Goal: Task Accomplishment & Management: Manage account settings

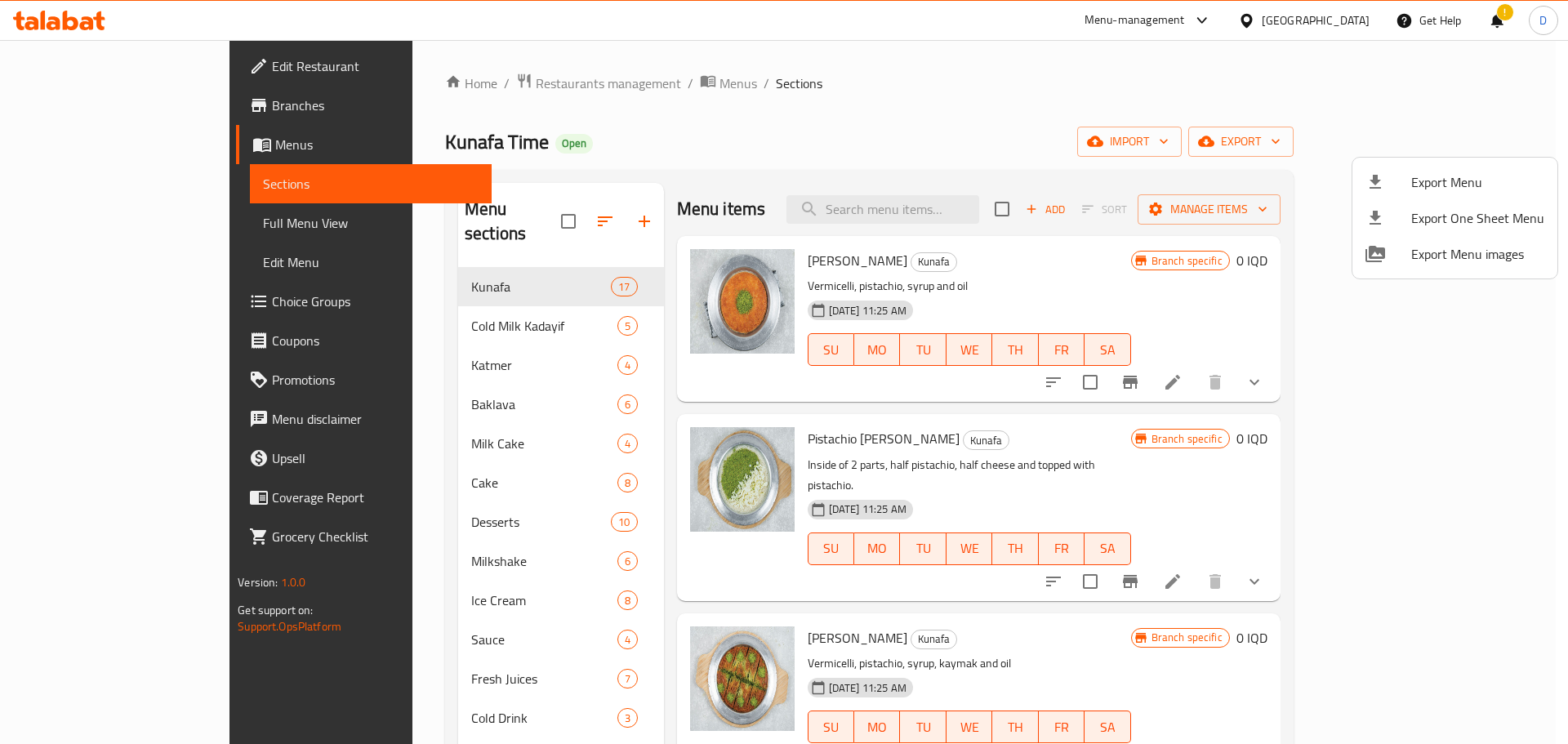
click at [438, 75] on div at bounding box center [784, 372] width 1568 height 744
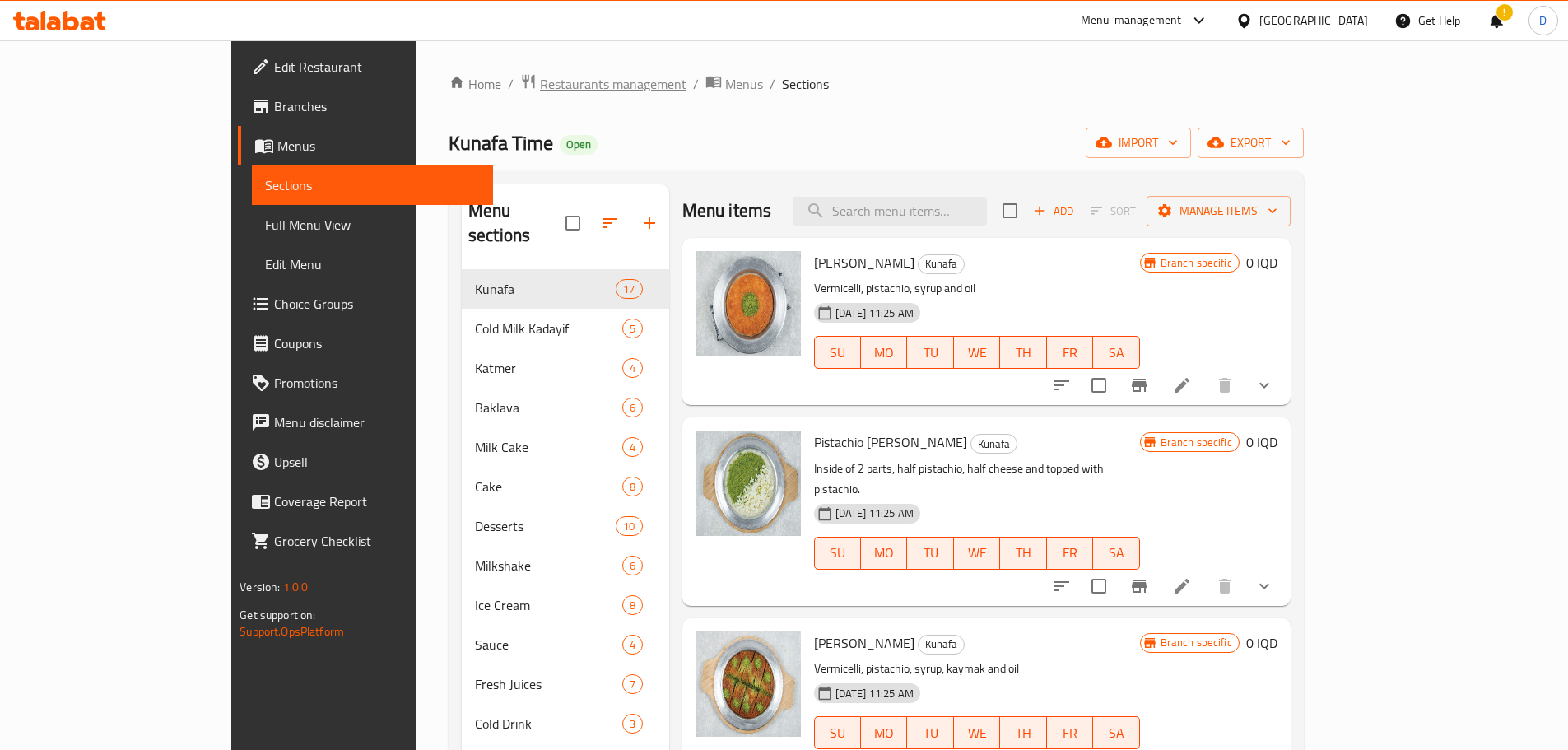
click at [540, 86] on span "Restaurants management" at bounding box center [613, 84] width 147 height 19
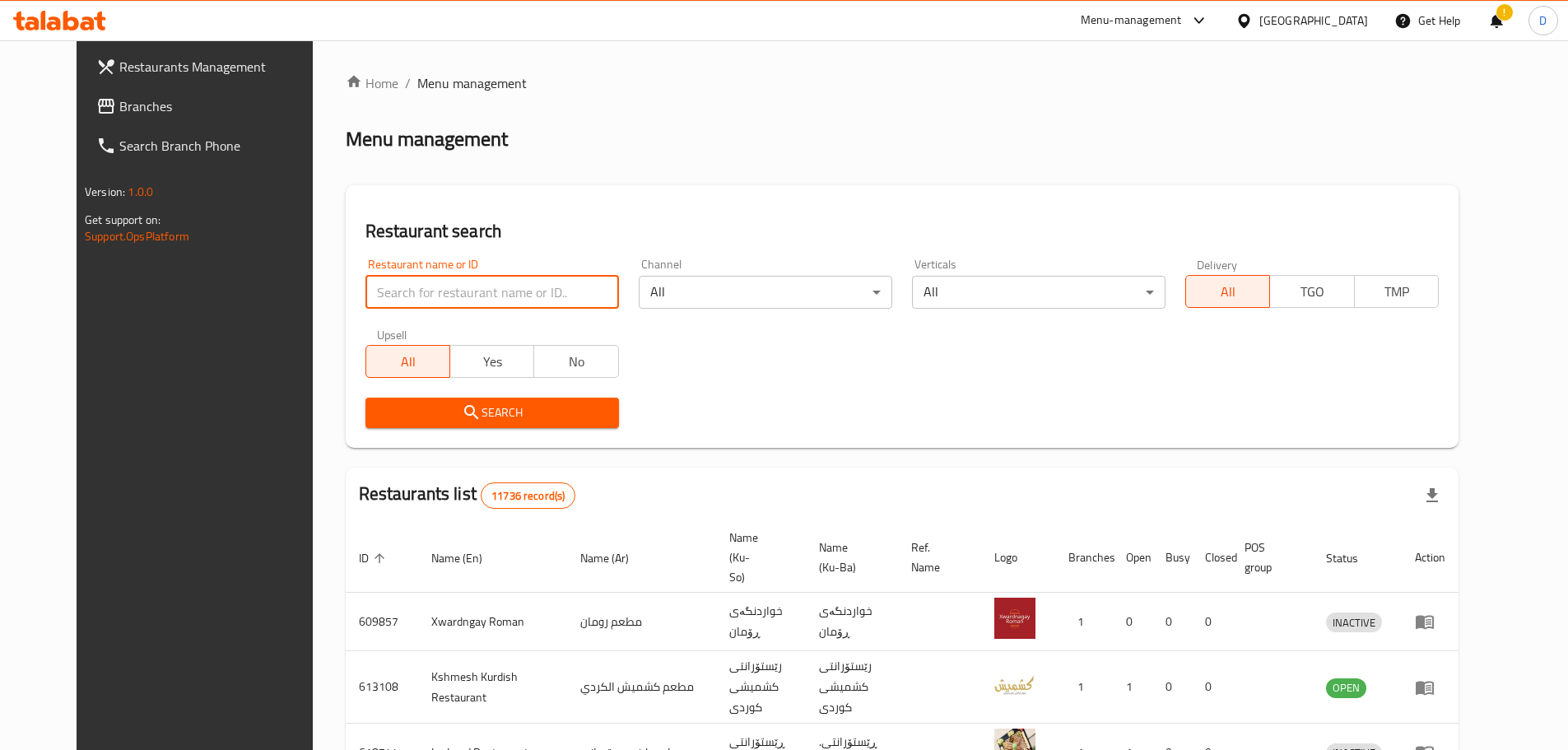
click at [501, 292] on input "search" at bounding box center [492, 293] width 254 height 33
type input "saholaka"
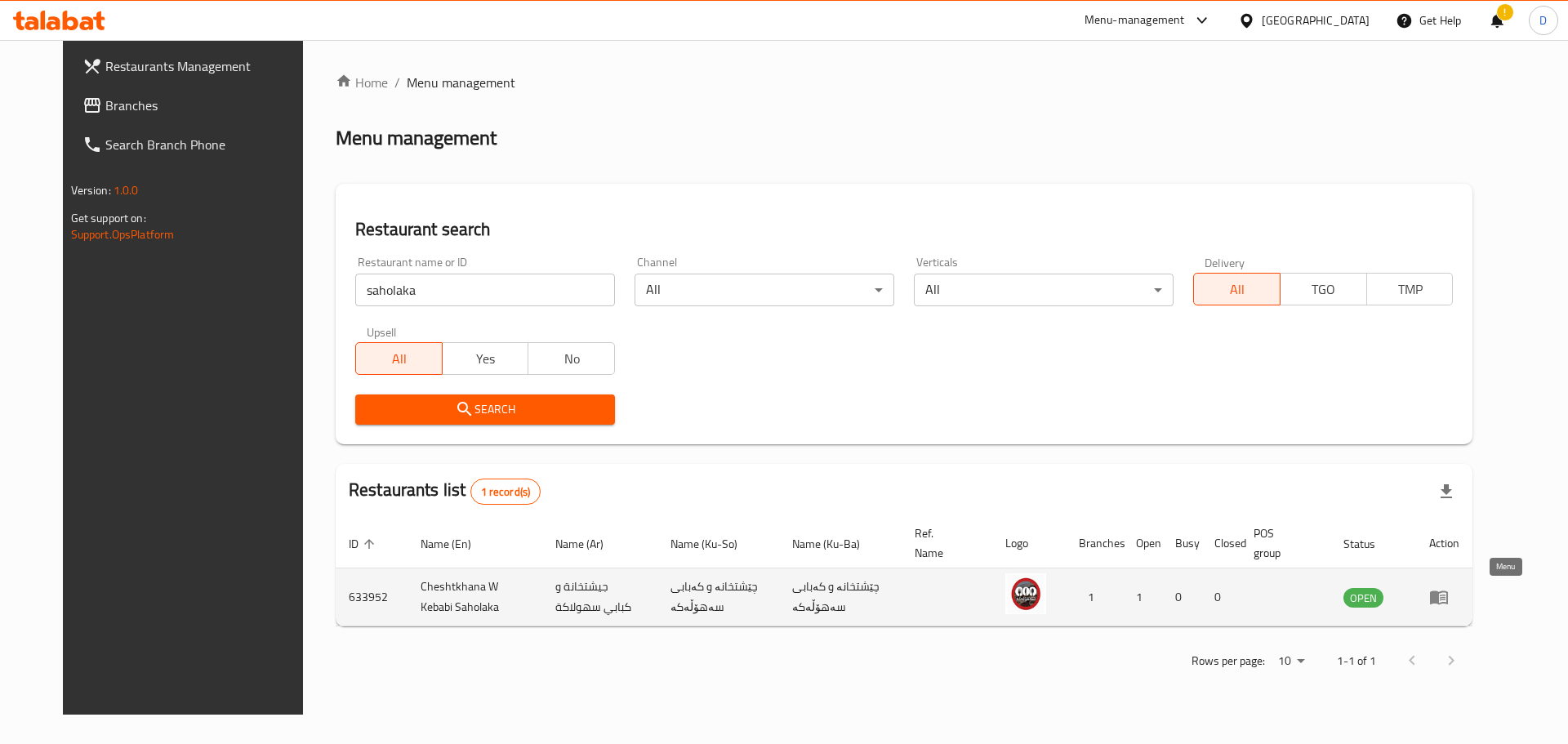
click at [1448, 597] on icon "enhanced table" at bounding box center [1439, 597] width 19 height 19
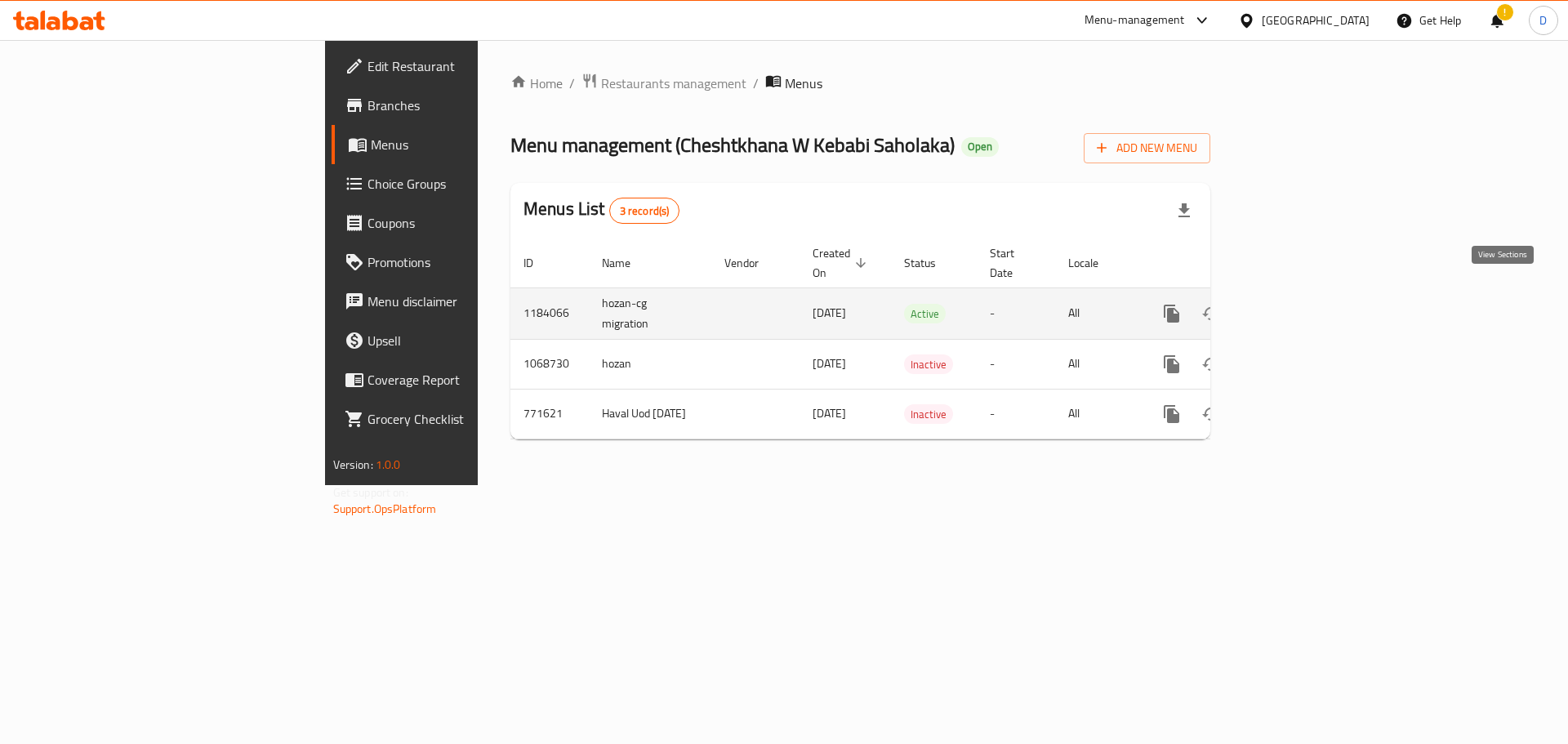
click at [1300, 304] on icon "enhanced table" at bounding box center [1289, 314] width 19 height 19
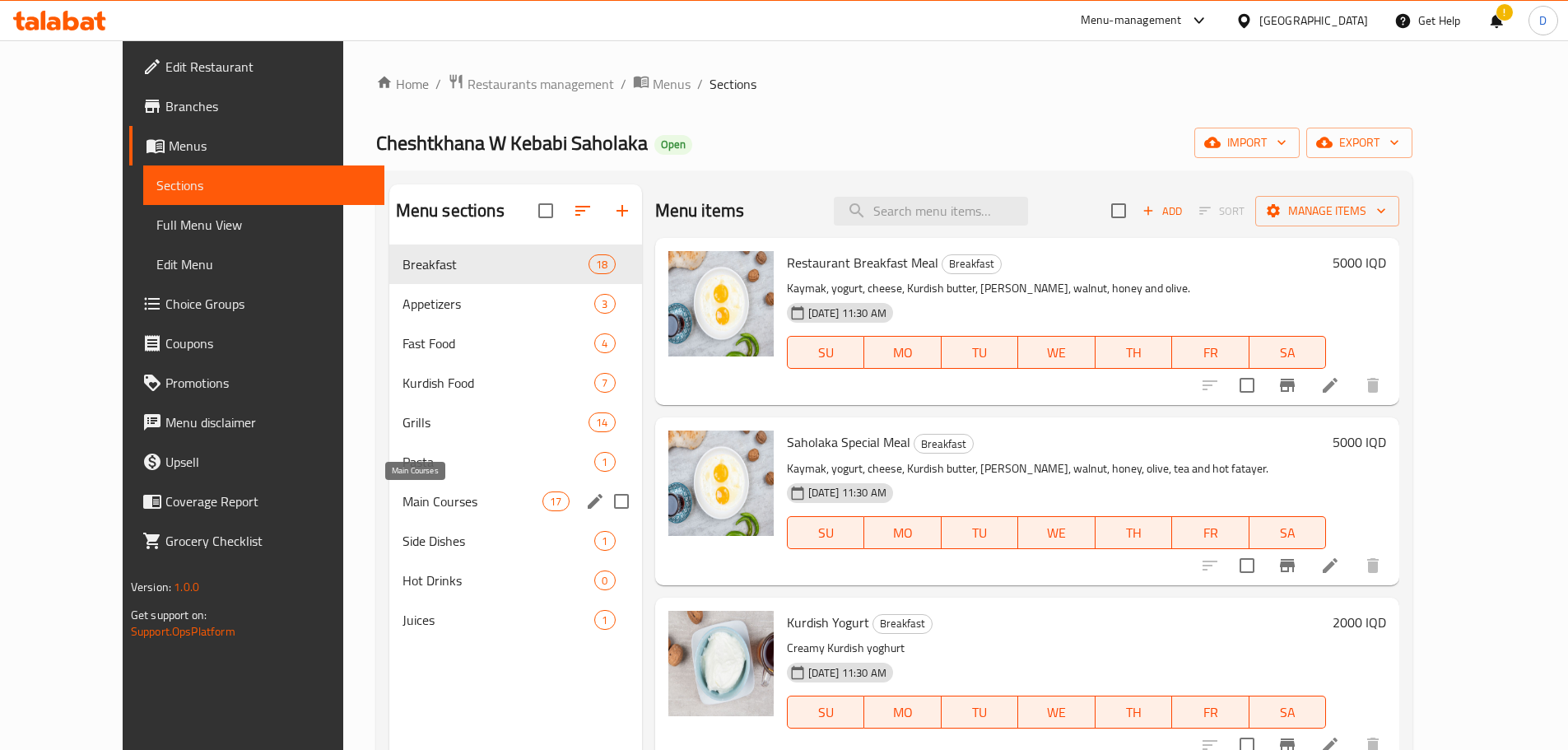
click at [403, 507] on span "Main Courses" at bounding box center [473, 501] width 141 height 19
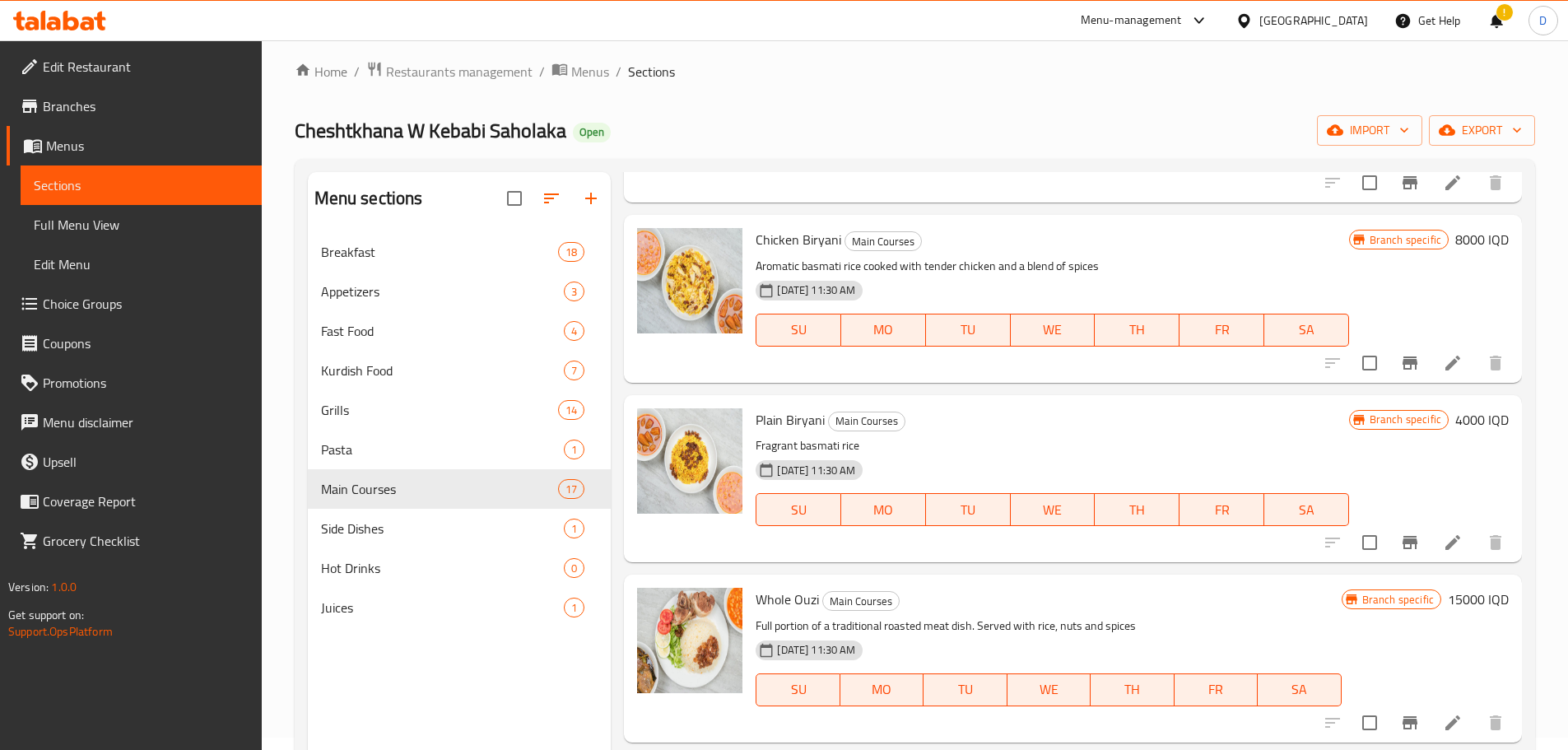
scroll to position [4, 0]
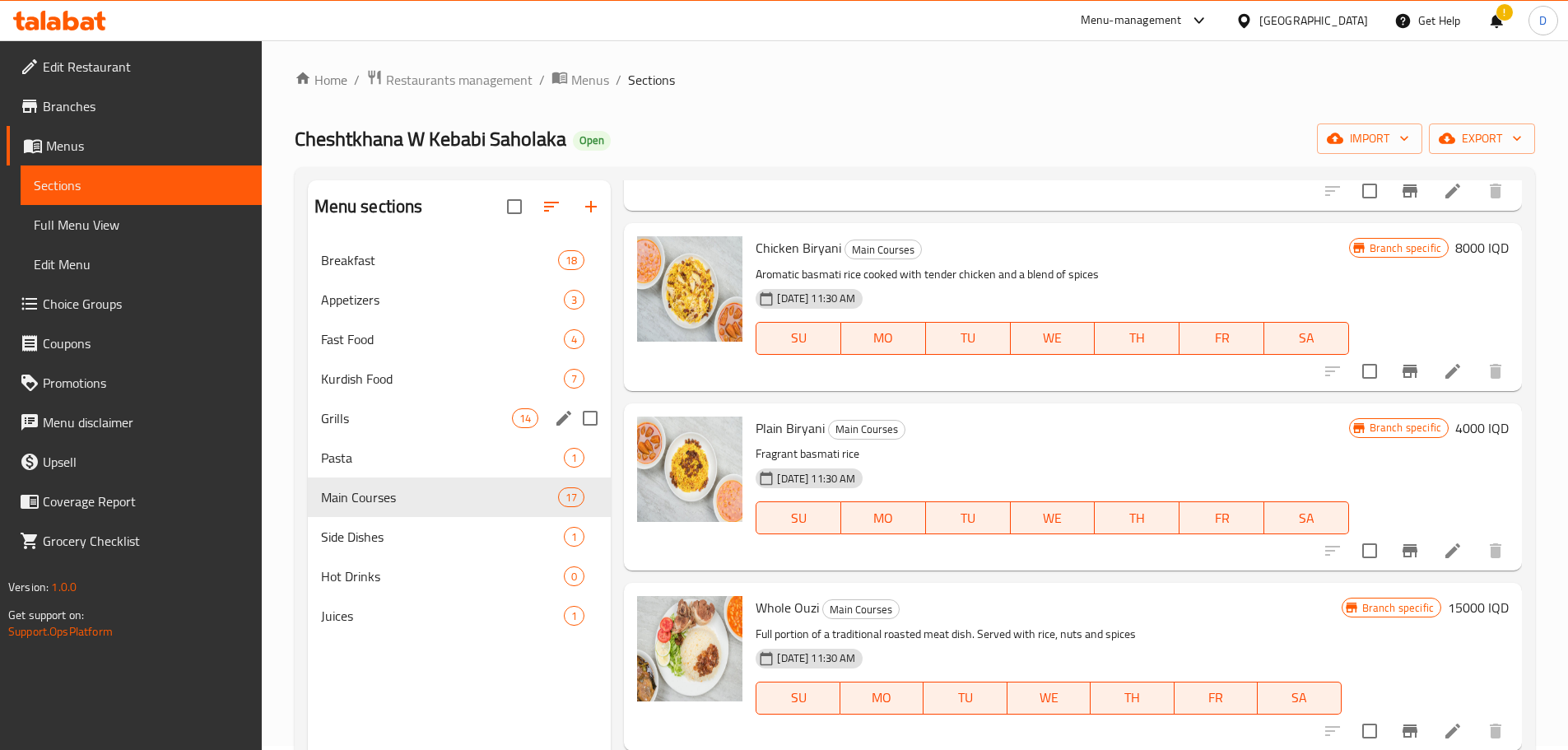
drag, startPoint x: 339, startPoint y: 428, endPoint x: 372, endPoint y: 428, distance: 33.0
click at [339, 428] on div "Grills 14" at bounding box center [460, 418] width 303 height 40
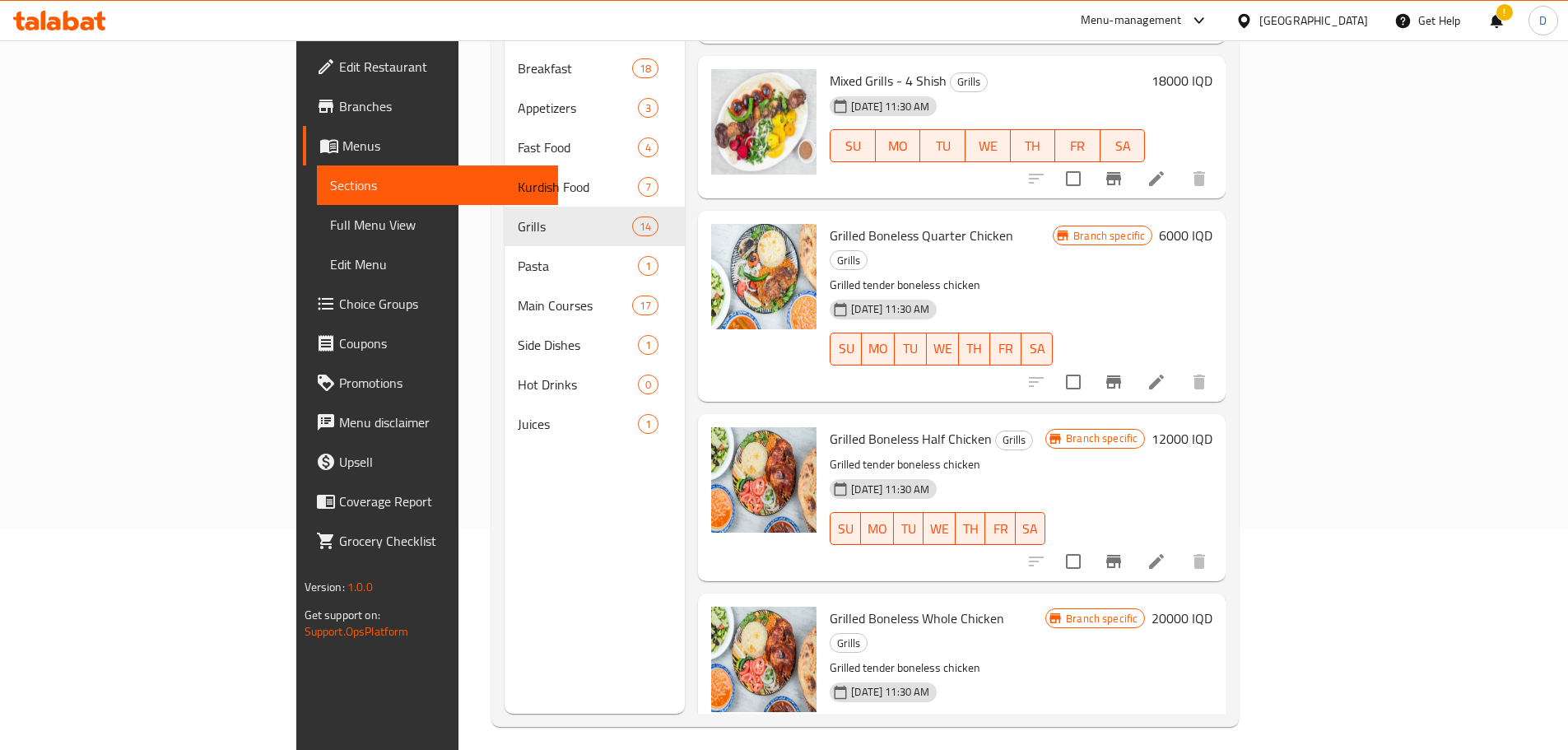
scroll to position [231, 0]
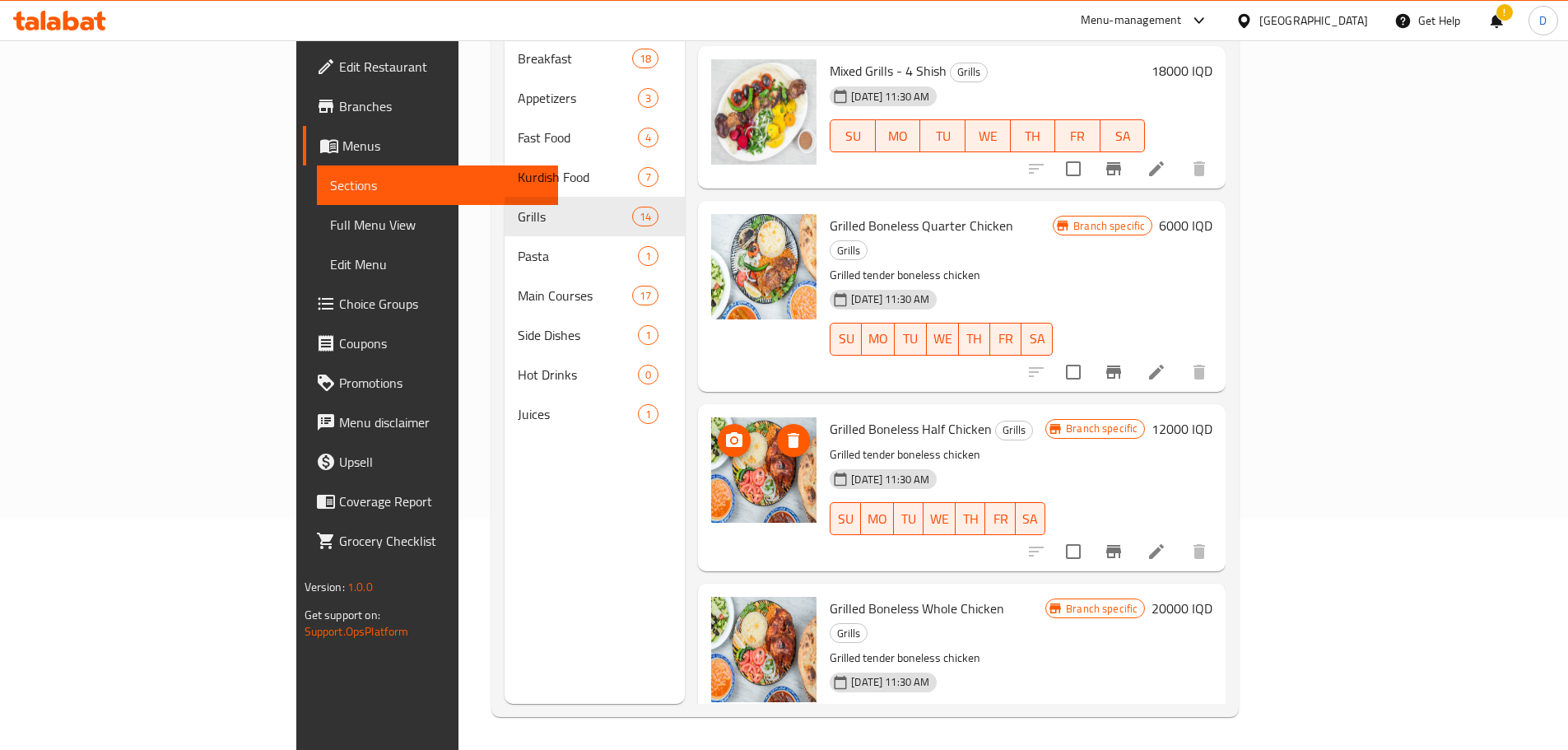
click at [711, 425] on img at bounding box center [764, 470] width 105 height 105
click at [1180, 537] on li at bounding box center [1156, 552] width 46 height 29
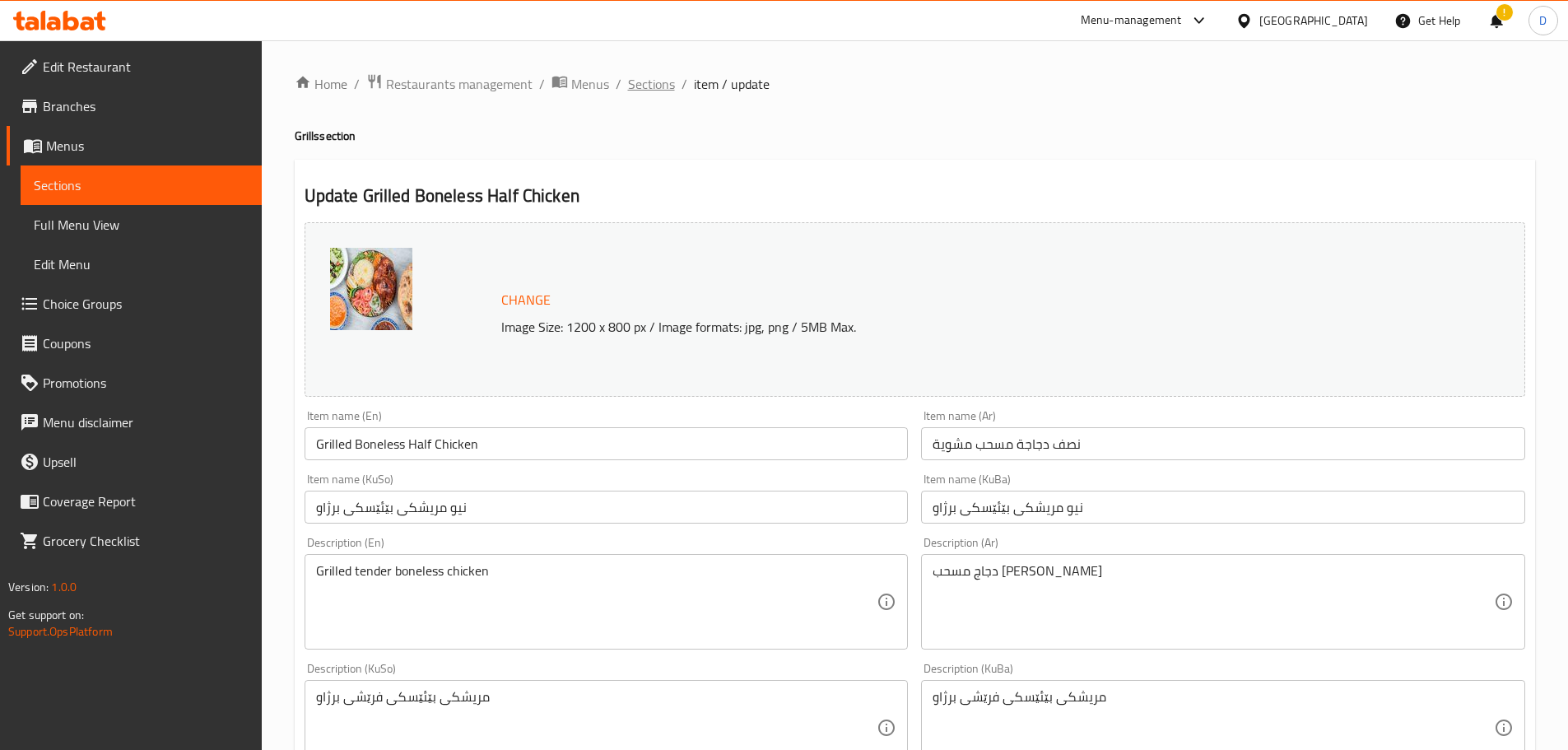
click at [646, 83] on span "Sections" at bounding box center [652, 84] width 47 height 19
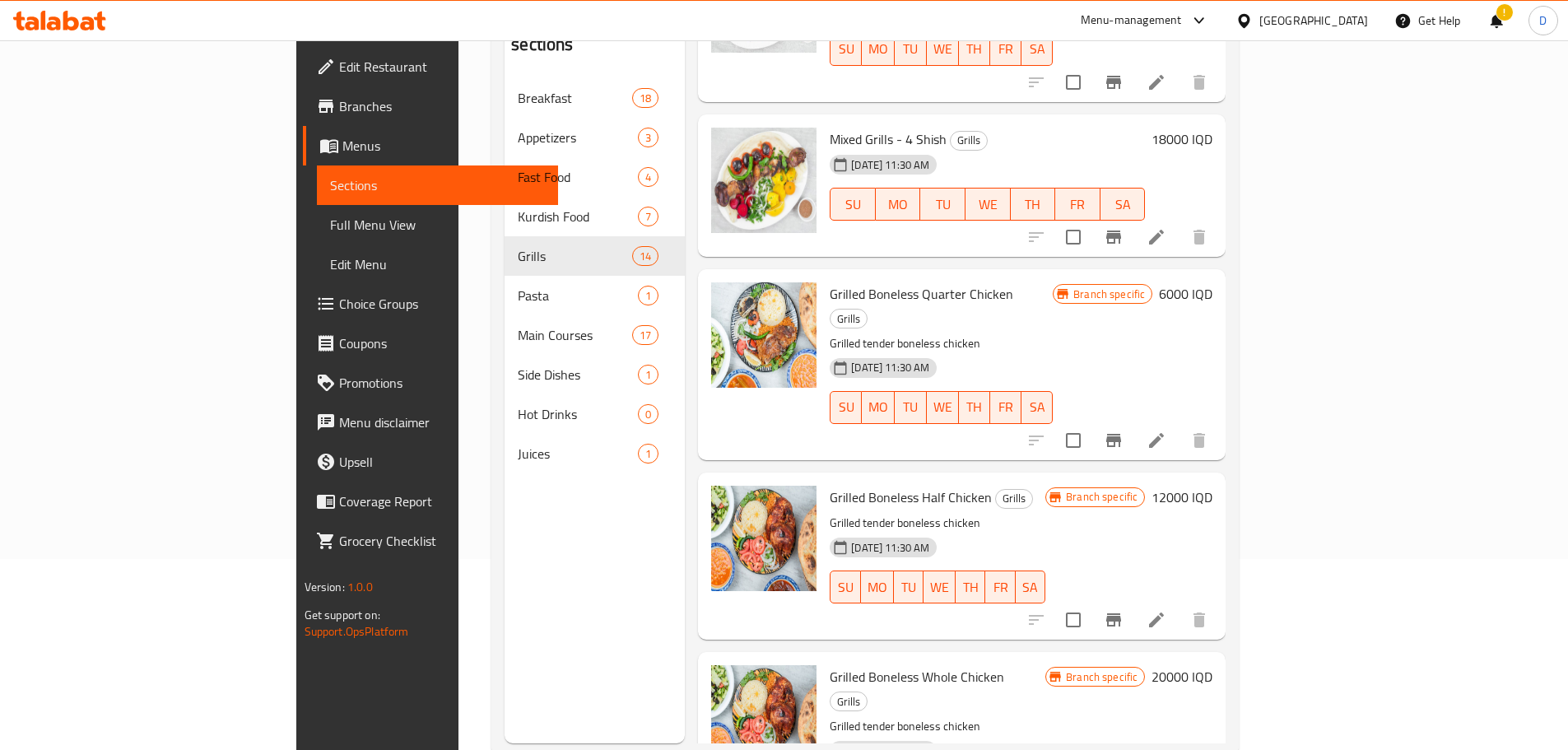
scroll to position [1785, 0]
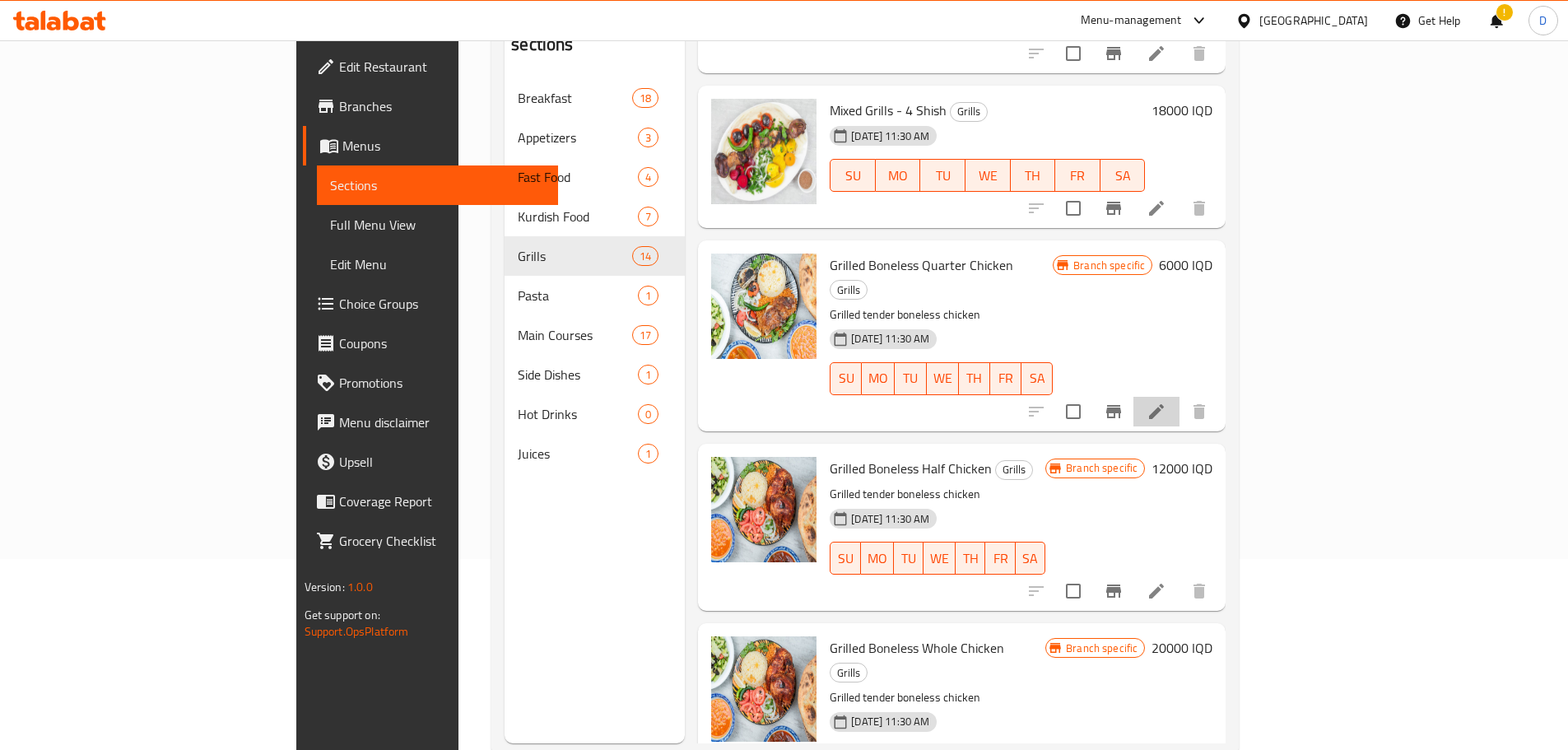
click at [1180, 397] on li at bounding box center [1156, 411] width 46 height 29
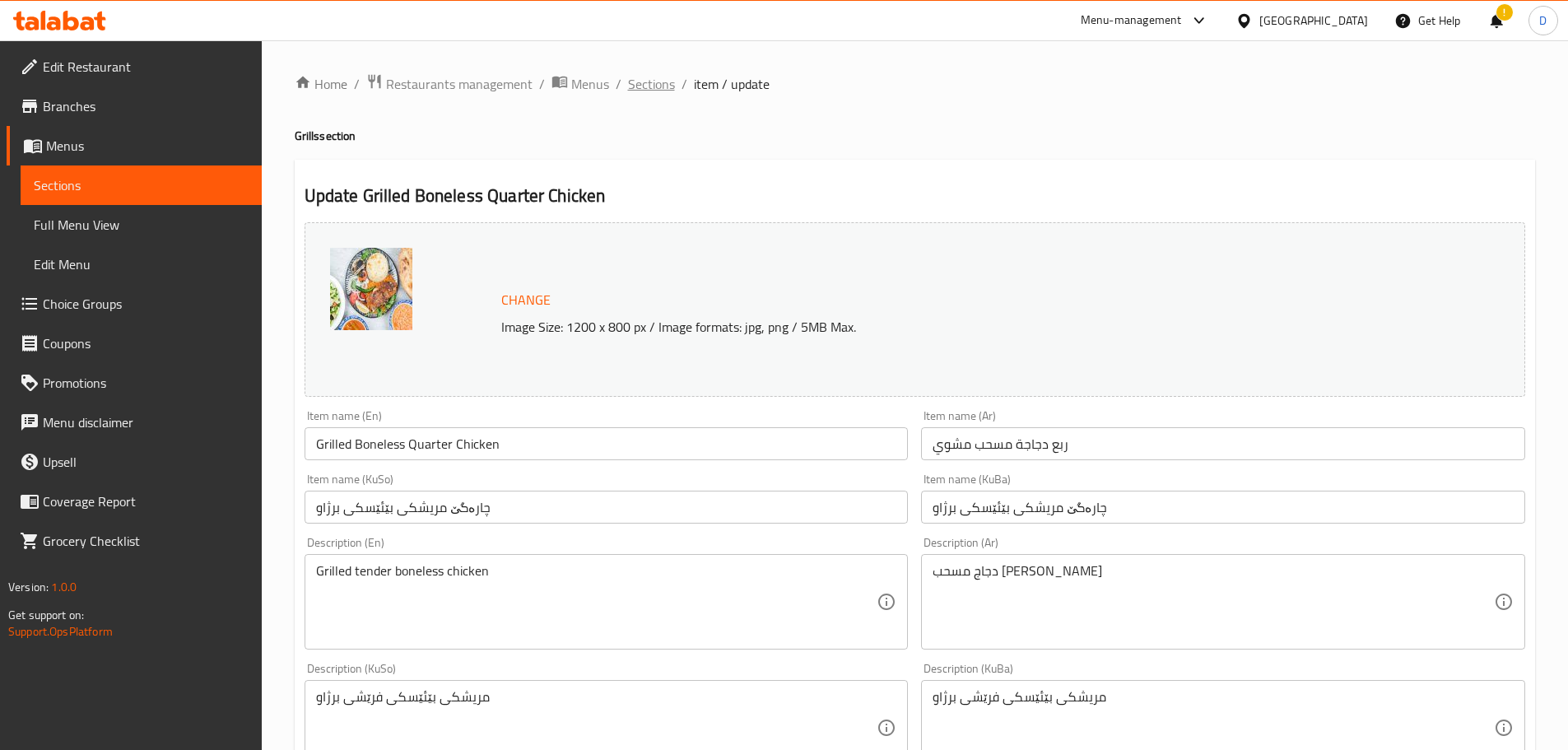
click at [661, 91] on span "Sections" at bounding box center [652, 84] width 47 height 19
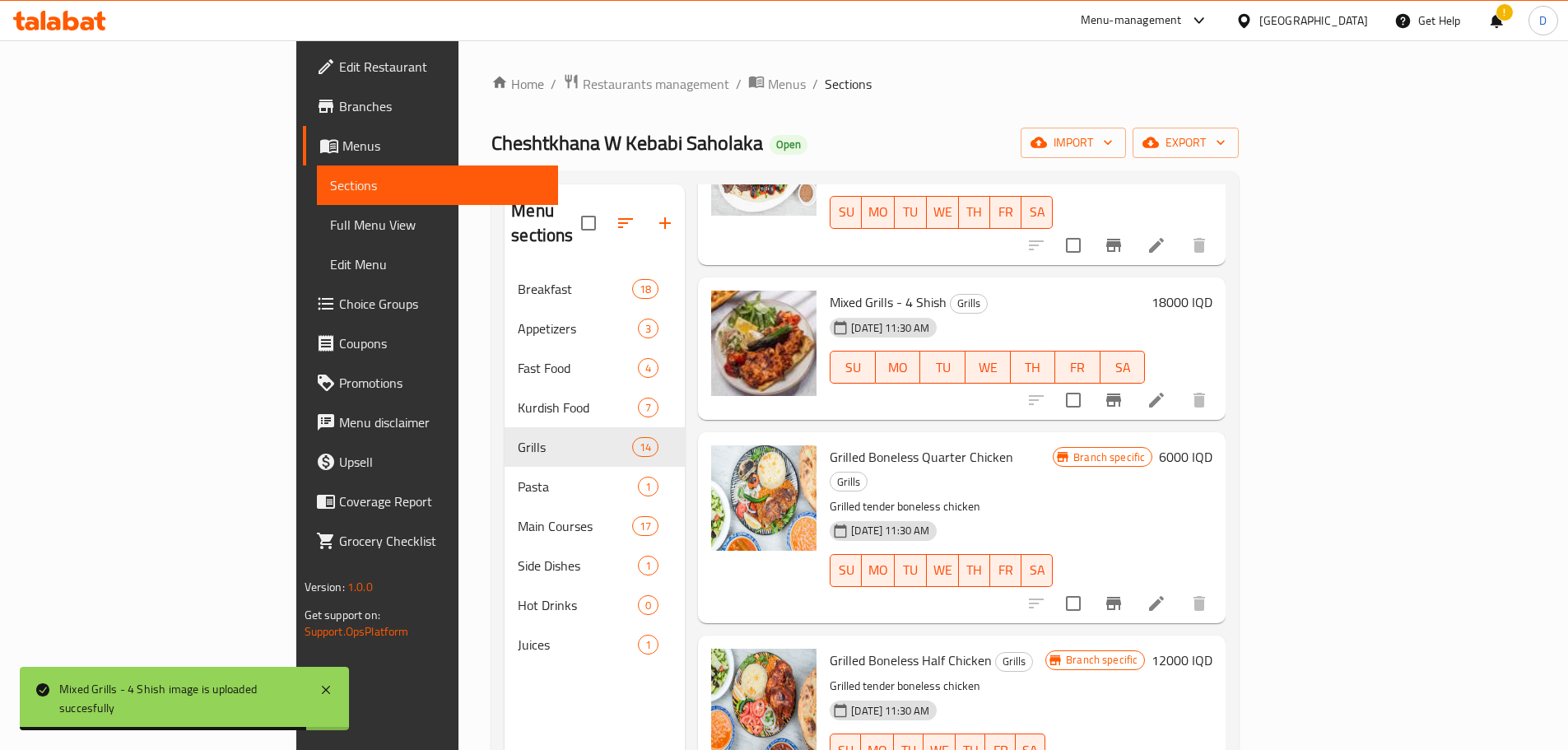
scroll to position [1785, 0]
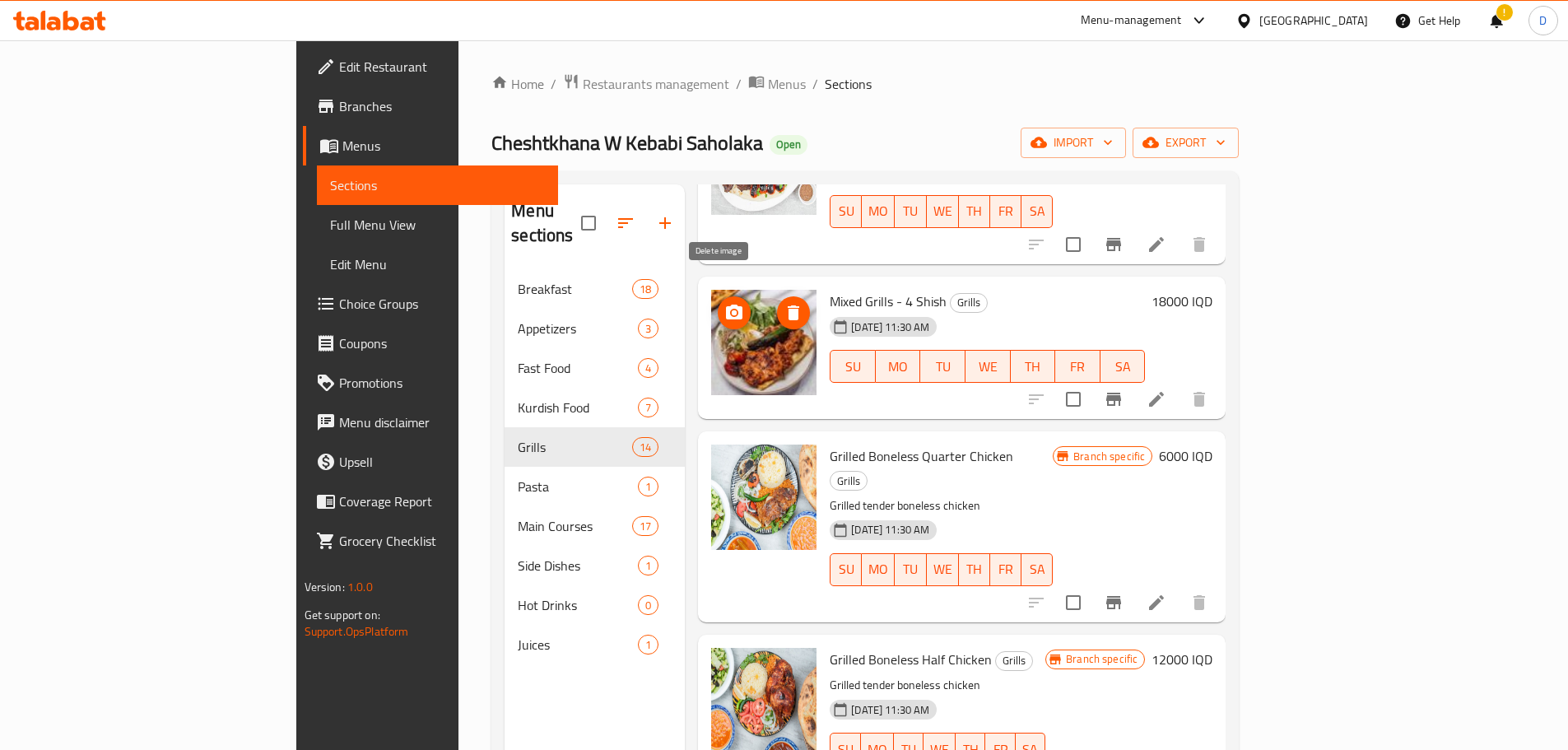
click at [777, 300] on button "delete image" at bounding box center [794, 313] width 33 height 33
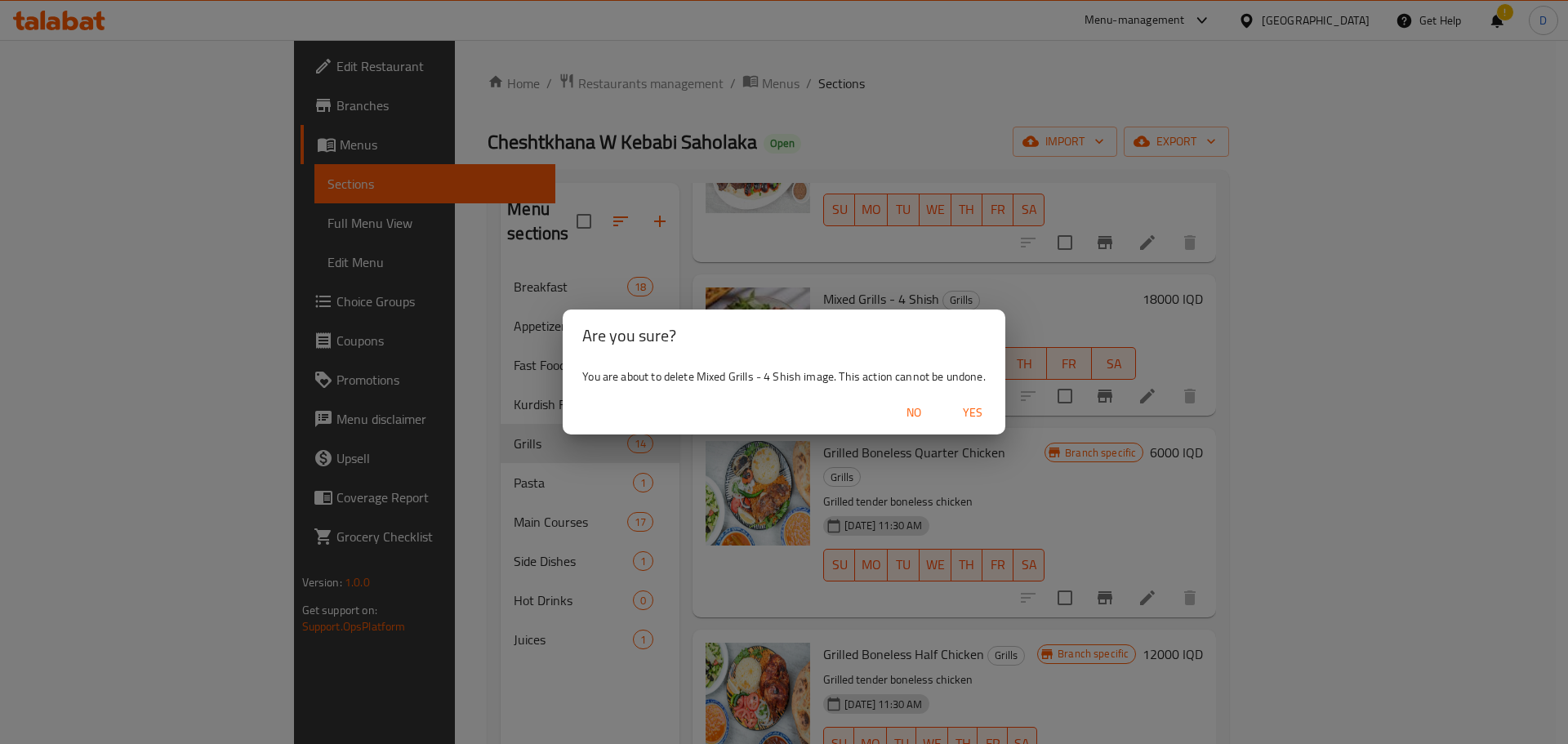
click at [978, 410] on span "Yes" at bounding box center [973, 412] width 40 height 20
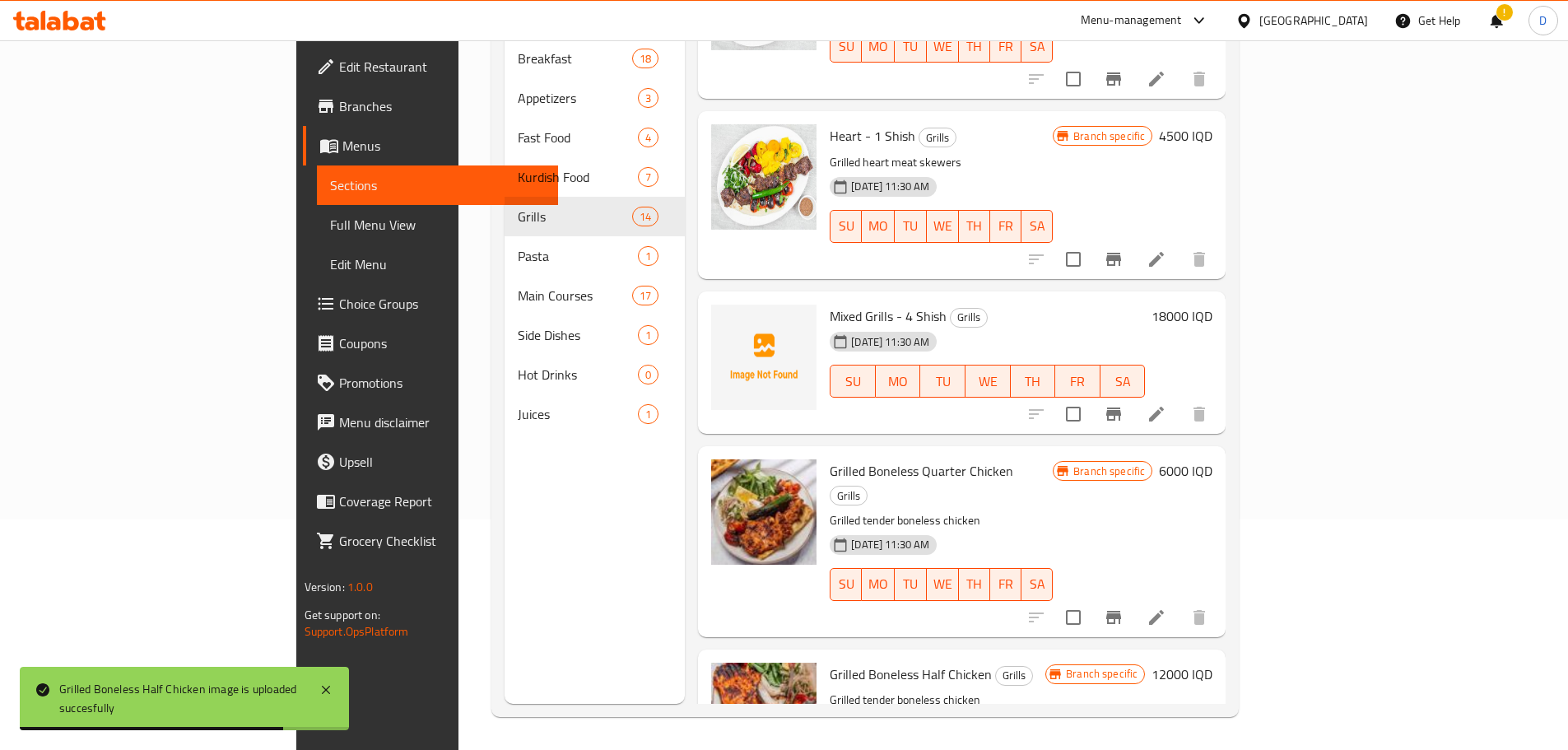
scroll to position [1538, 0]
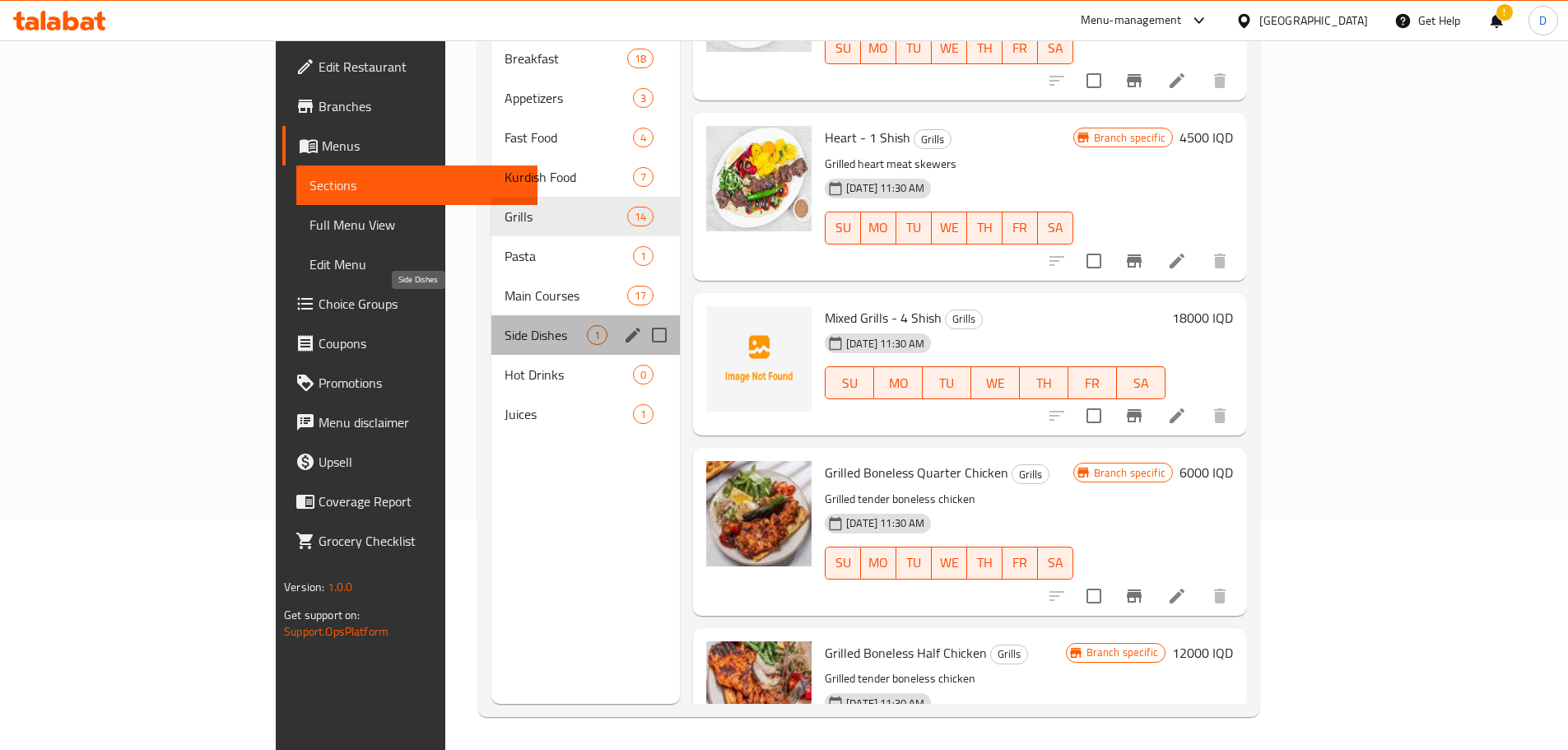
click at [505, 325] on span "Side Dishes" at bounding box center [546, 335] width 83 height 19
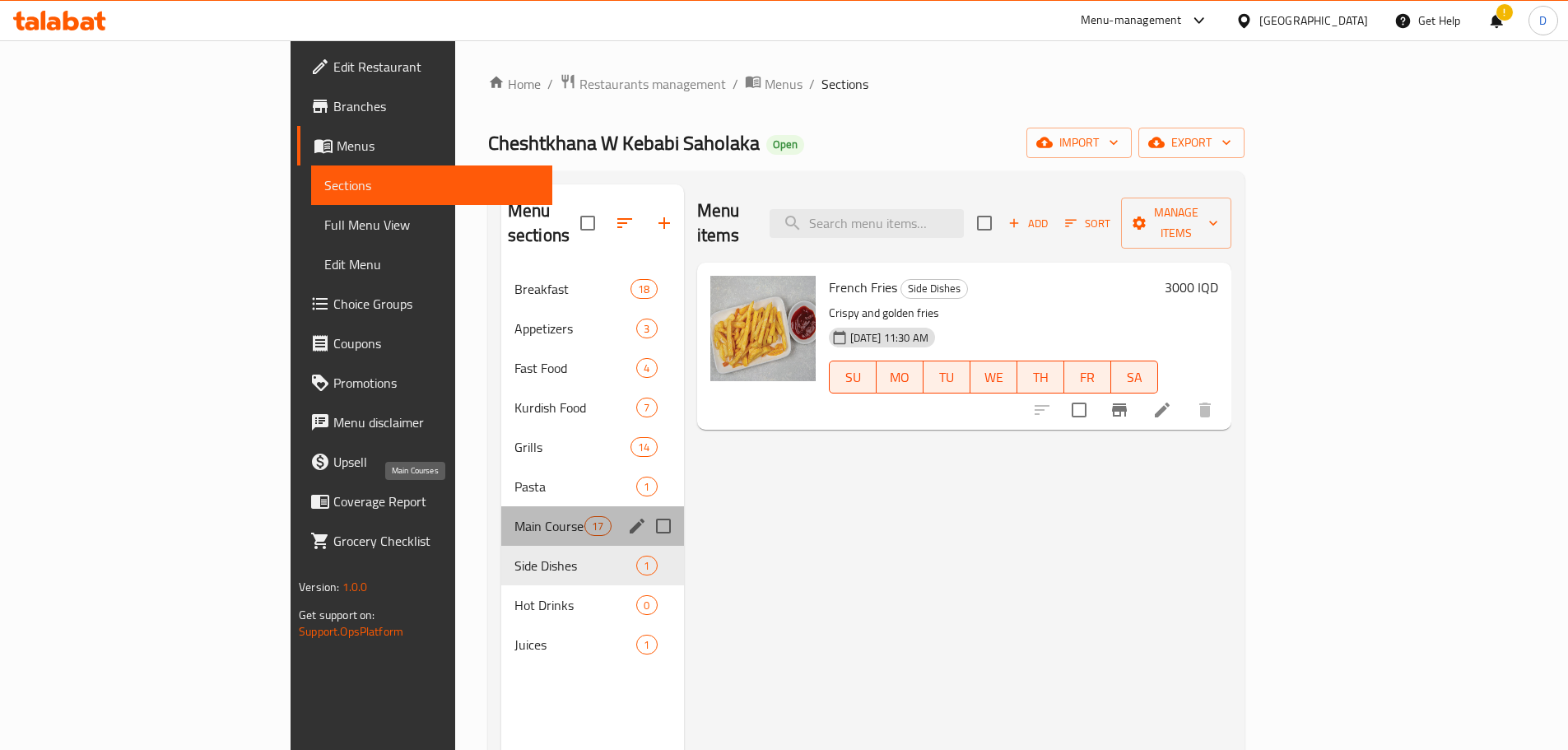
click at [515, 517] on span "Main Courses" at bounding box center [550, 526] width 70 height 19
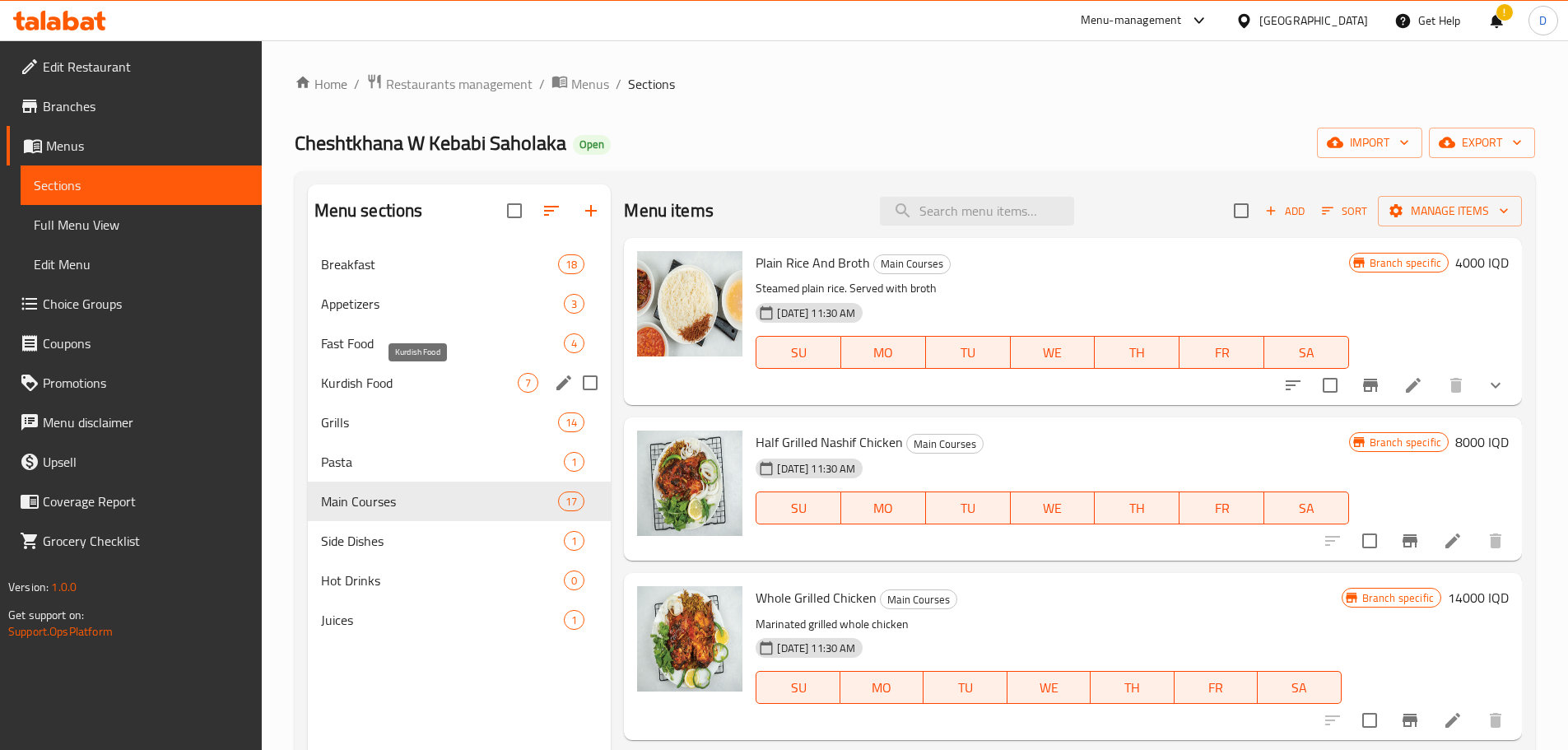
click at [356, 382] on span "Kurdish Food" at bounding box center [419, 382] width 197 height 19
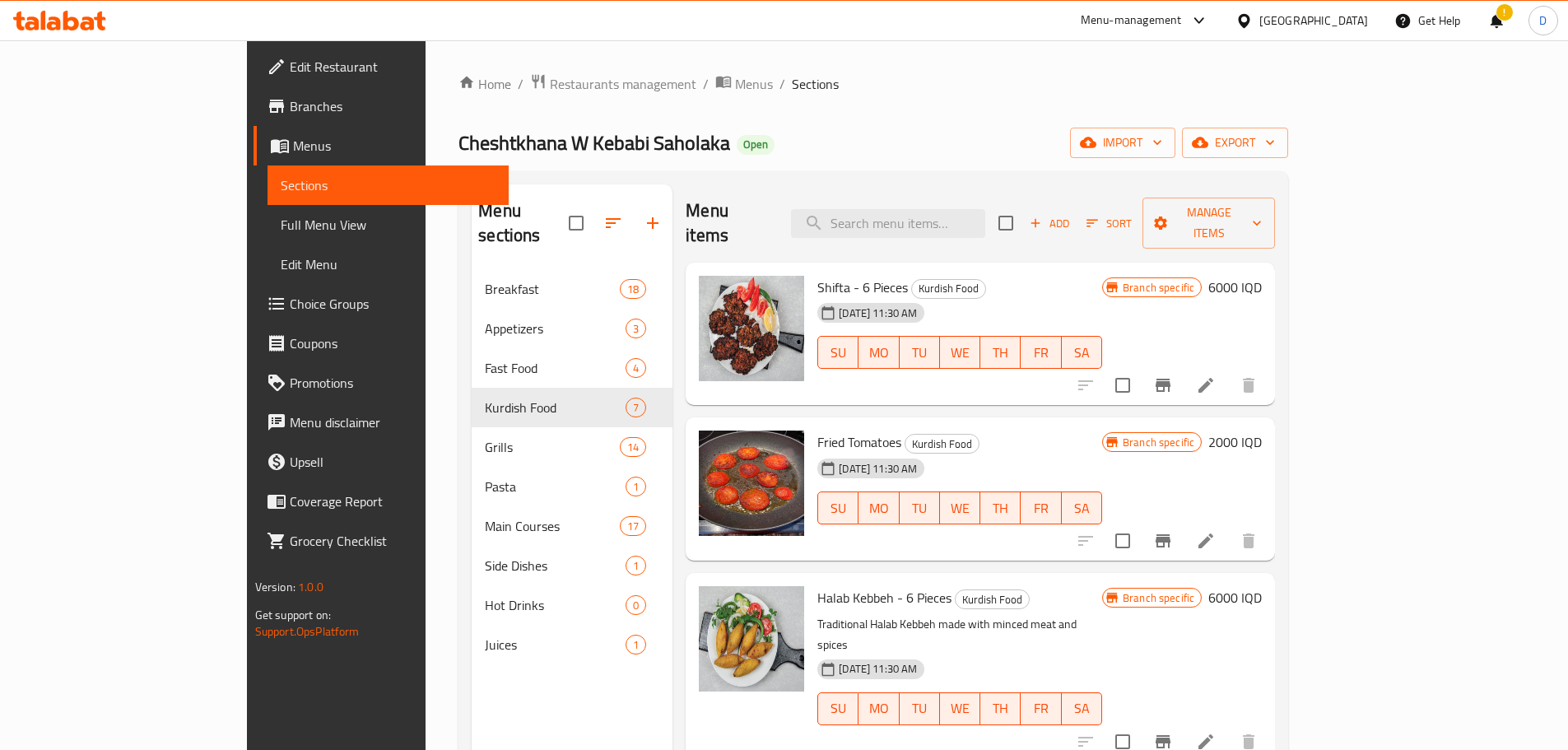
click at [1263, 276] on h6 "6000 IQD" at bounding box center [1234, 288] width 53 height 23
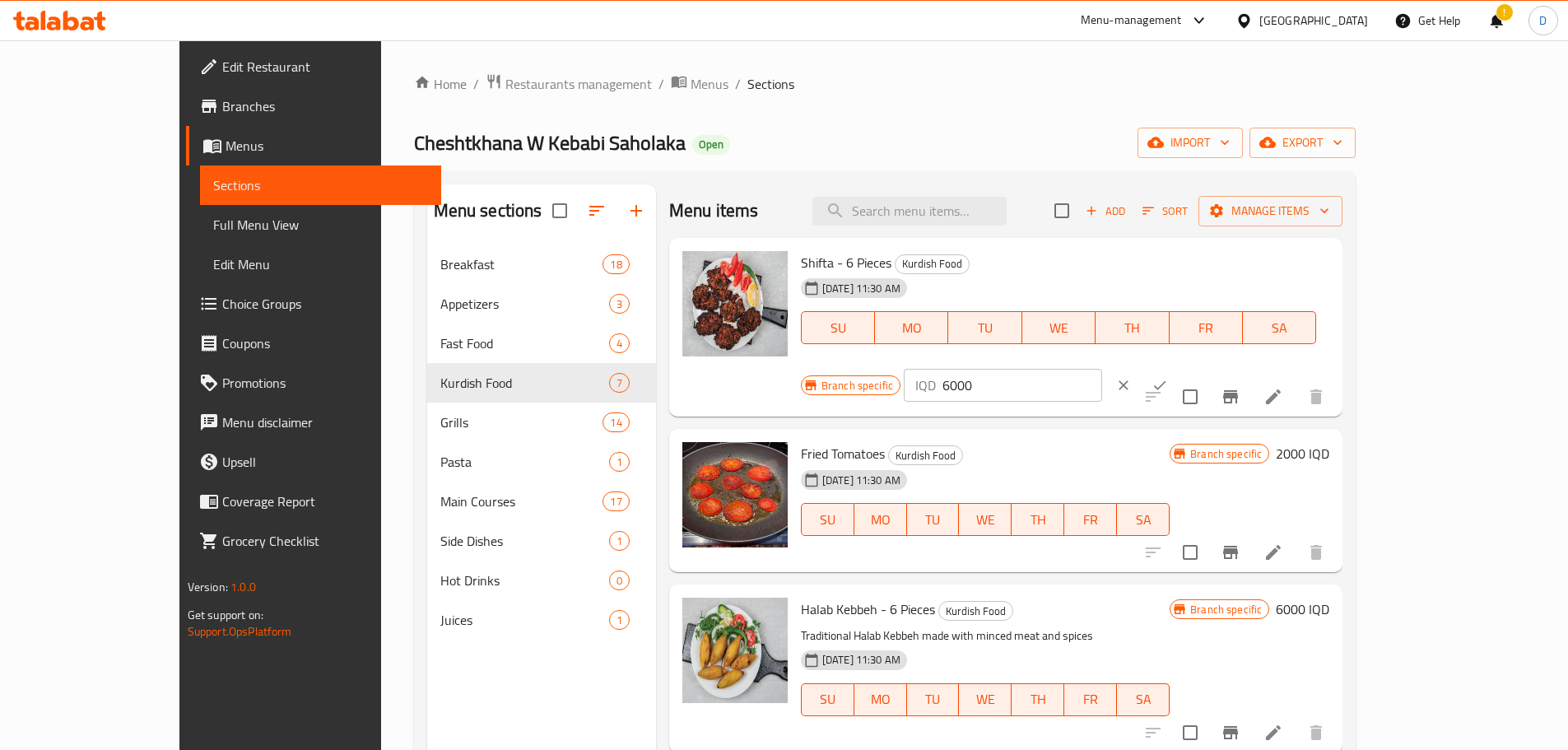
click at [1102, 369] on input "6000" at bounding box center [1022, 385] width 160 height 33
click at [1102, 369] on input "7500" at bounding box center [1022, 385] width 160 height 33
type input "7500"
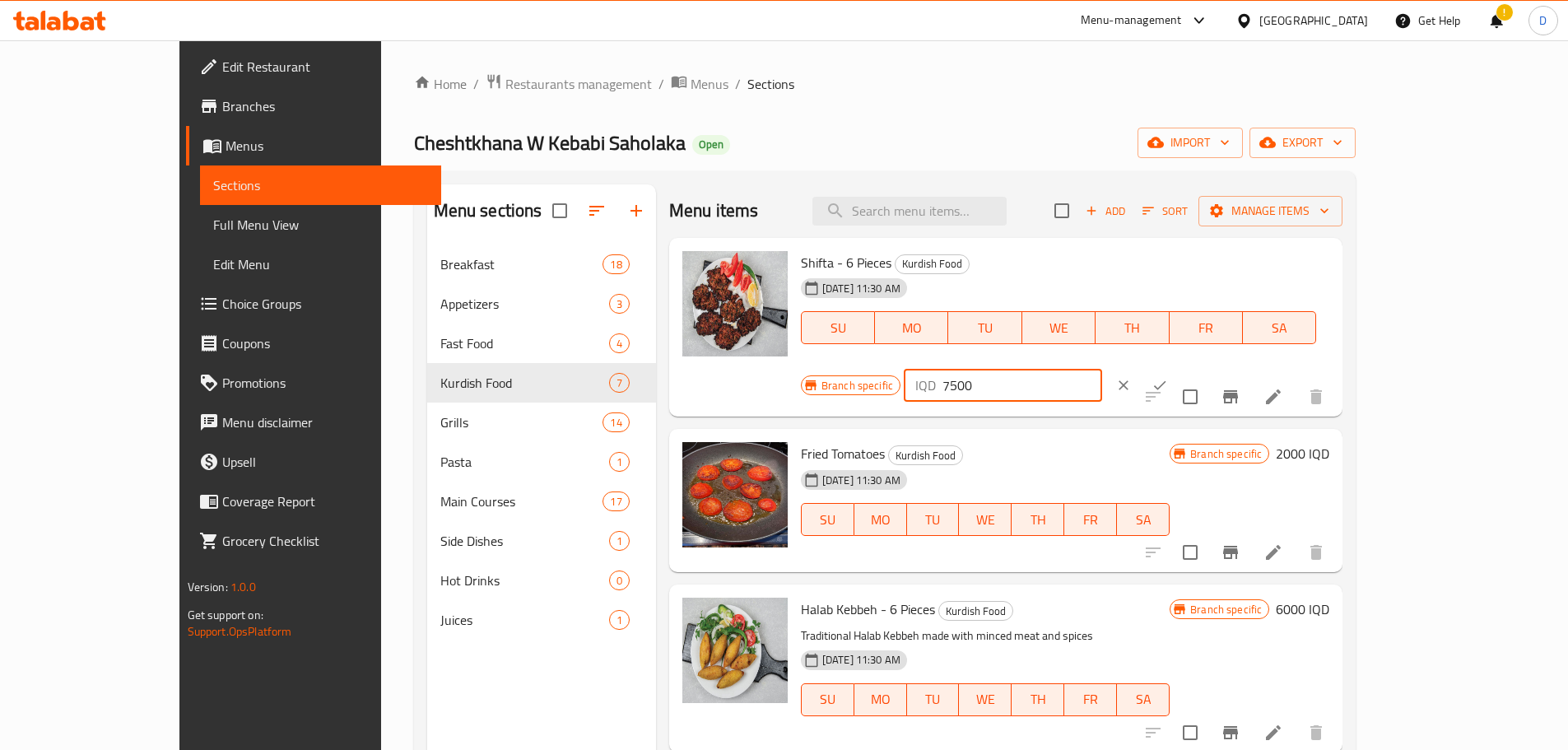
click at [1168, 377] on icon "ok" at bounding box center [1159, 385] width 17 height 17
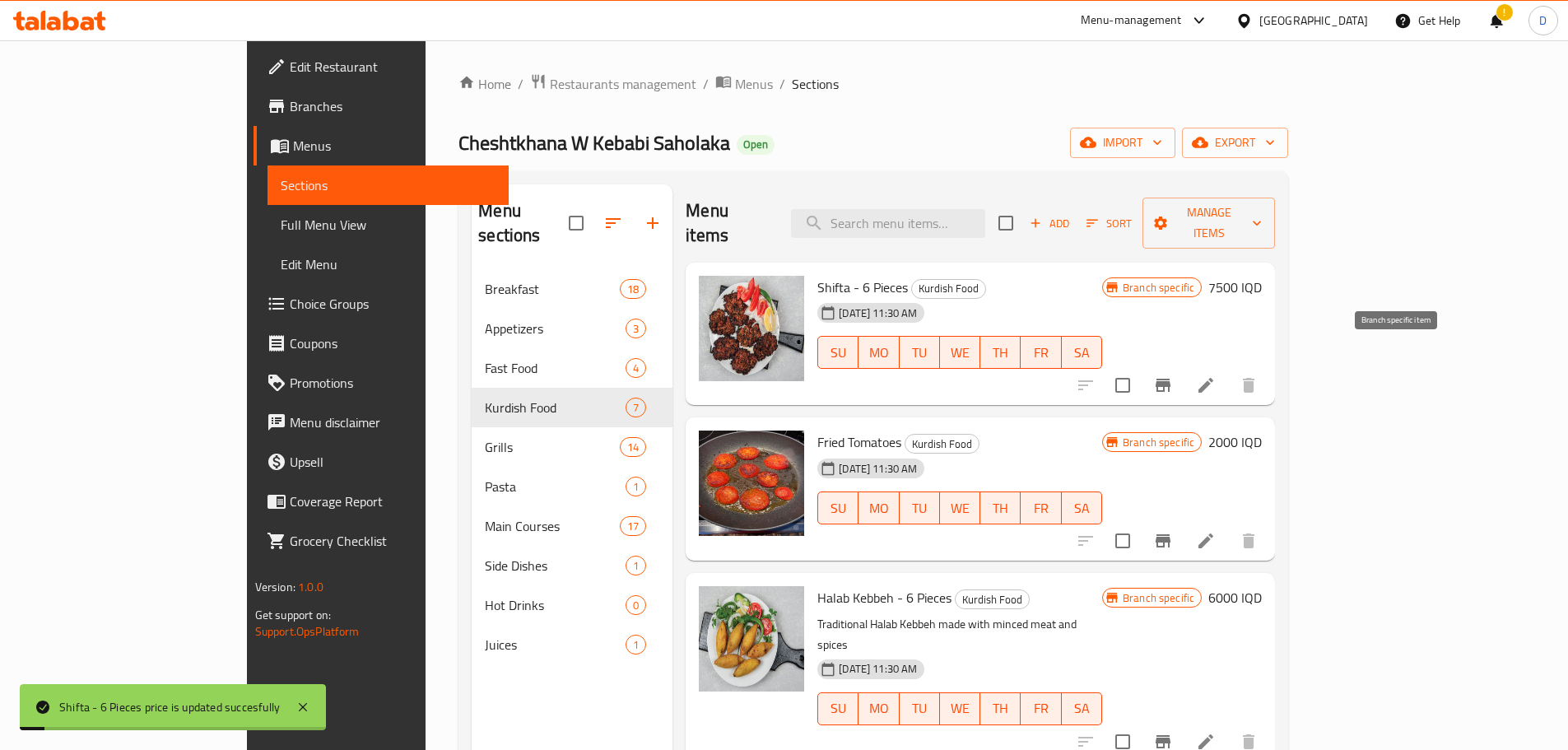
click at [1173, 375] on icon "Branch-specific-item" at bounding box center [1163, 385] width 19 height 19
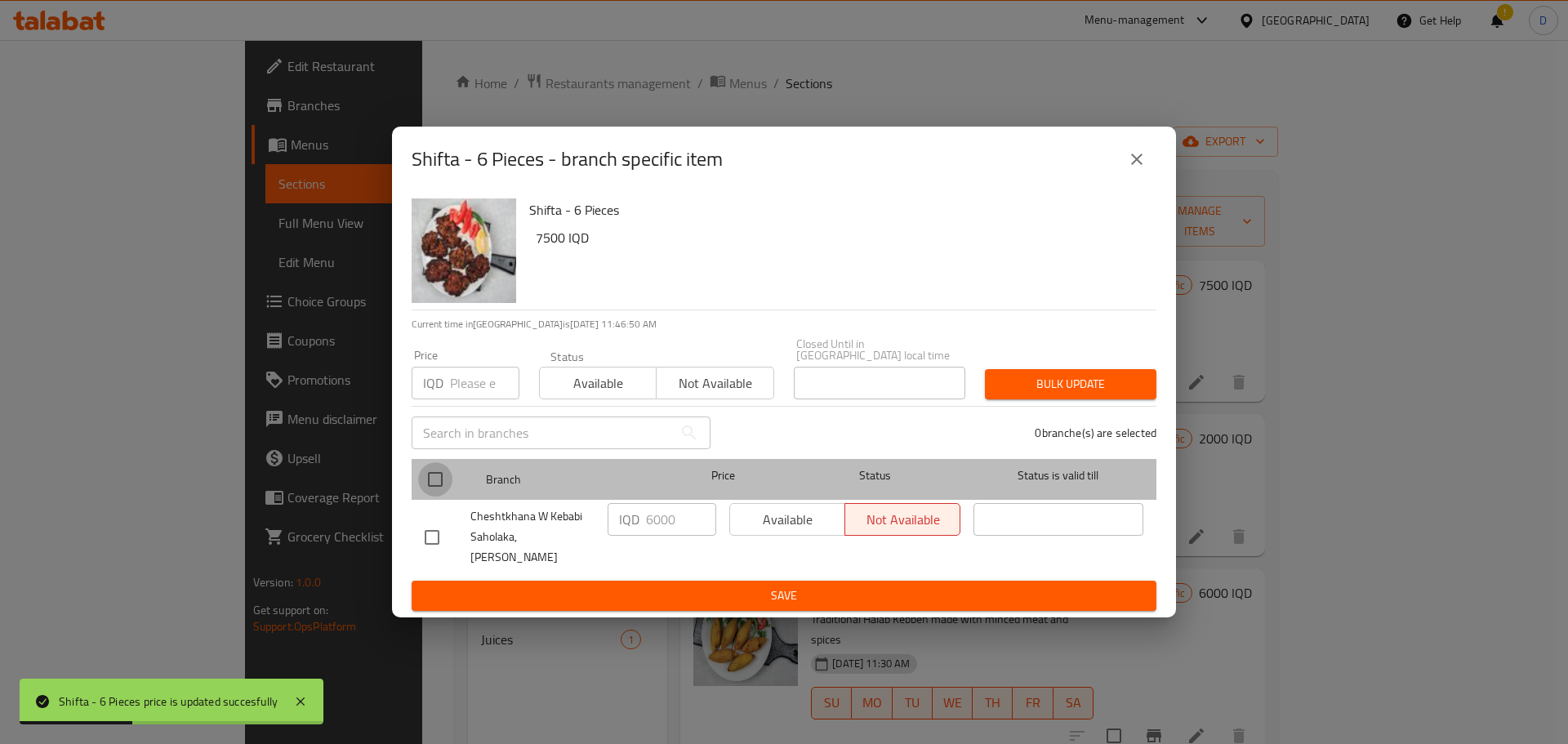
click at [430, 490] on input "checkbox" at bounding box center [435, 480] width 35 height 35
checkbox input "true"
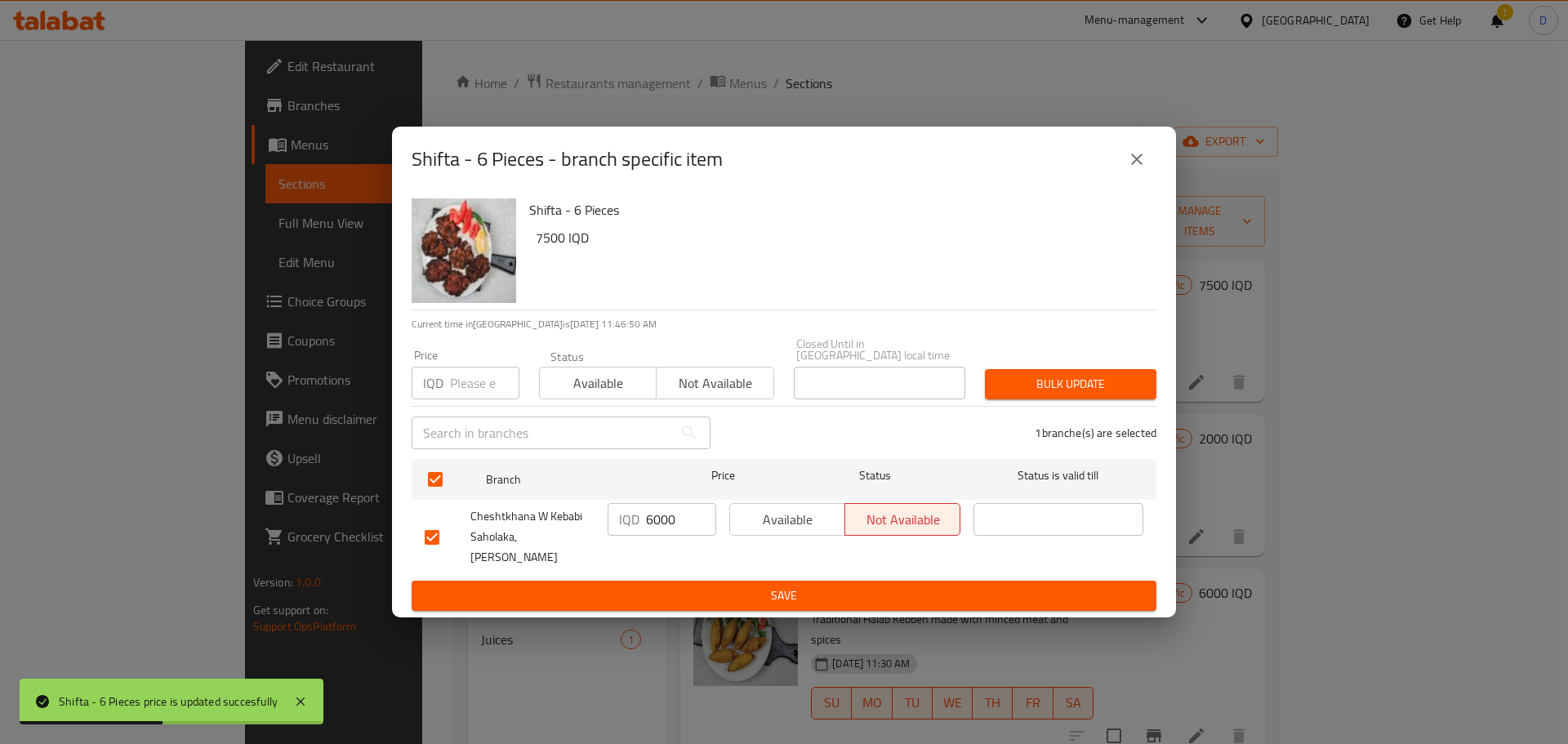
click at [651, 532] on input "6000" at bounding box center [680, 519] width 70 height 33
paste input "75"
type input "7500"
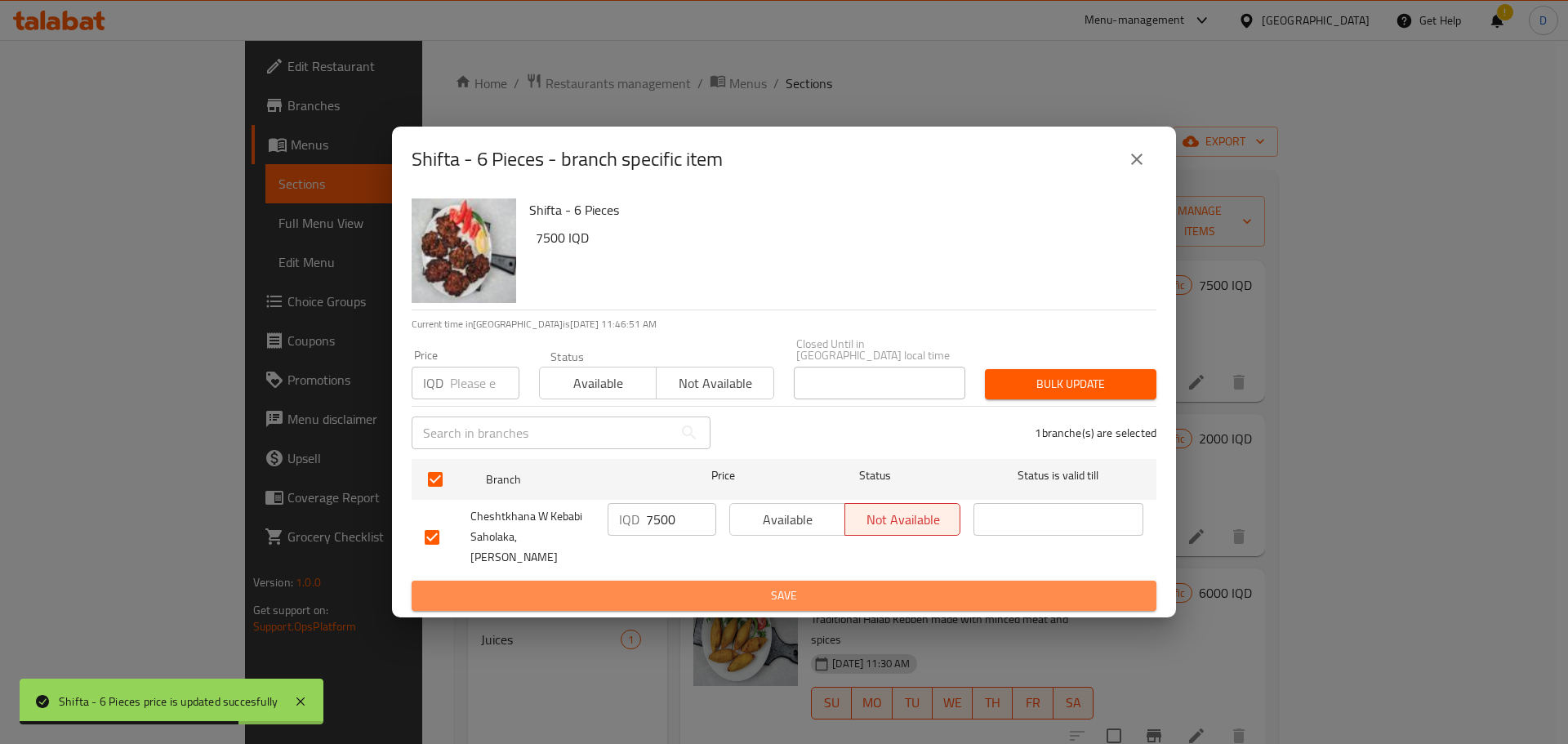
click at [693, 586] on span "Save" at bounding box center [784, 595] width 719 height 20
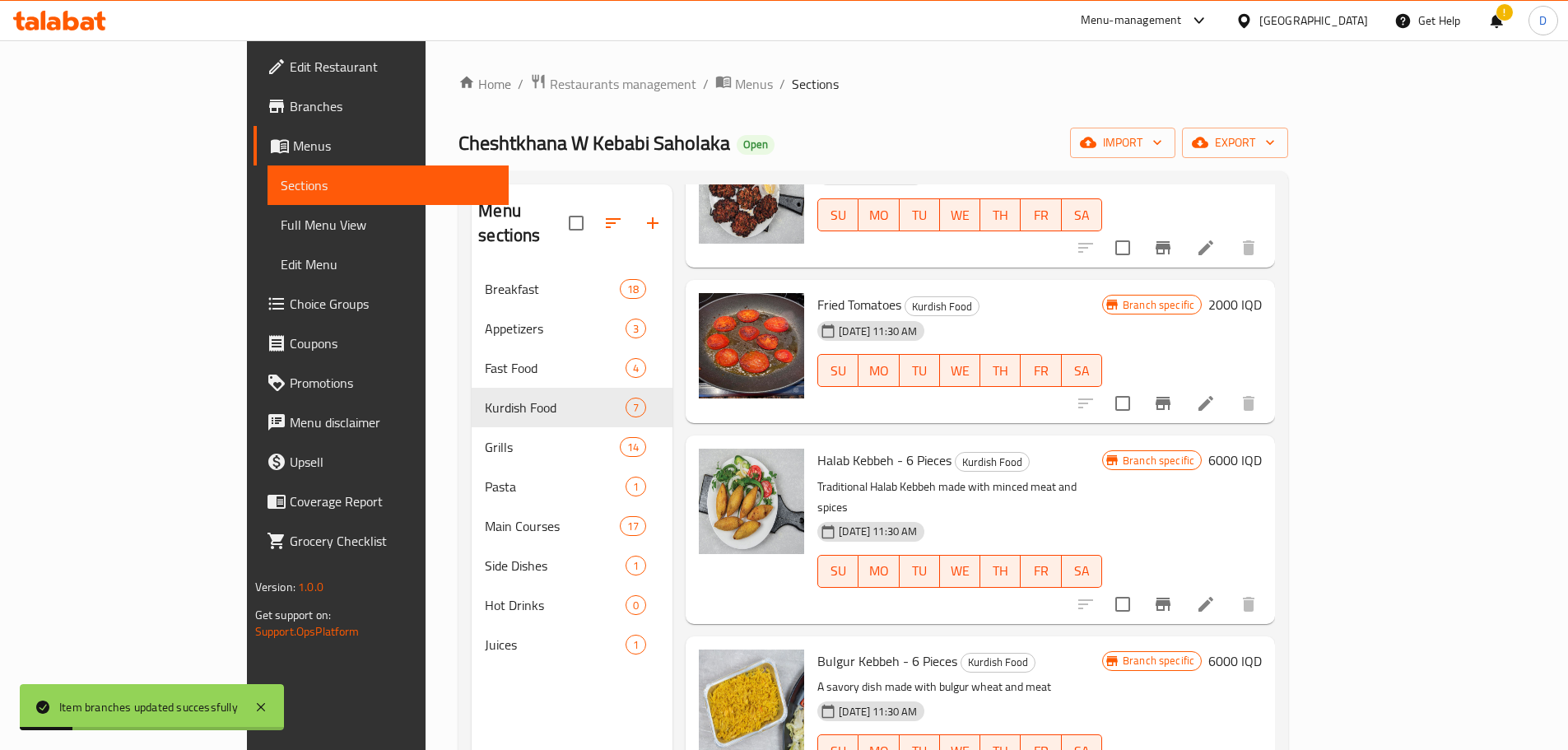
scroll to position [164, 0]
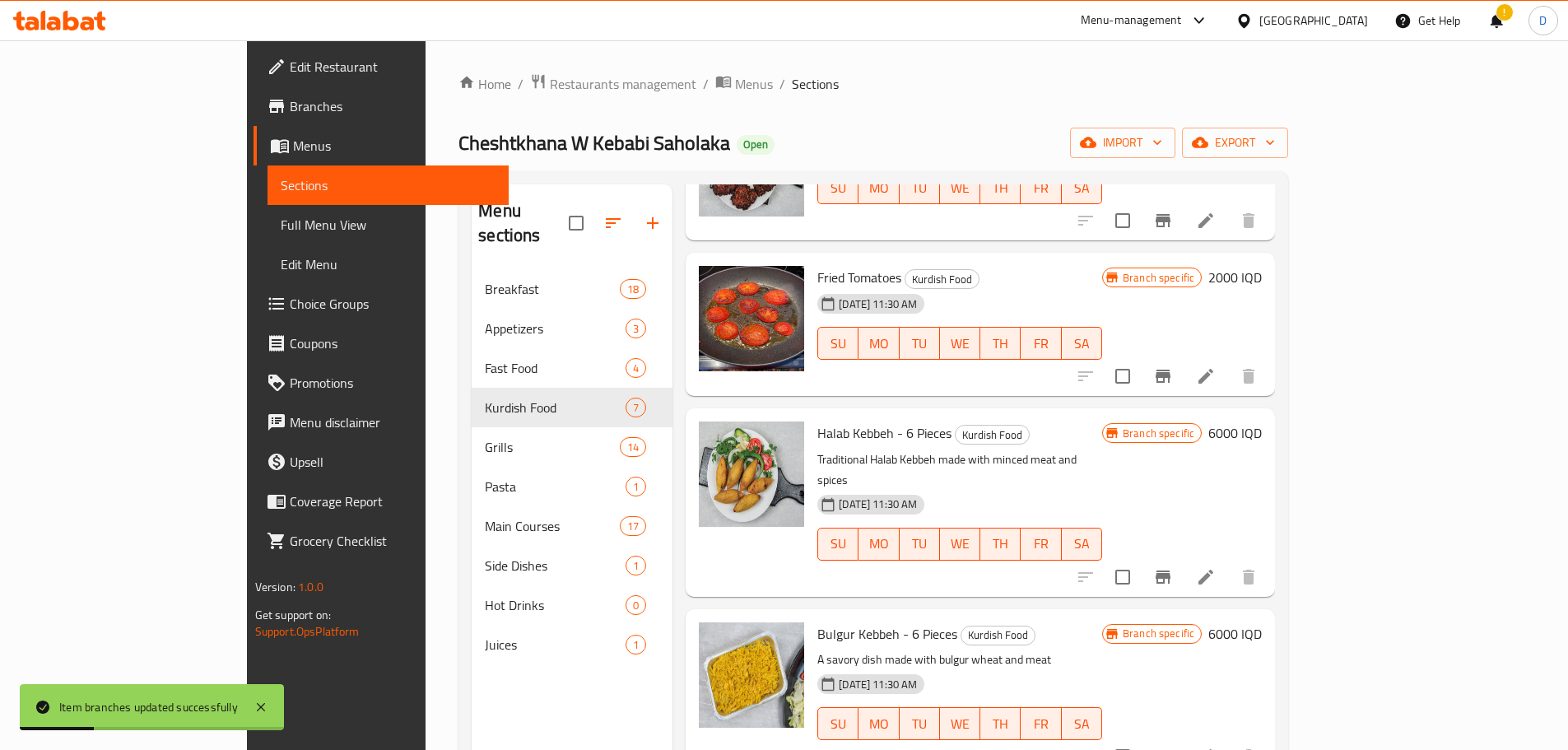
click at [1263, 266] on h6 "2000 IQD" at bounding box center [1234, 277] width 53 height 23
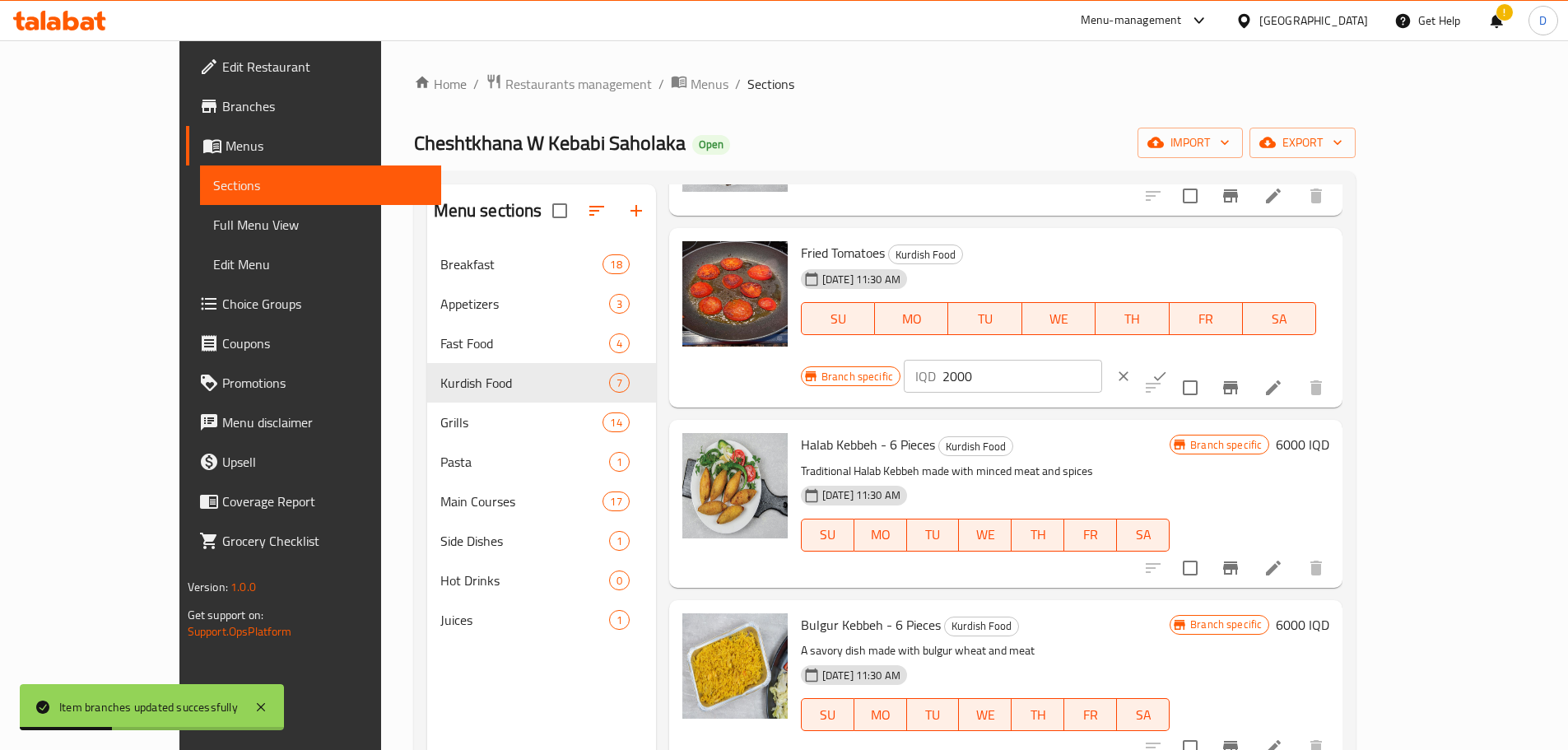
click at [1102, 360] on input "2000" at bounding box center [1022, 376] width 160 height 33
click at [1102, 360] on input "2500" at bounding box center [1022, 376] width 160 height 33
type input "2500"
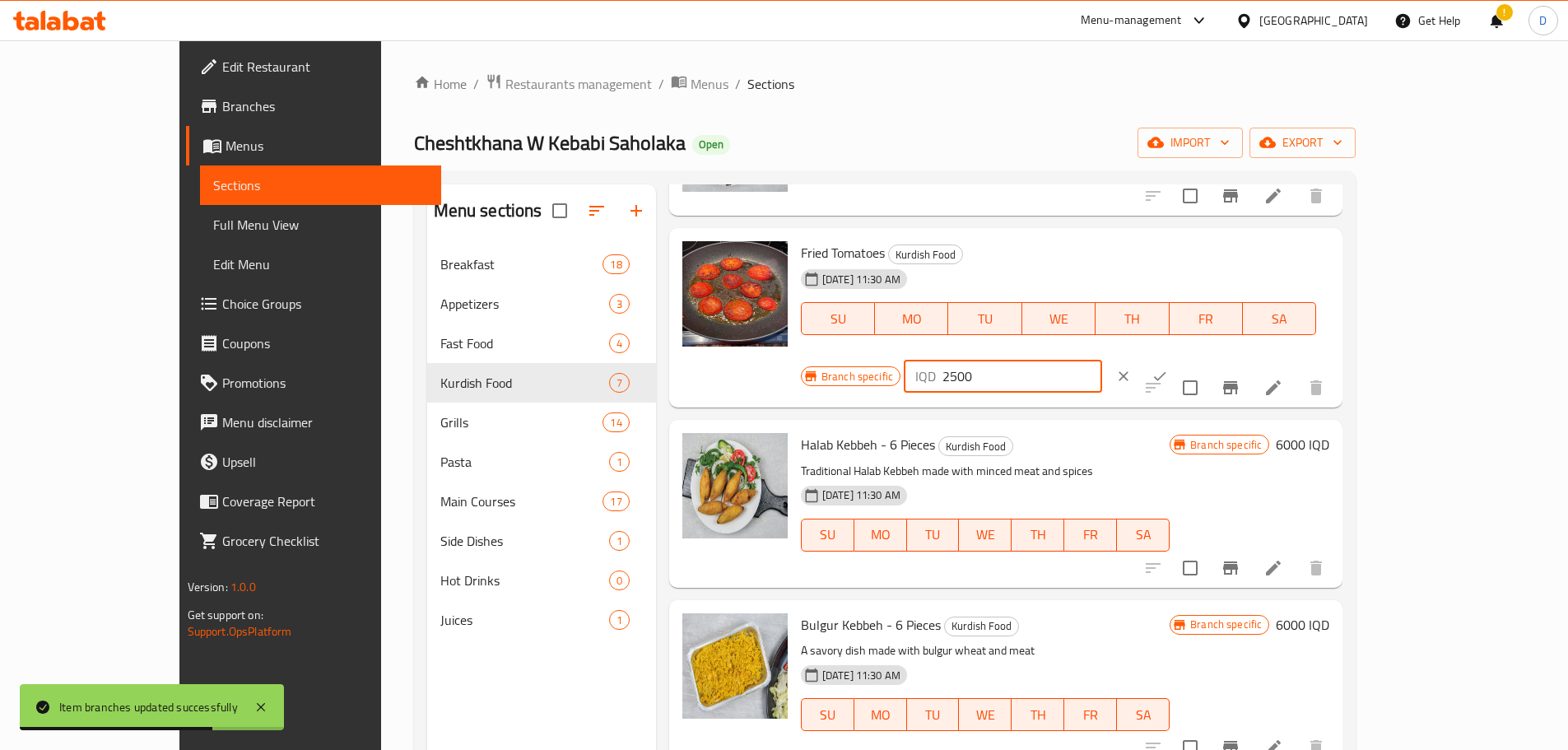
click at [1168, 368] on icon "ok" at bounding box center [1159, 375] width 17 height 17
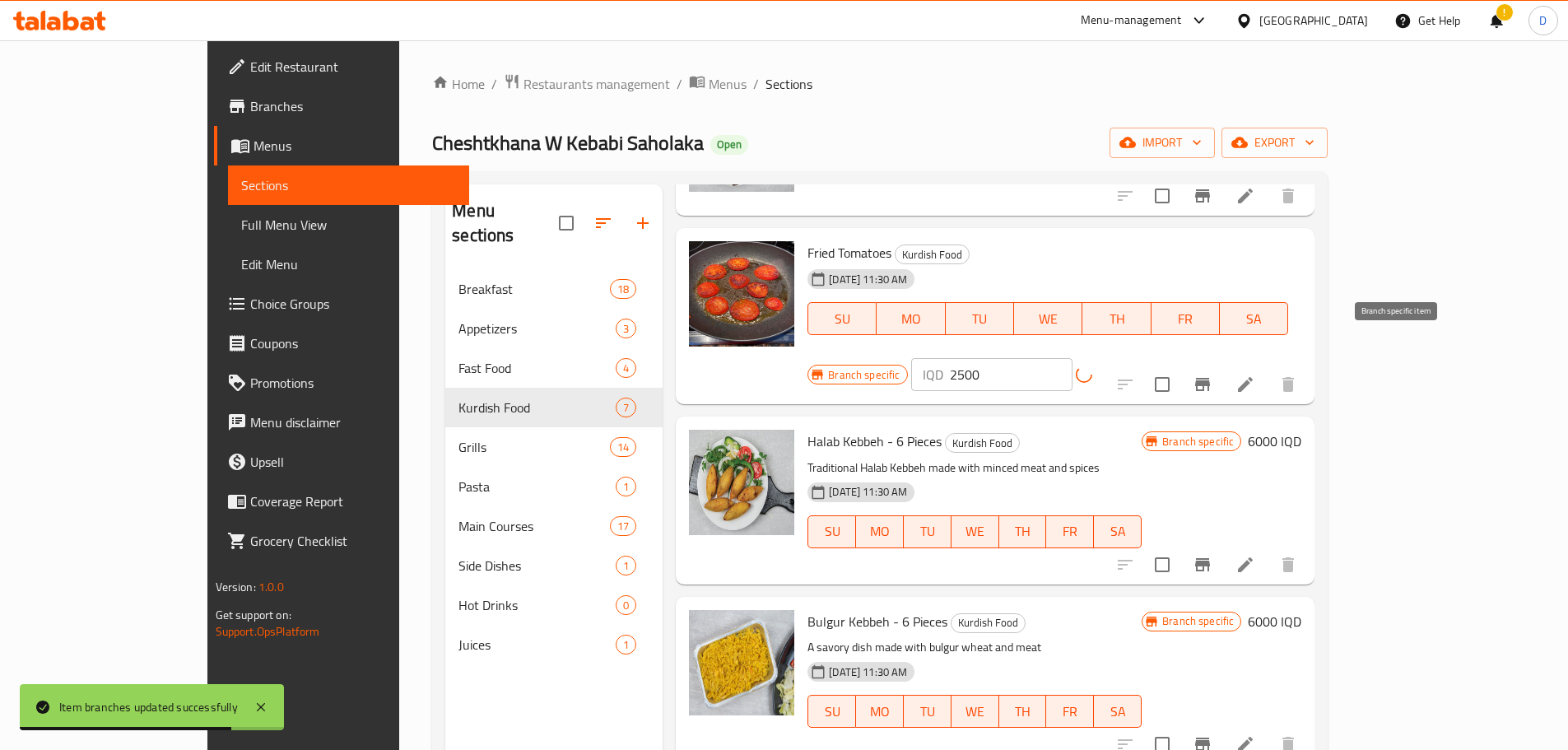
click at [1223, 365] on button "Branch-specific-item" at bounding box center [1202, 384] width 40 height 40
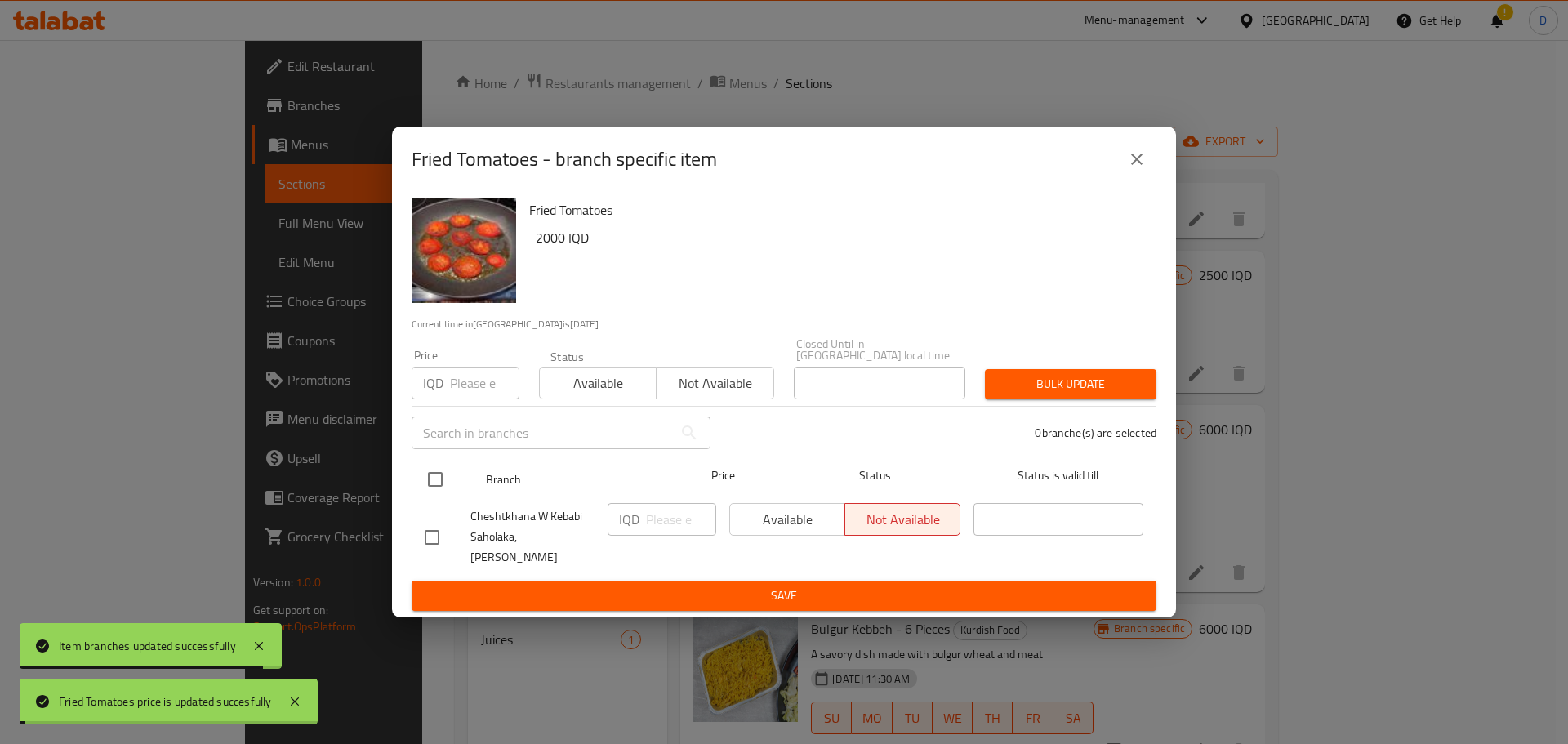
click at [427, 476] on input "checkbox" at bounding box center [435, 480] width 35 height 35
checkbox input "true"
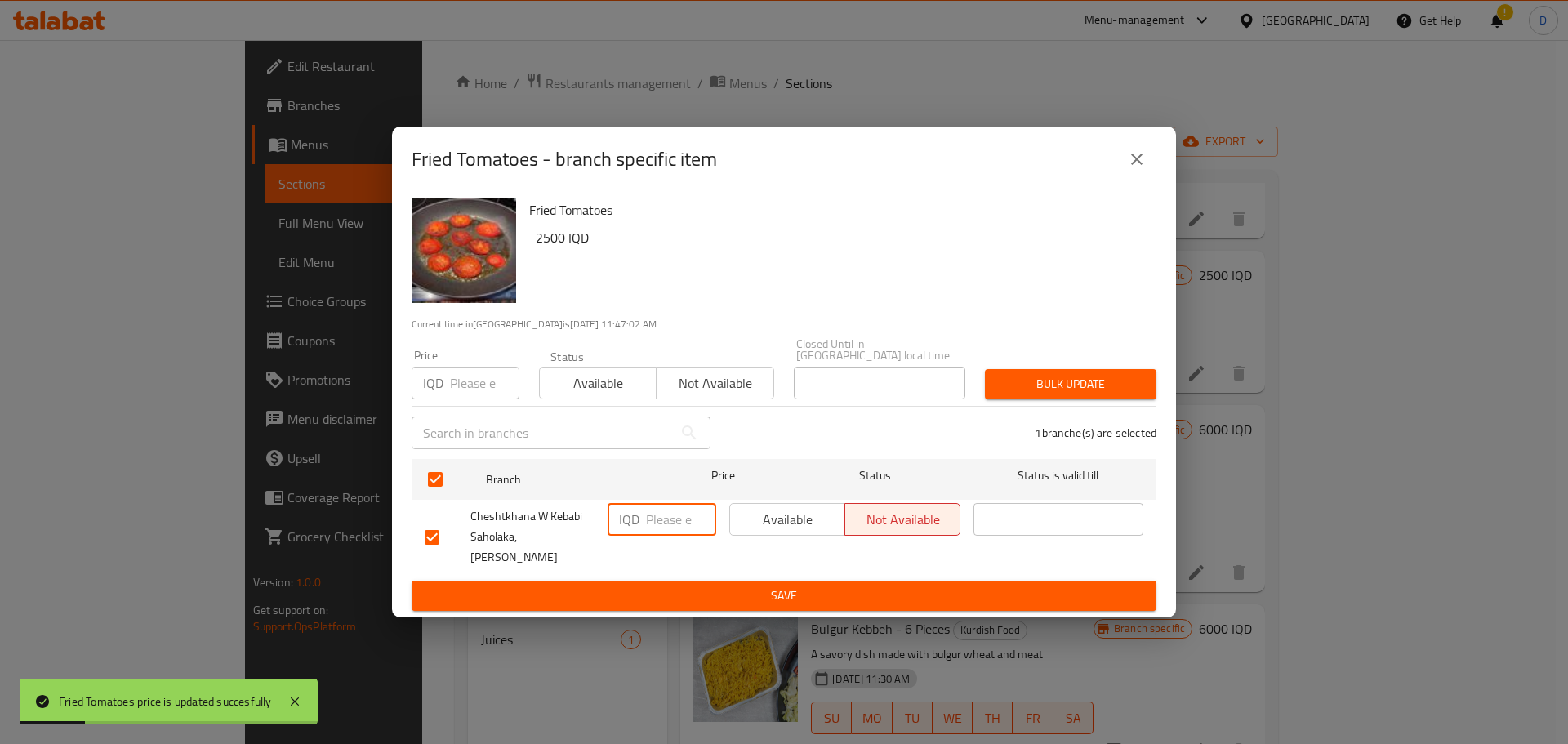
click at [662, 523] on input "number" at bounding box center [680, 519] width 70 height 33
paste input "2500"
type input "2500"
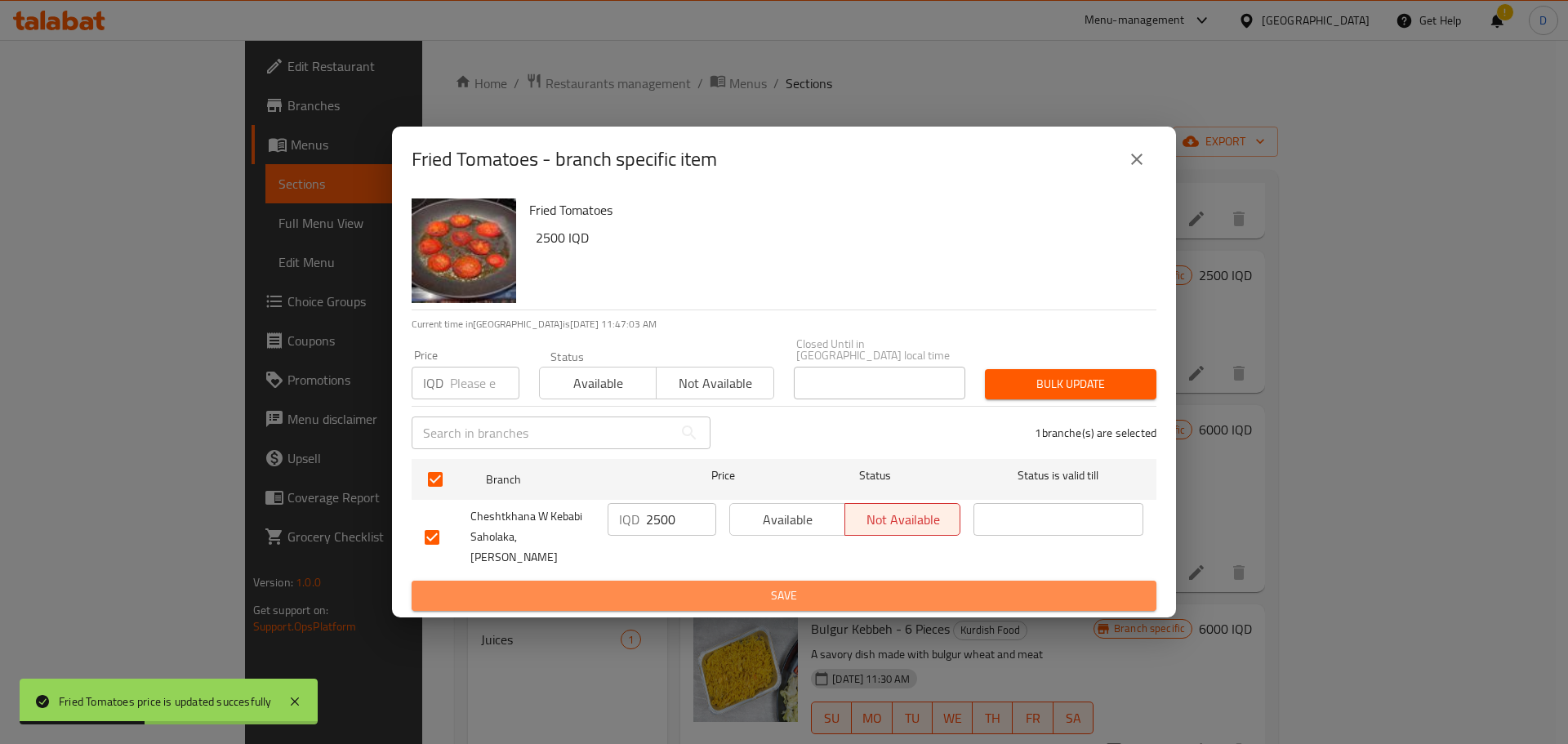
click at [712, 586] on span "Save" at bounding box center [784, 595] width 719 height 20
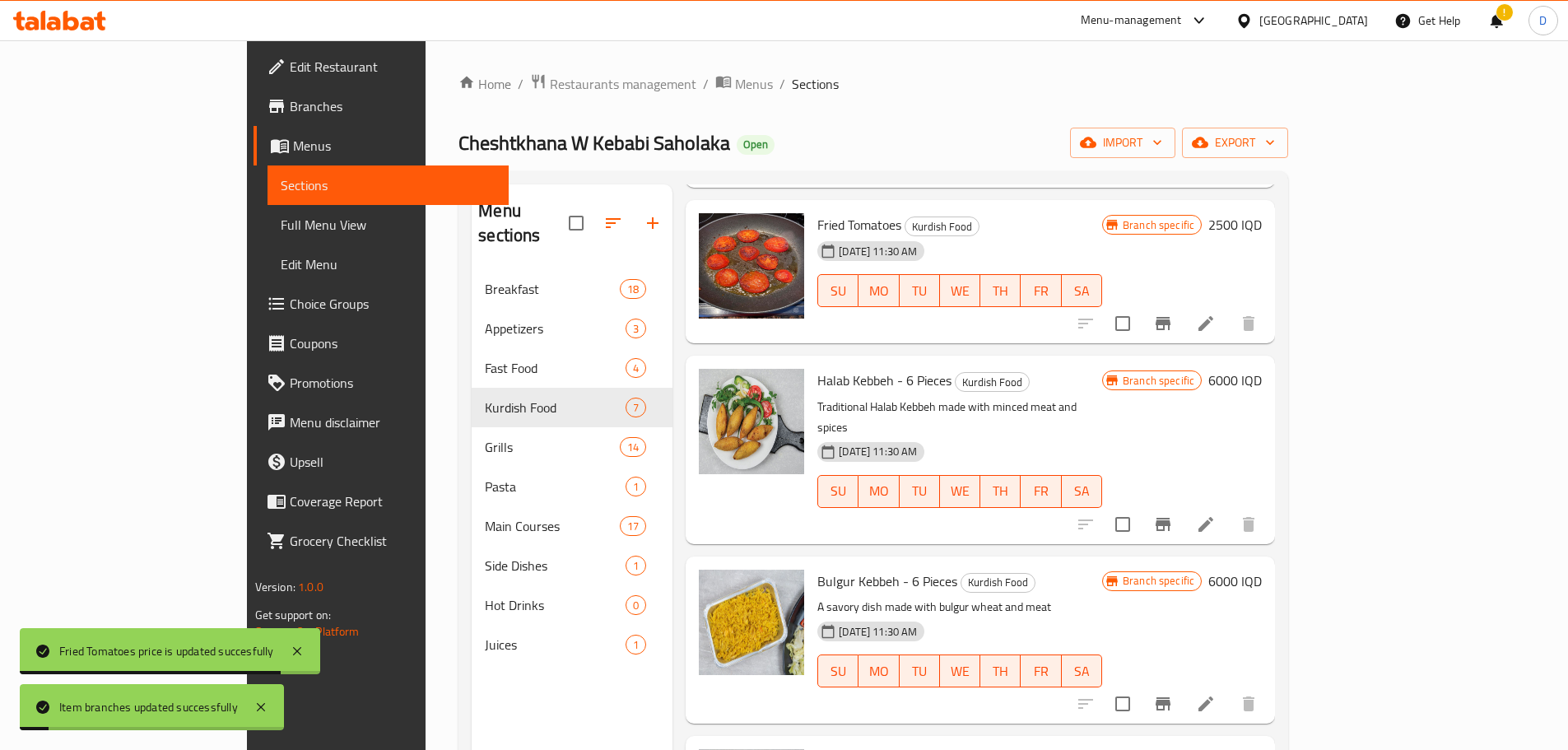
scroll to position [247, 0]
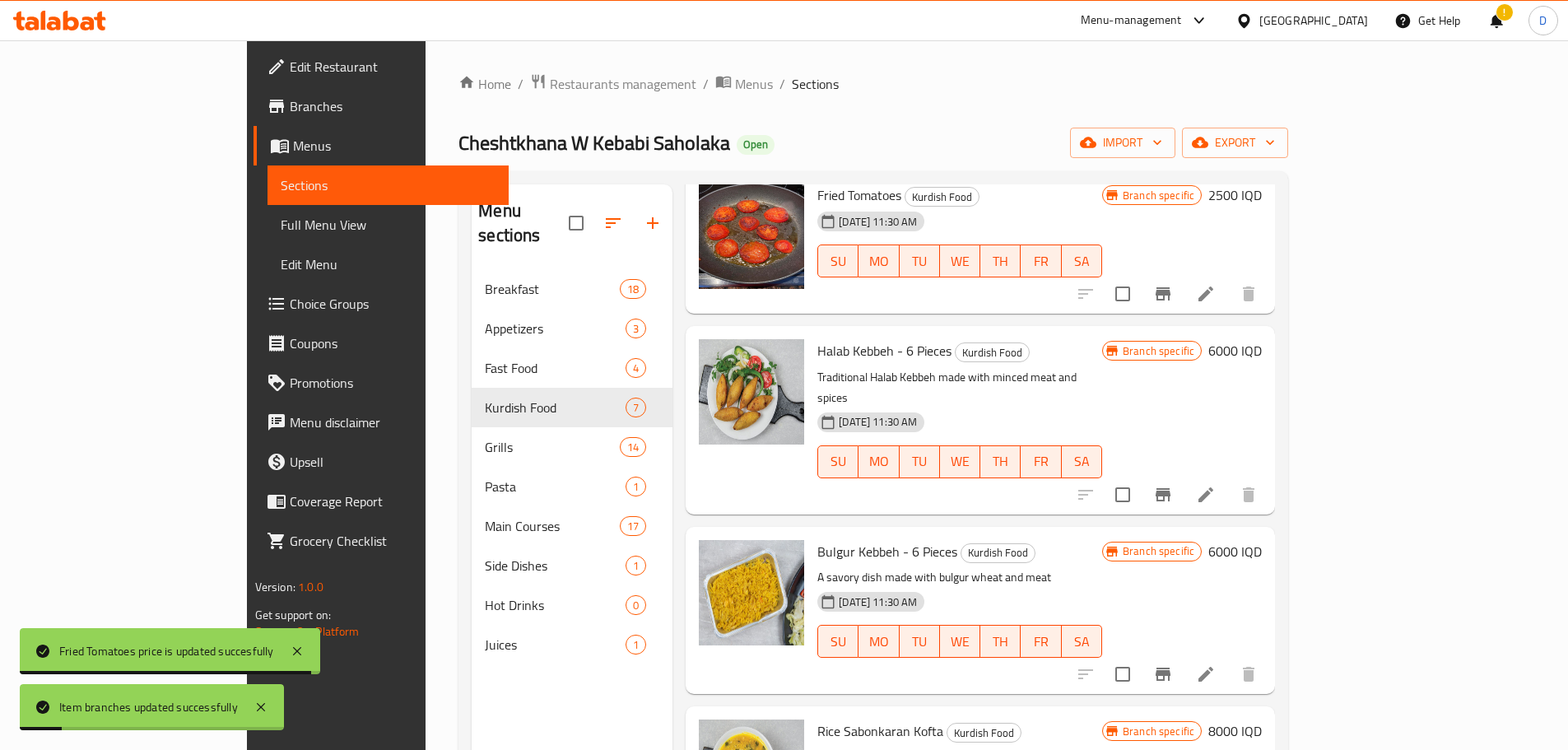
click at [1263, 339] on h6 "6000 IQD" at bounding box center [1234, 351] width 53 height 23
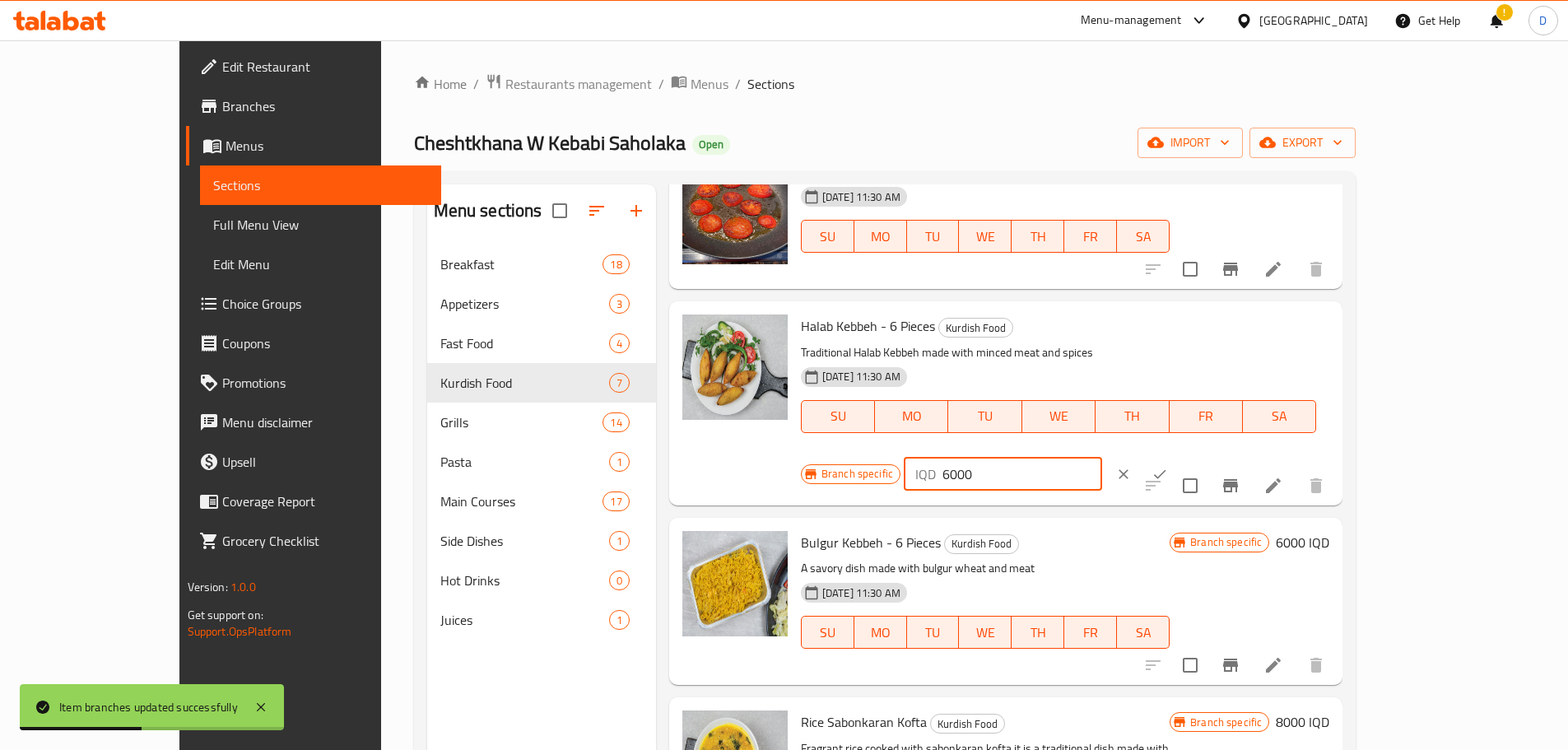
click at [1102, 458] on input "6000" at bounding box center [1022, 475] width 160 height 33
click at [1102, 458] on input "7500" at bounding box center [1022, 475] width 160 height 33
type input "7500"
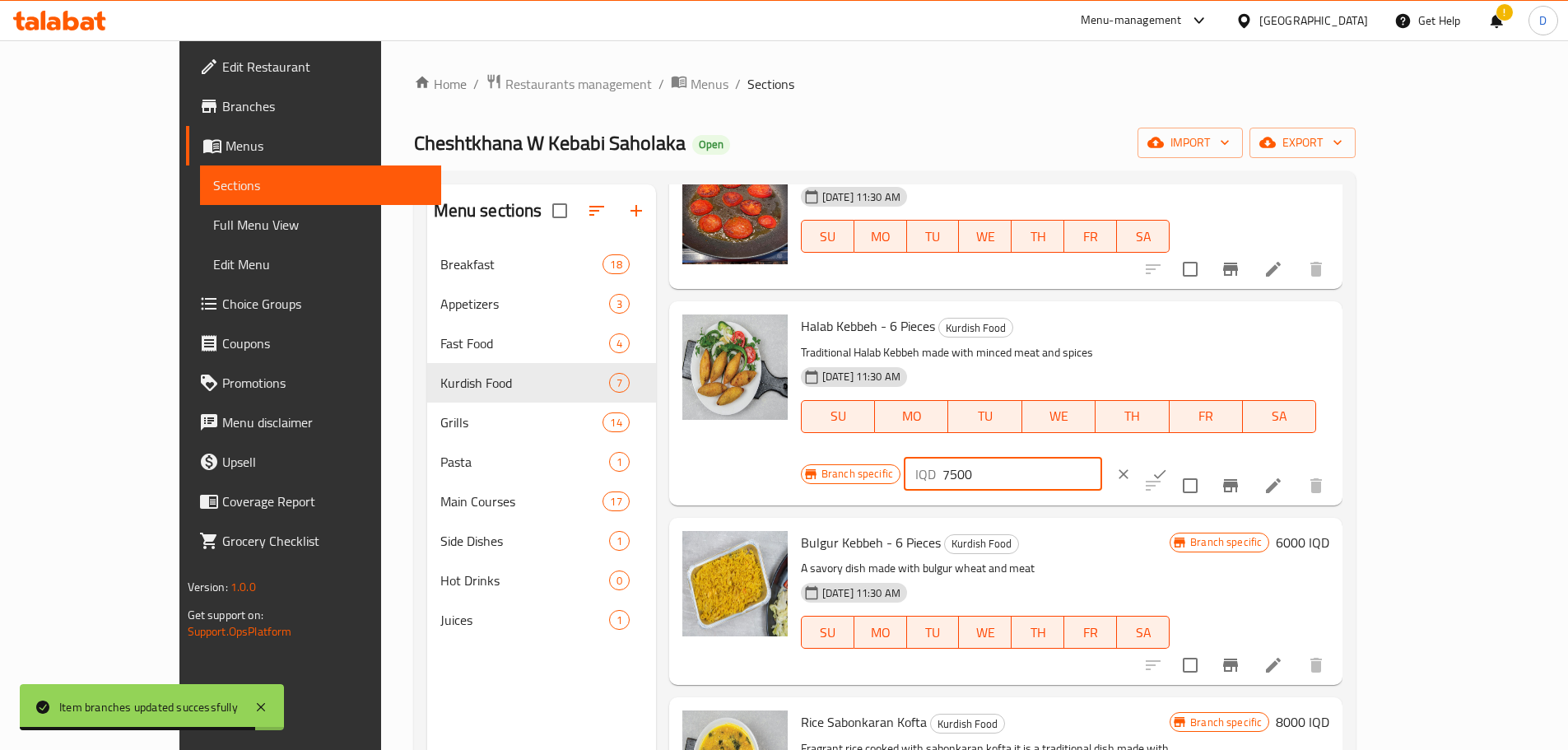
click at [1168, 466] on icon "ok" at bounding box center [1159, 474] width 17 height 17
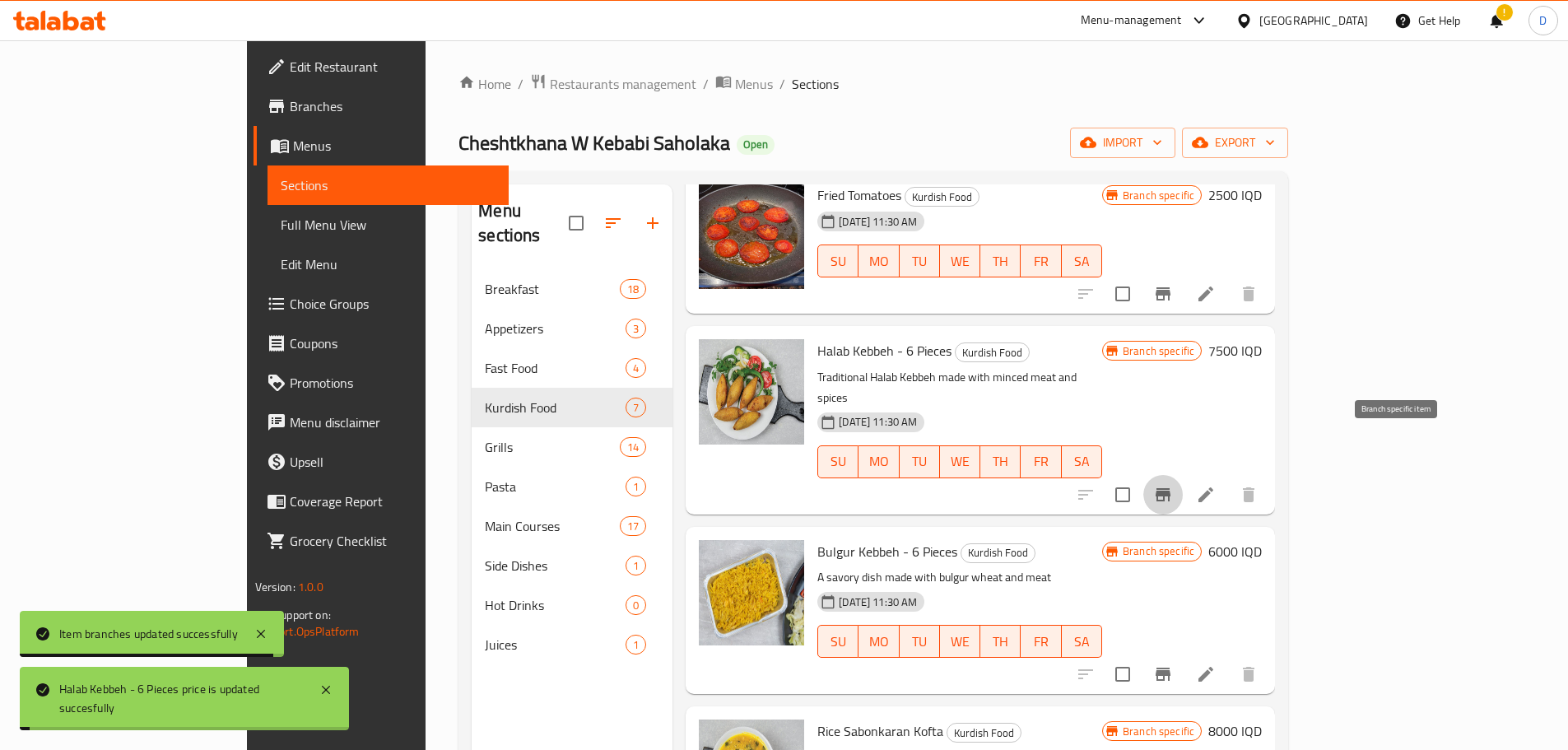
click at [1173, 485] on icon "Branch-specific-item" at bounding box center [1163, 495] width 19 height 19
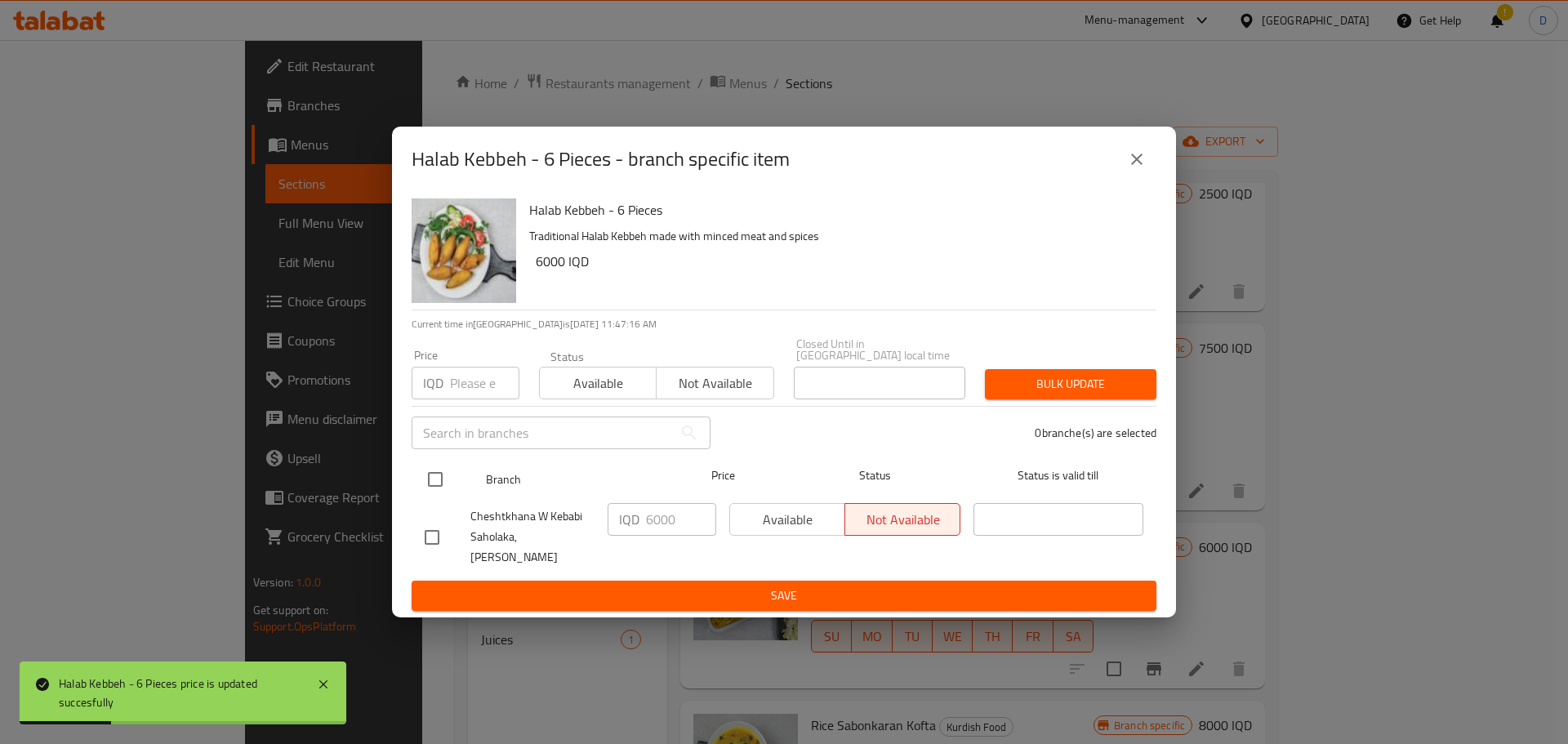
click at [443, 489] on input "checkbox" at bounding box center [435, 480] width 35 height 35
checkbox input "true"
click at [666, 525] on input "6000" at bounding box center [680, 519] width 70 height 33
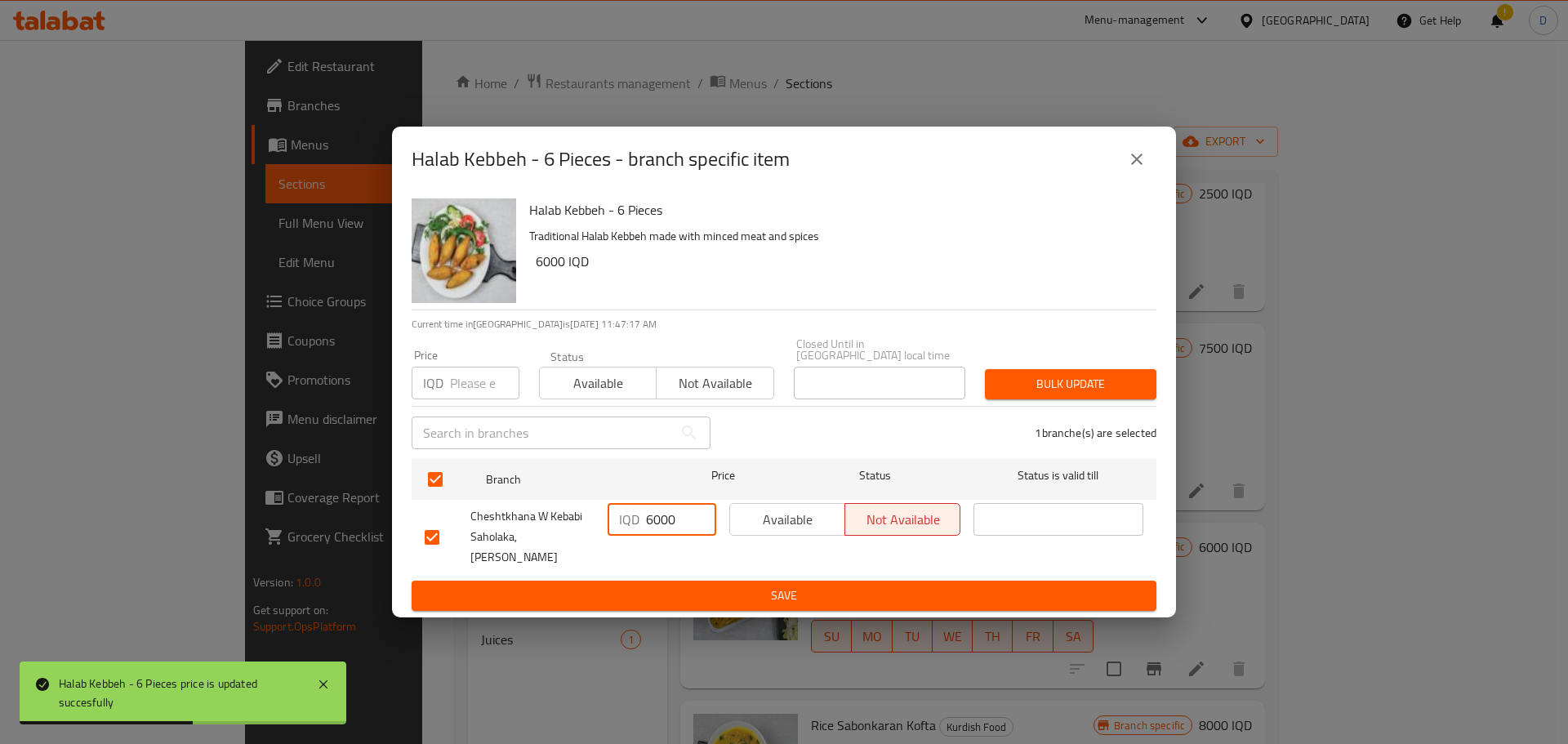
click at [666, 525] on input "6000" at bounding box center [680, 519] width 70 height 33
paste input "75"
type input "7500"
click at [740, 586] on span "Save" at bounding box center [784, 595] width 719 height 20
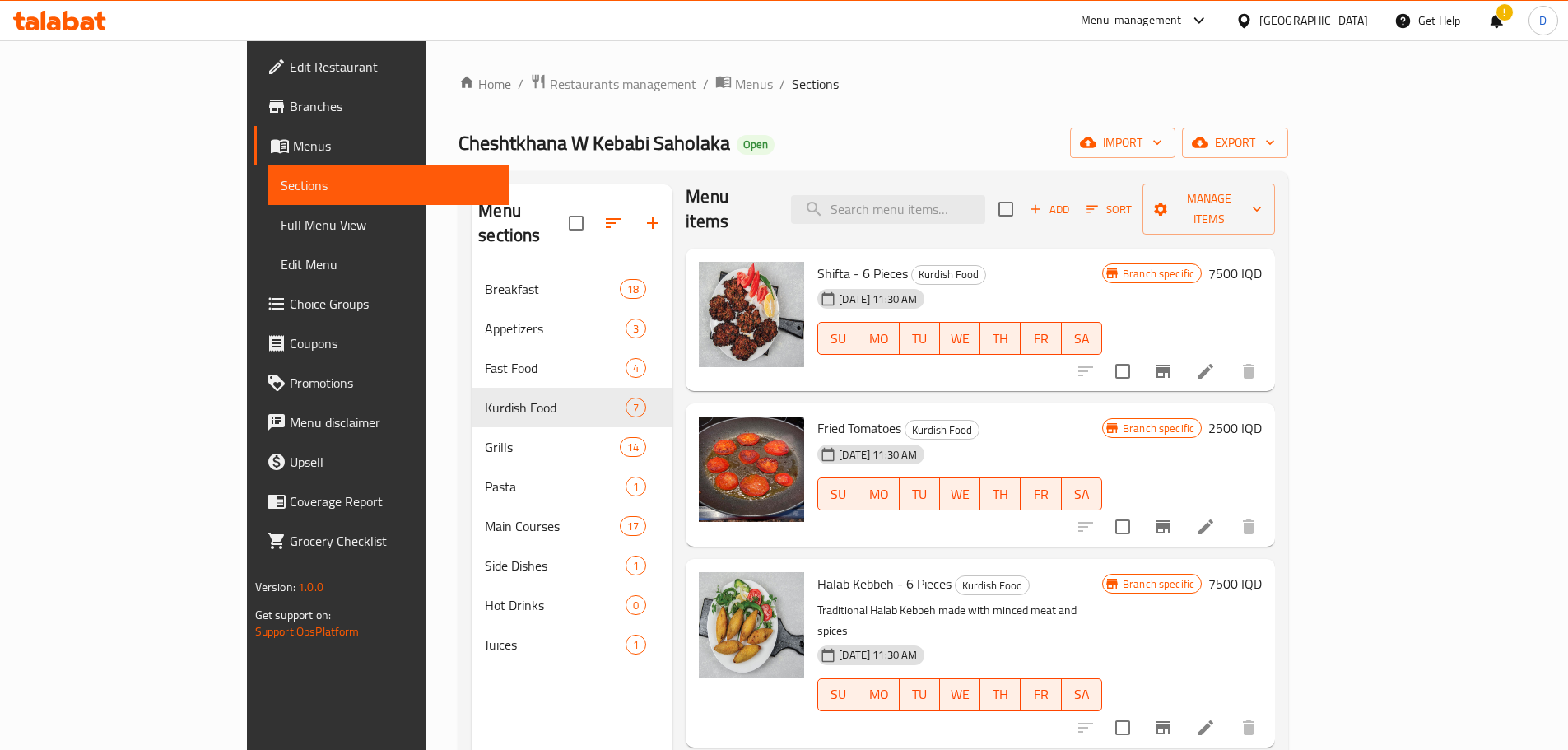
scroll to position [0, 0]
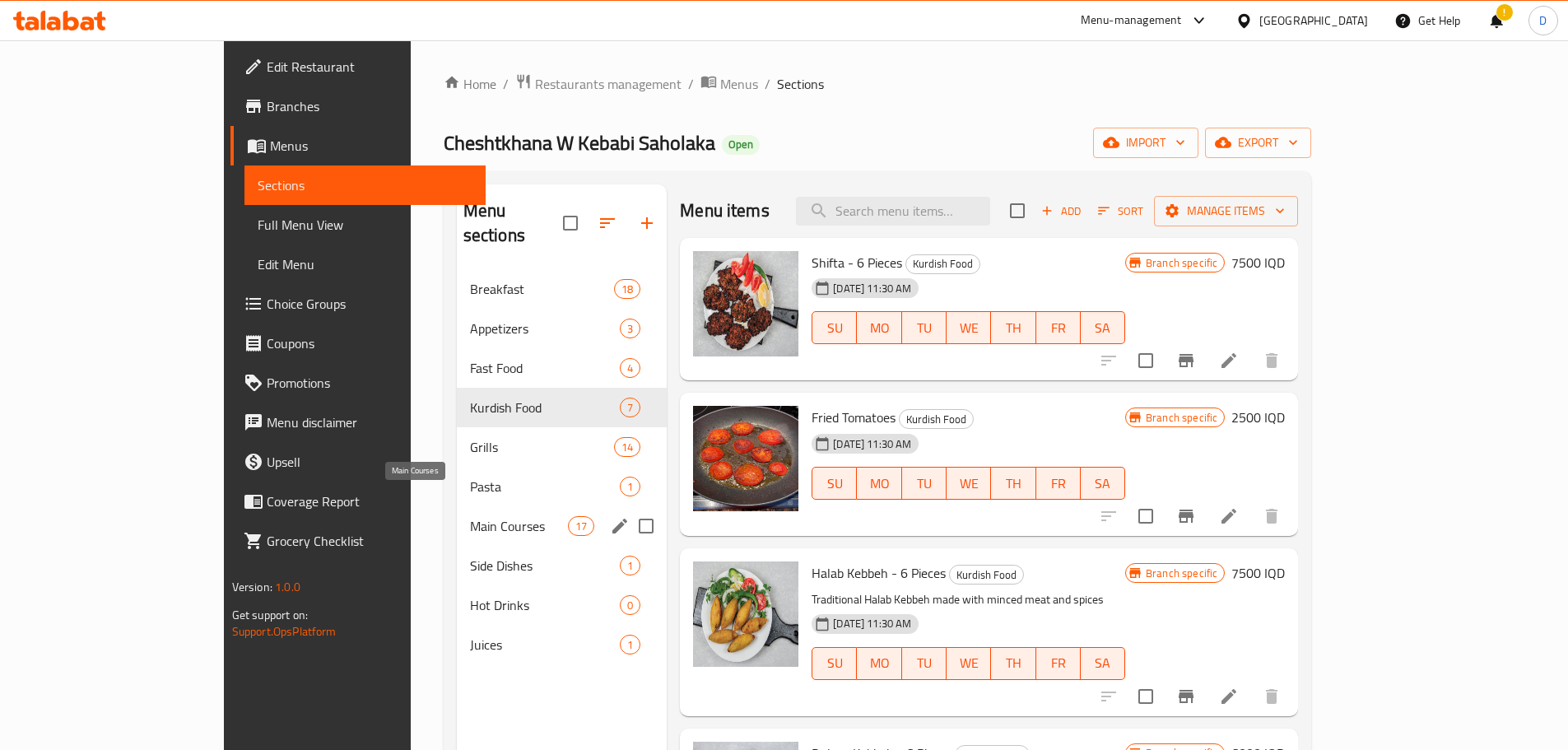
click at [470, 517] on span "Main Courses" at bounding box center [518, 526] width 98 height 19
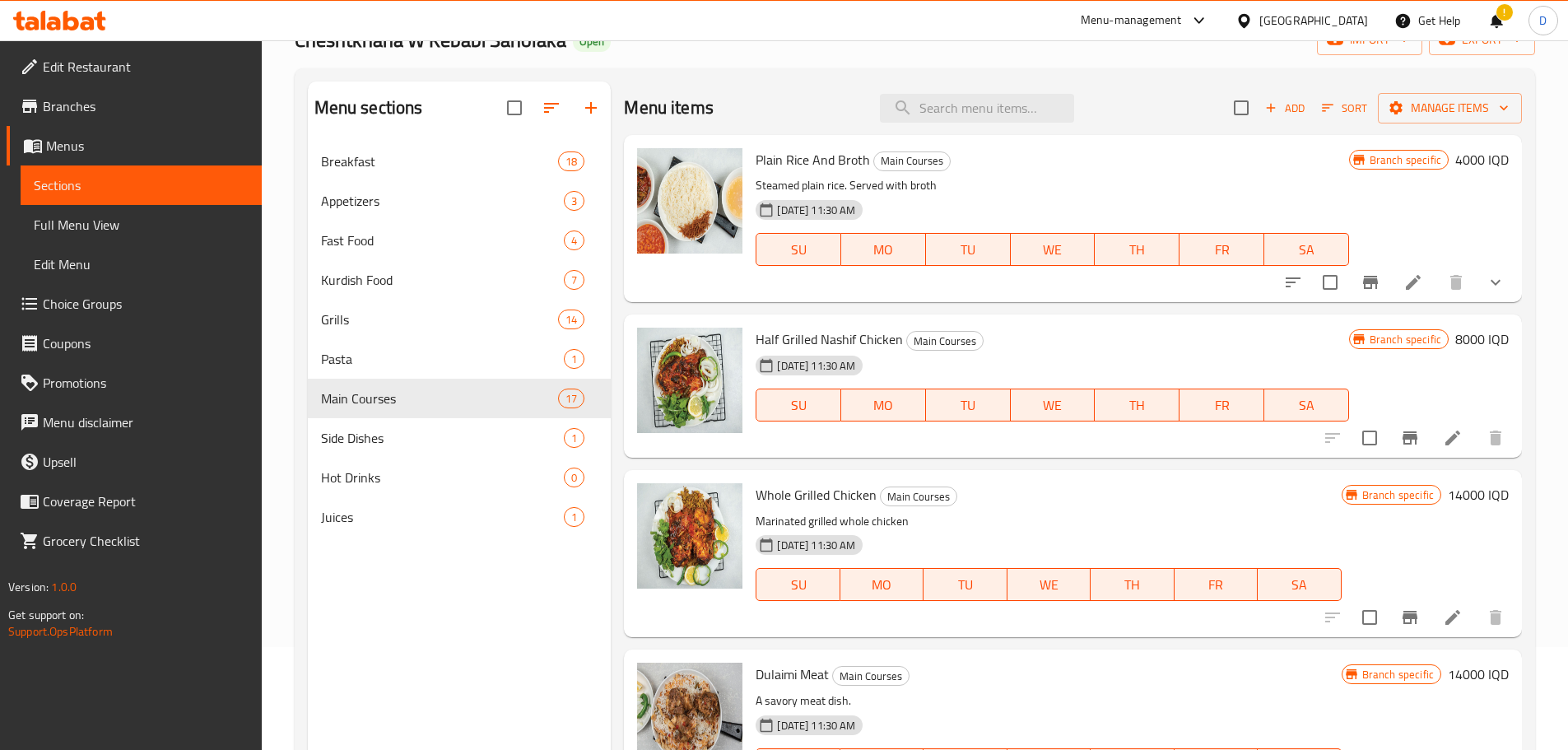
scroll to position [66, 0]
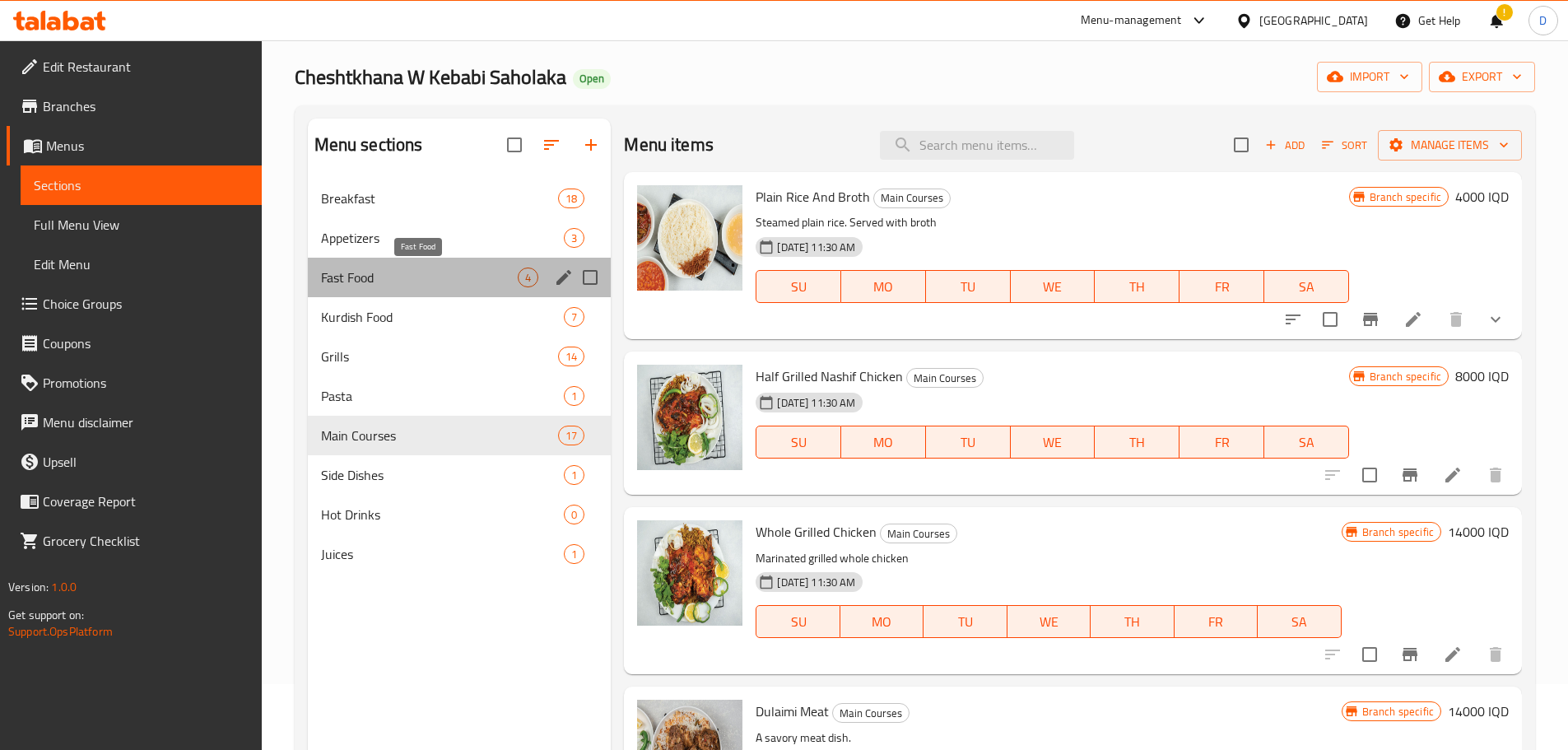
click at [359, 270] on span "Fast Food" at bounding box center [419, 277] width 197 height 19
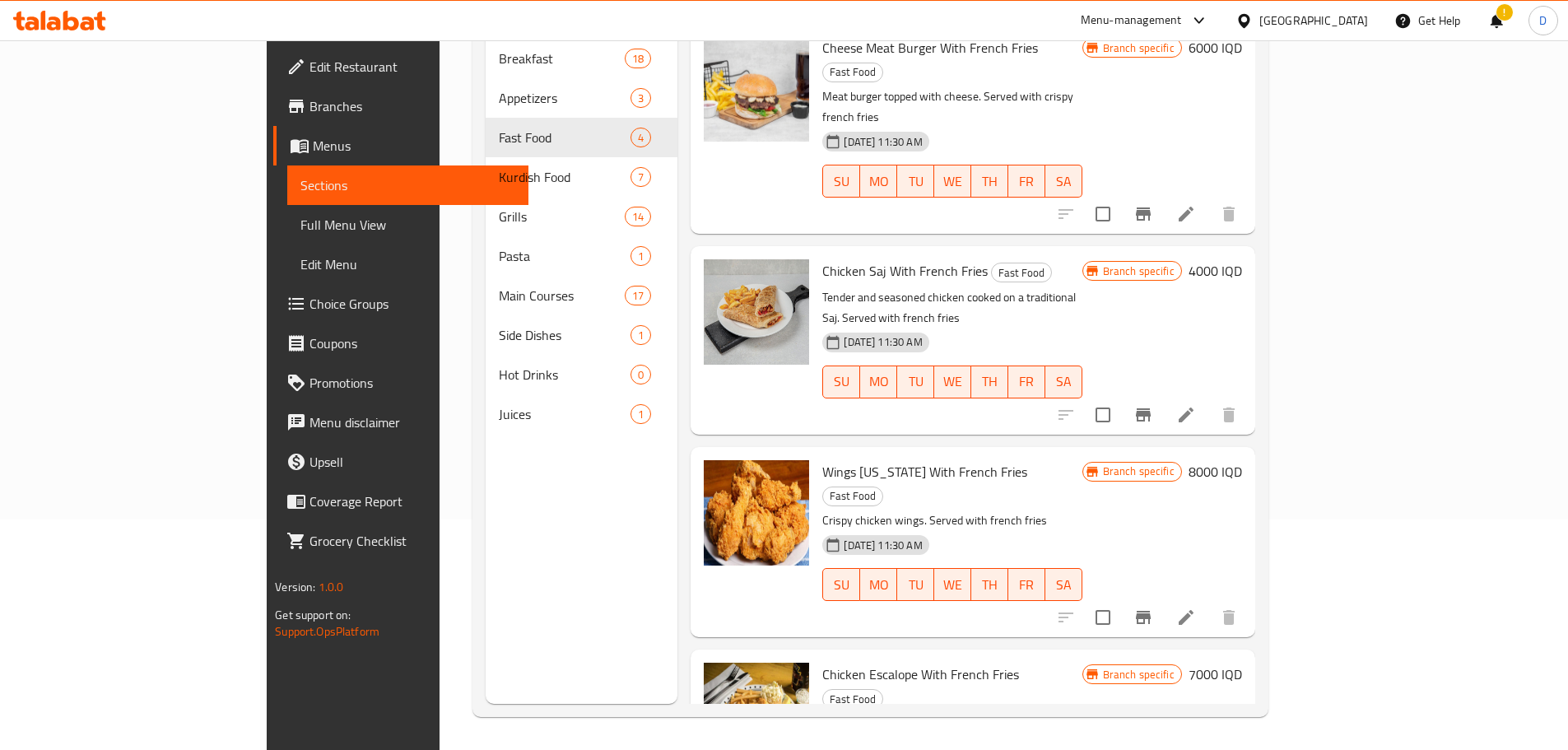
scroll to position [11, 0]
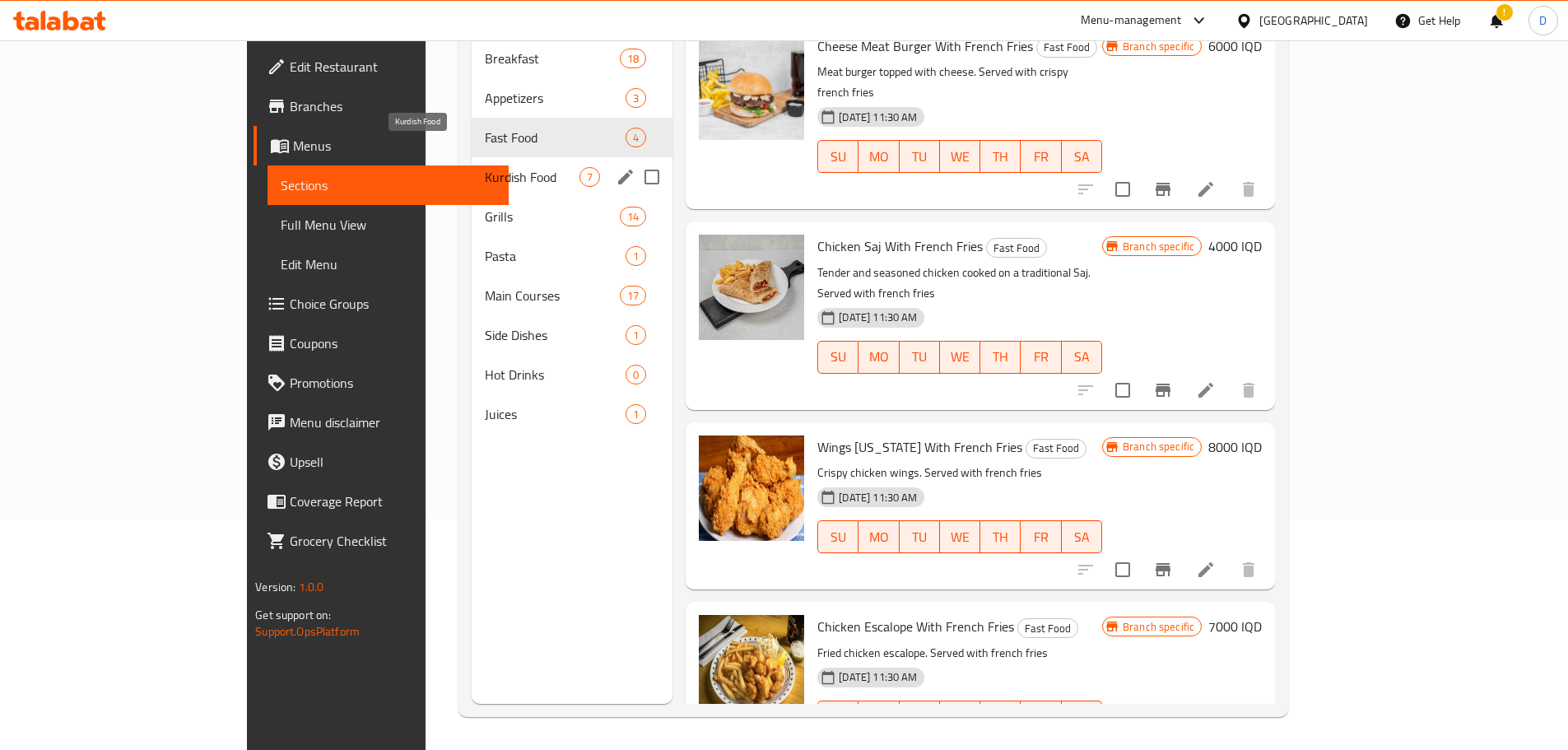
click at [485, 167] on span "Kurdish Food" at bounding box center [532, 177] width 94 height 19
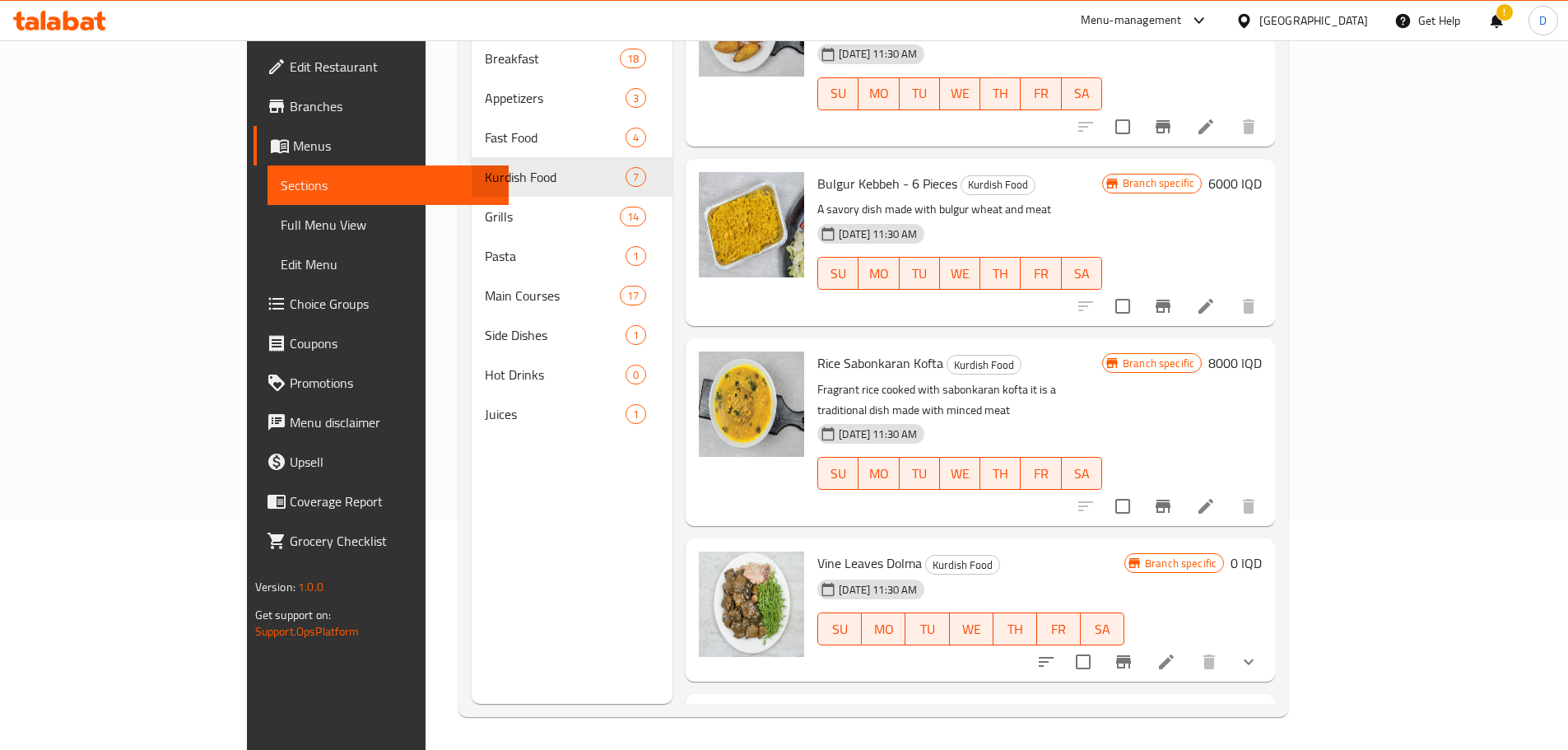
scroll to position [452, 0]
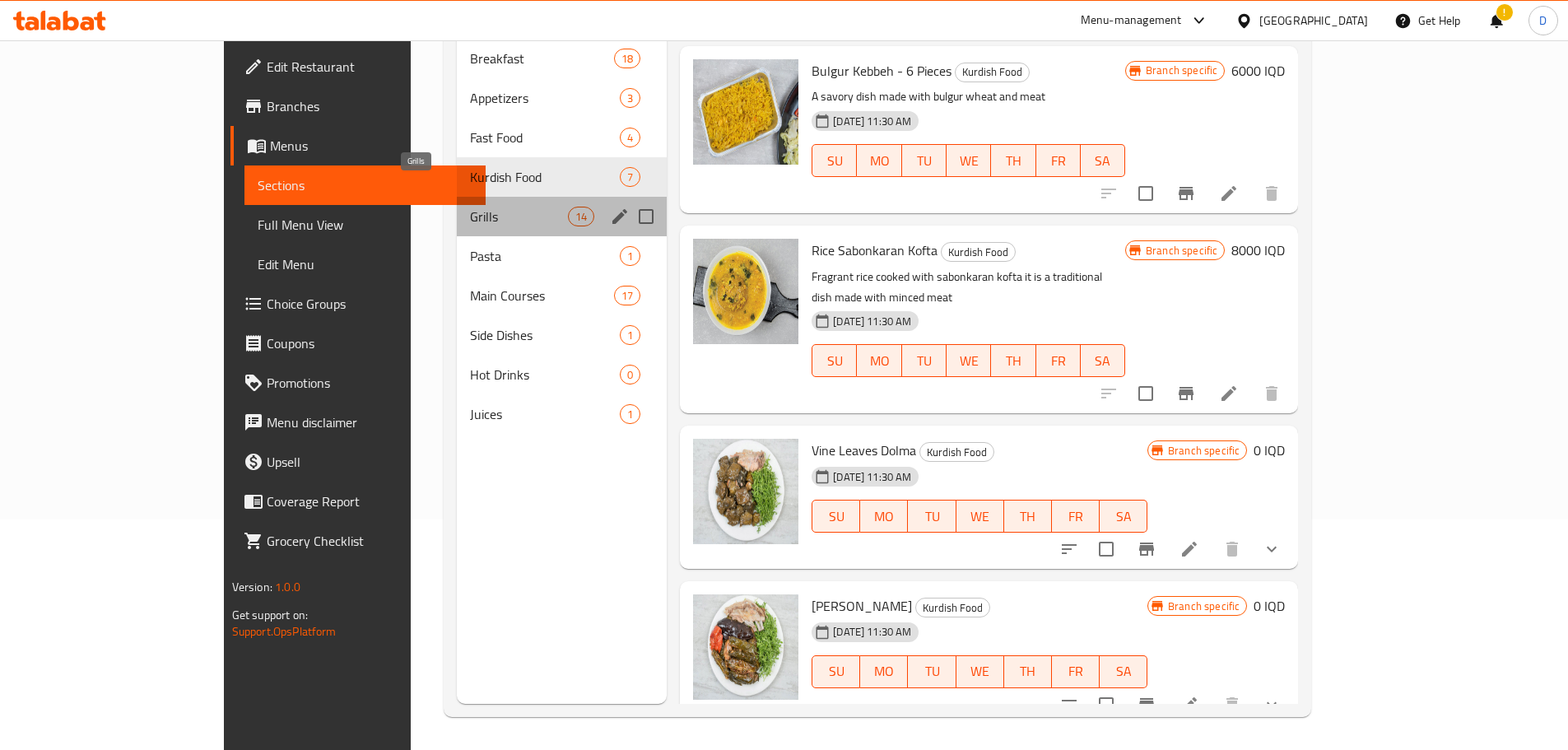
click at [470, 206] on span "Grills" at bounding box center [518, 216] width 98 height 19
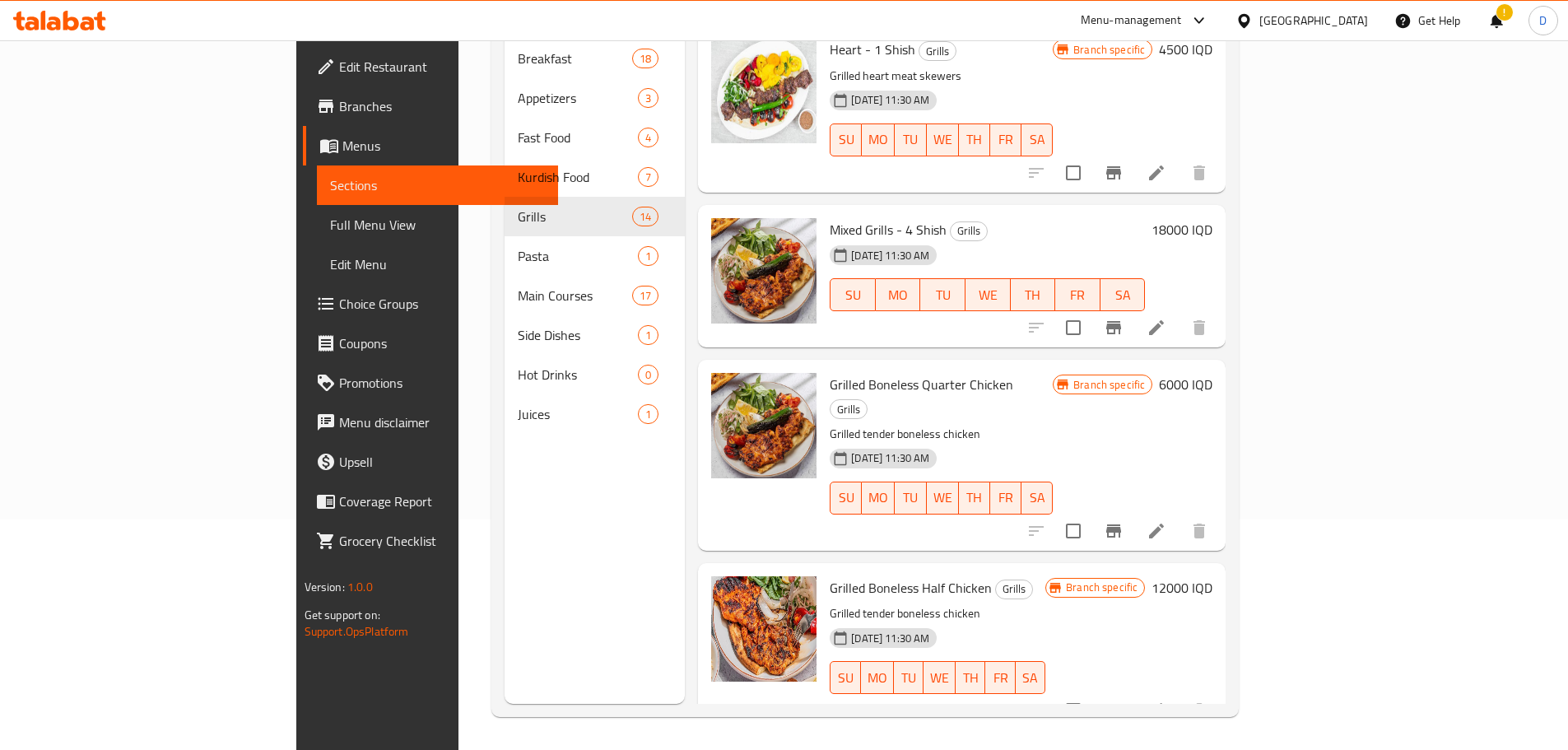
scroll to position [1621, 0]
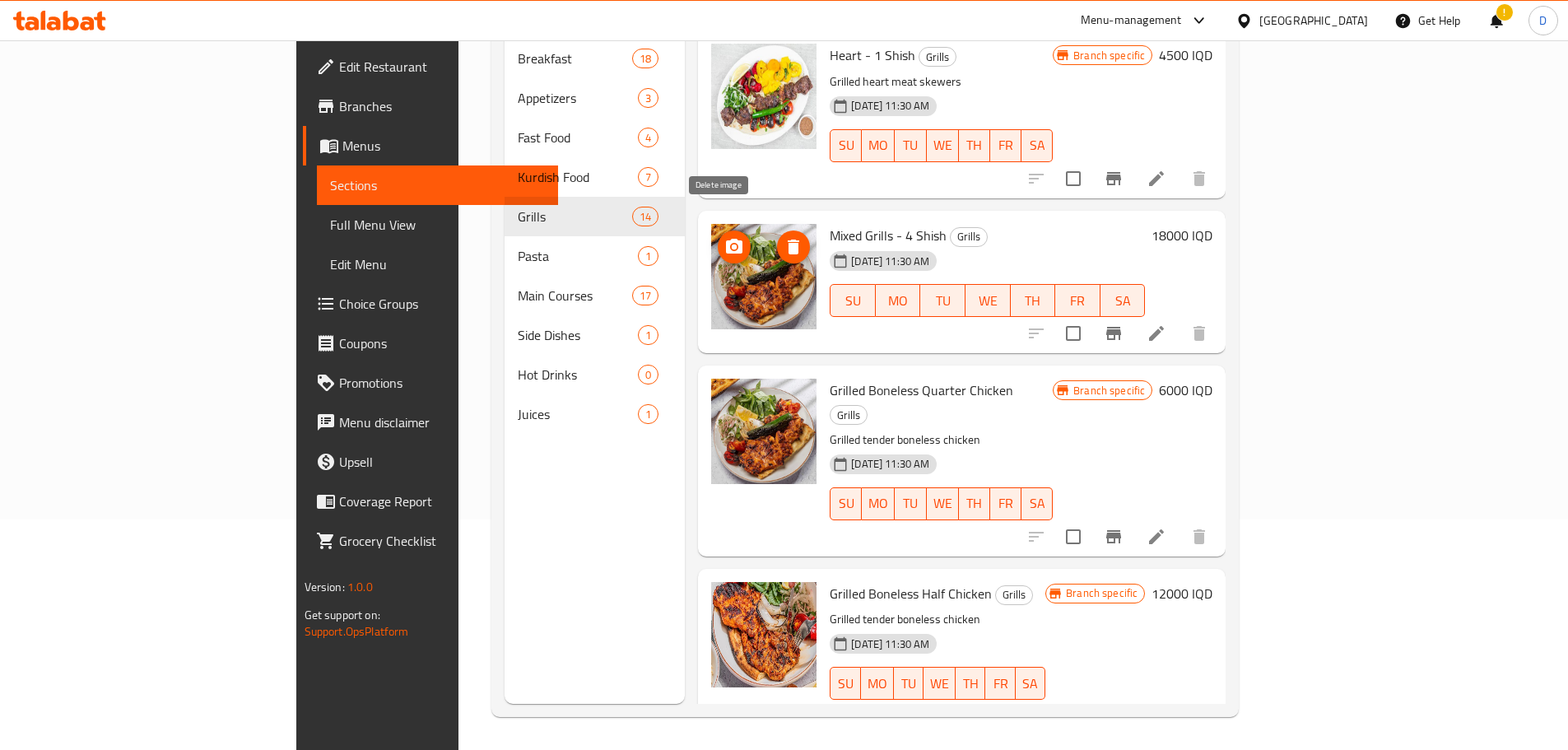
click at [788, 239] on icon "delete image" at bounding box center [794, 246] width 12 height 15
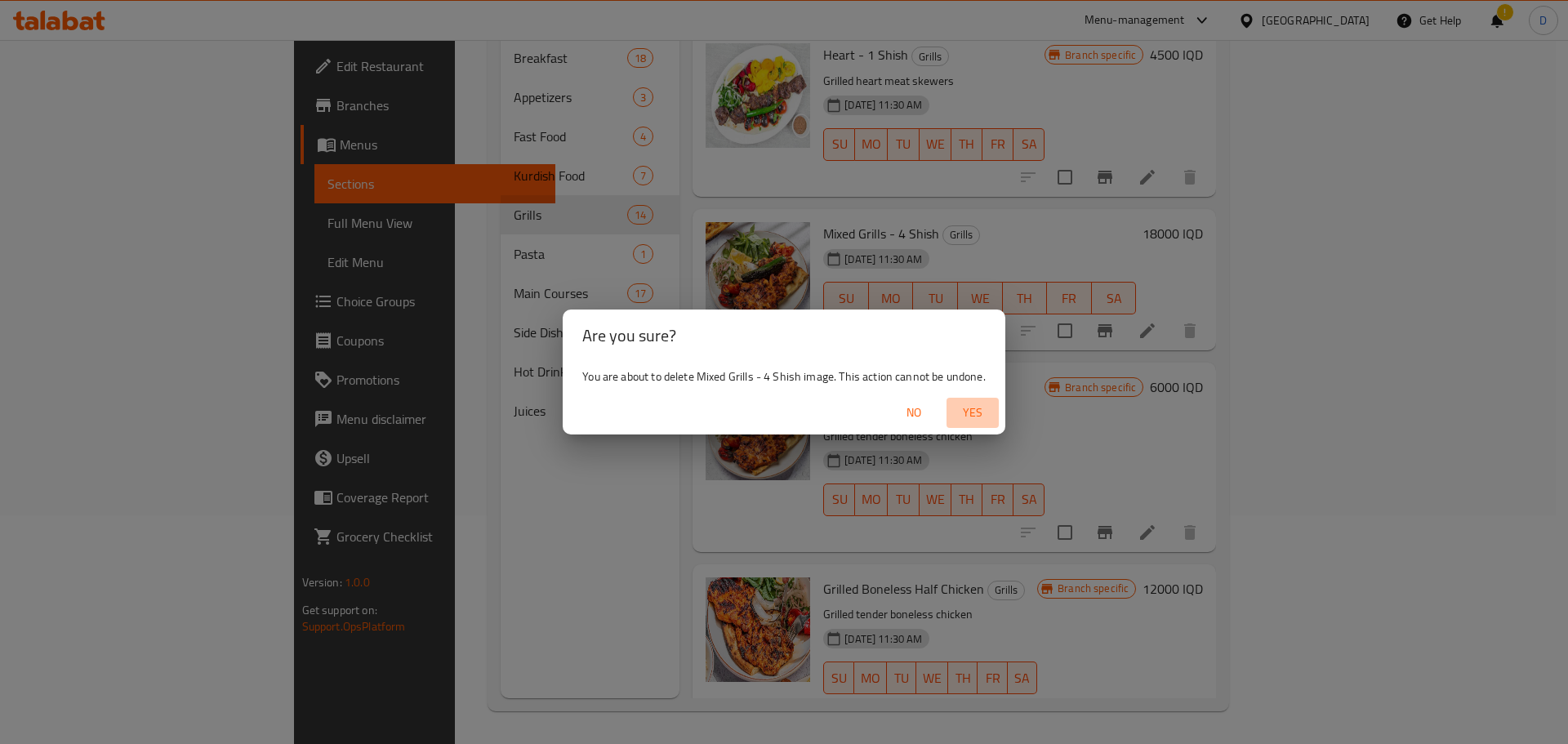
click at [973, 402] on span "Yes" at bounding box center [973, 412] width 40 height 20
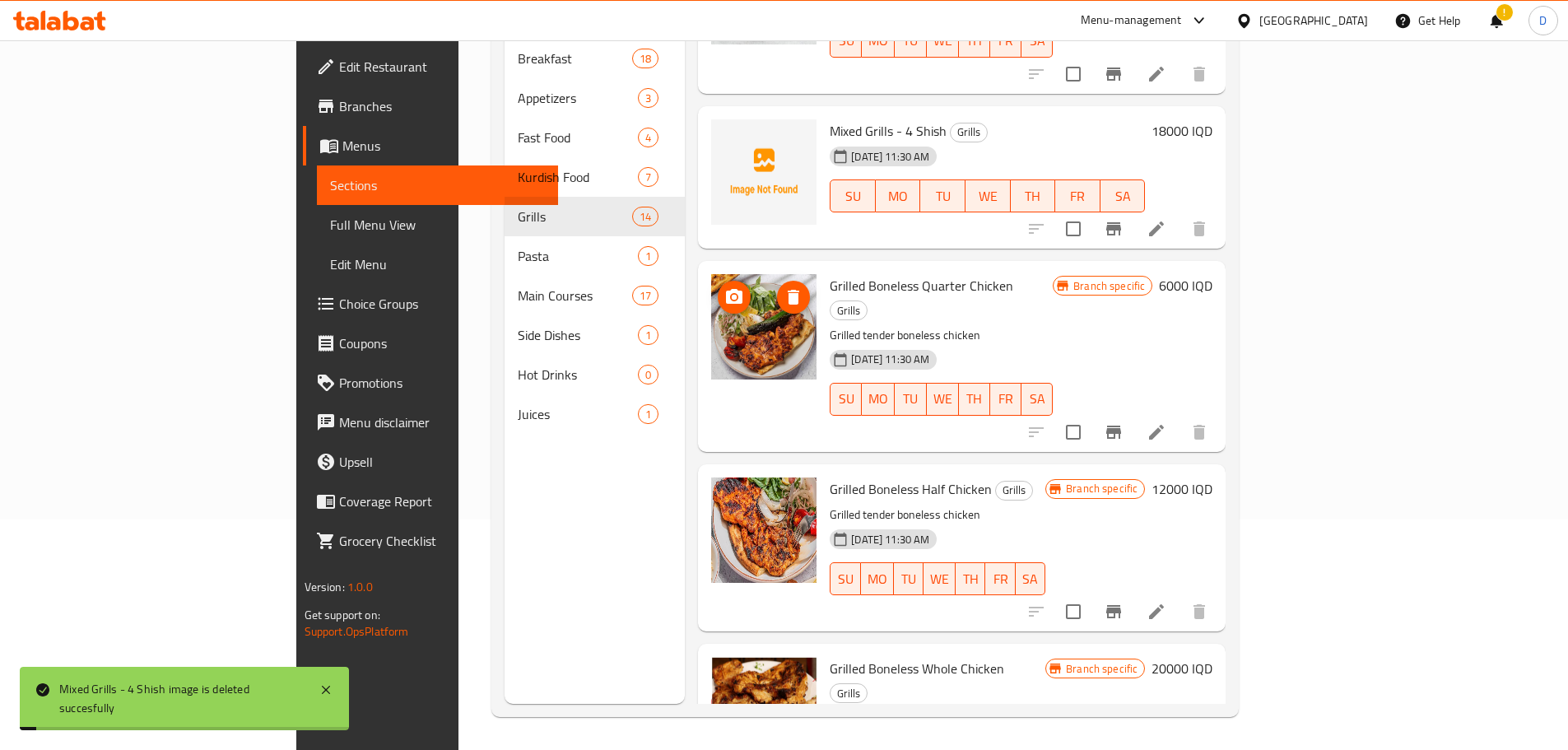
scroll to position [1785, 0]
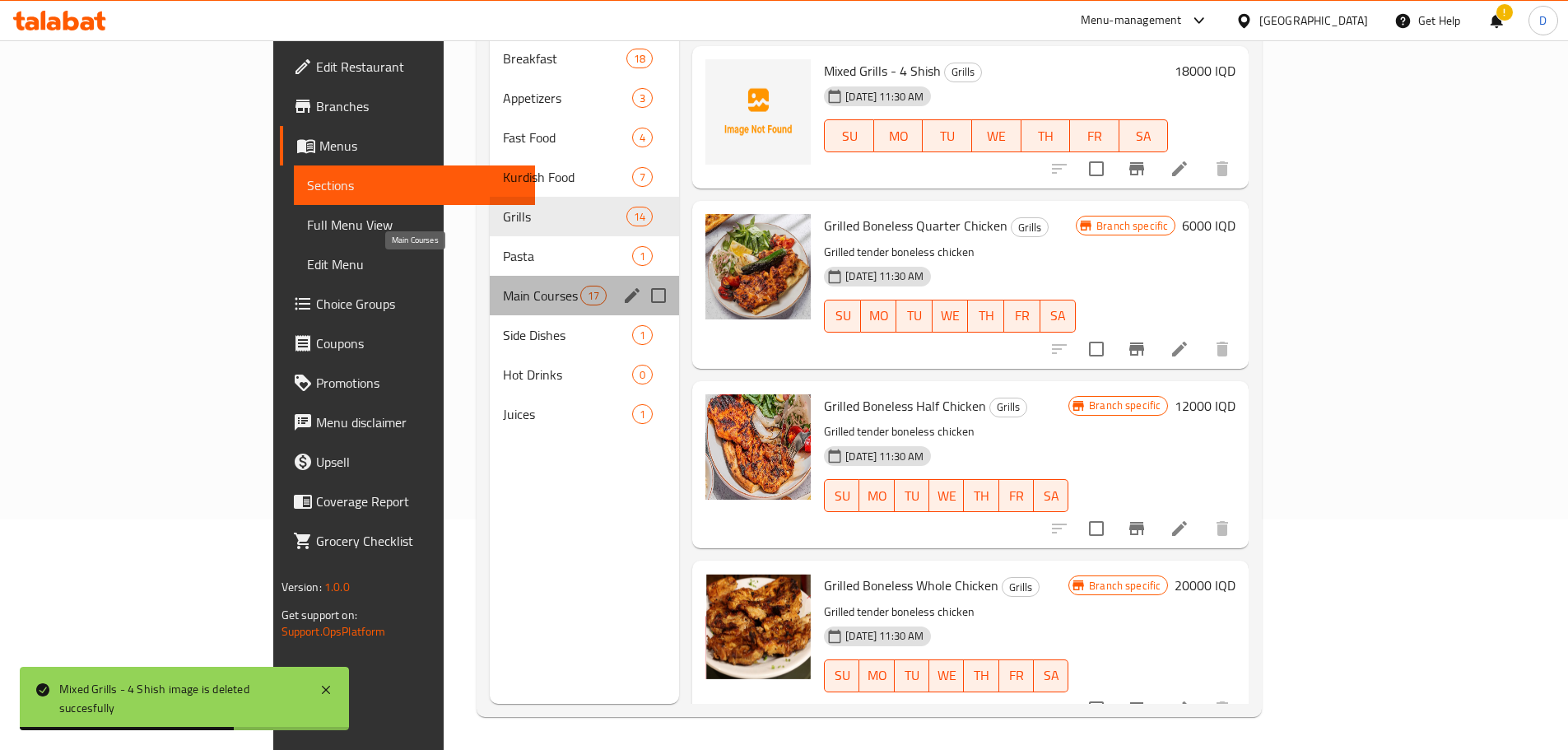
click at [503, 286] on span "Main Courses" at bounding box center [542, 296] width 78 height 19
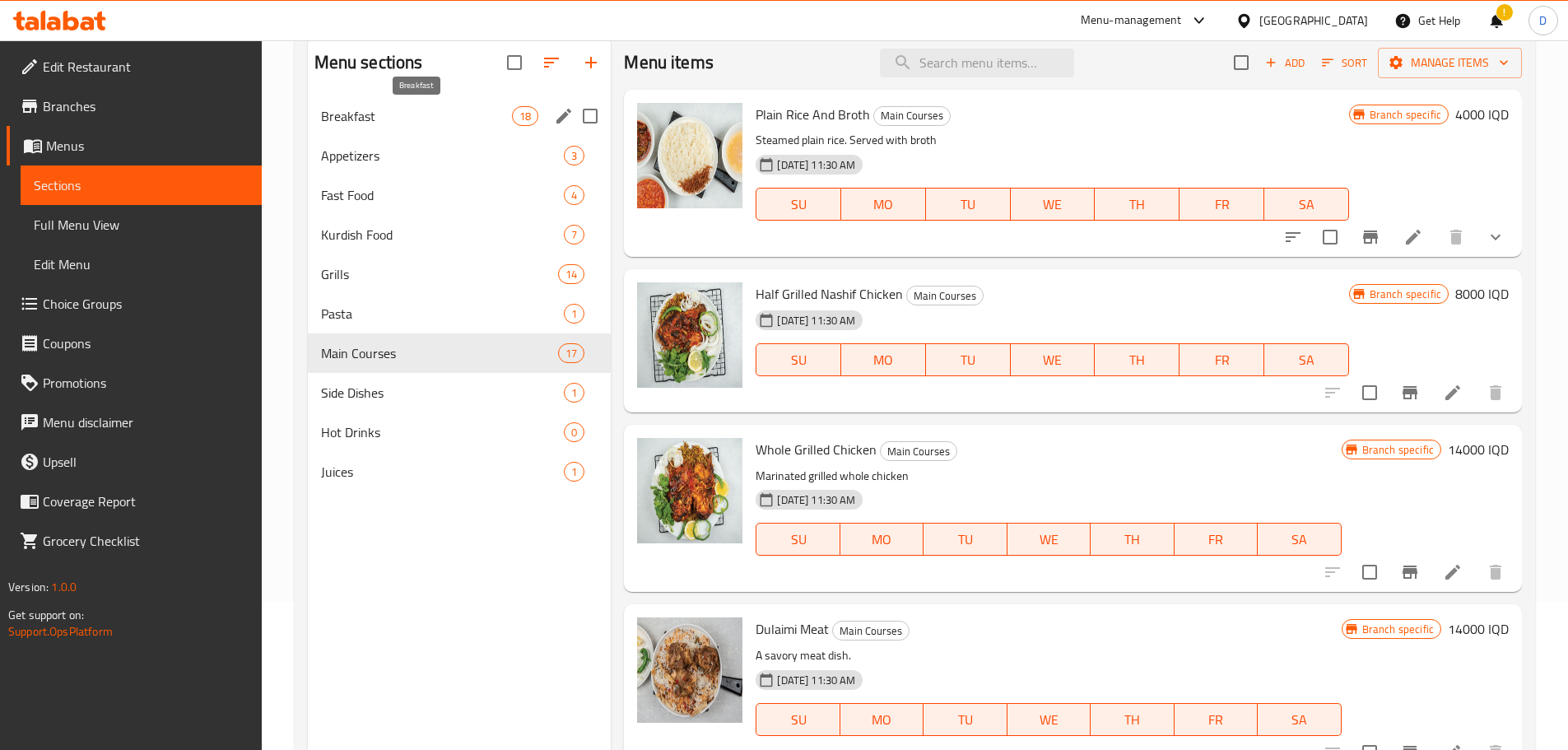
click at [384, 118] on span "Breakfast" at bounding box center [416, 116] width 192 height 19
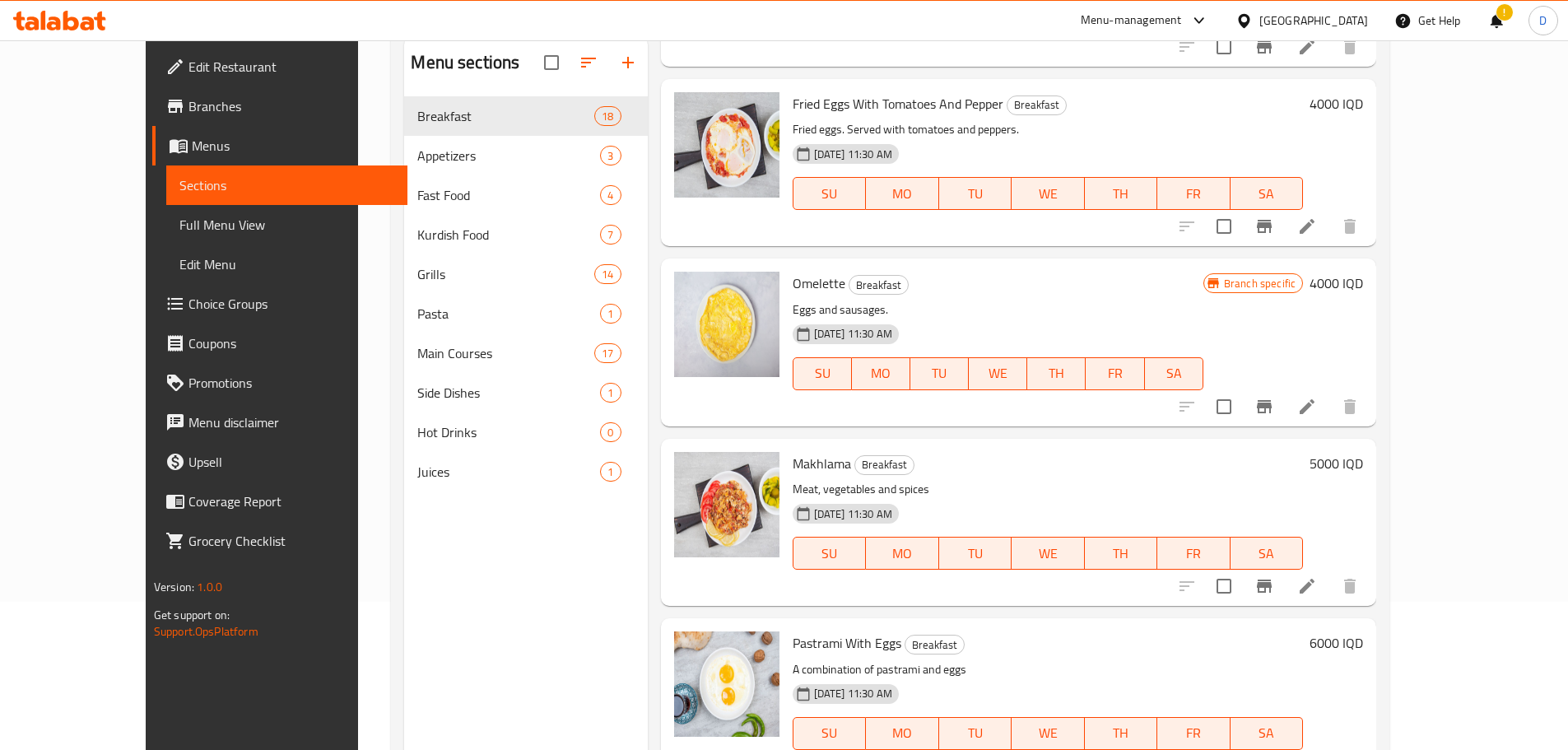
scroll to position [231, 0]
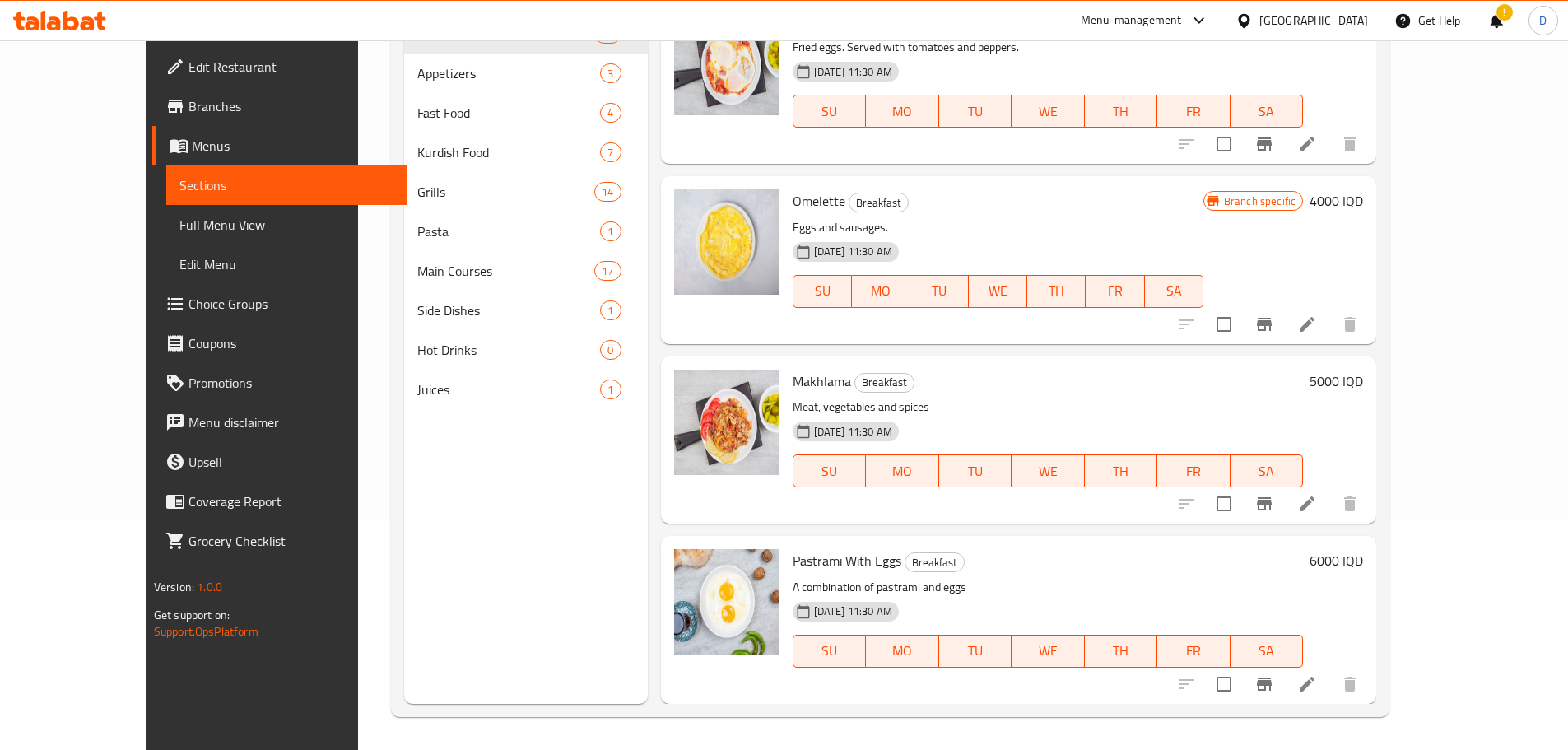
click at [1364, 376] on h6 "5000 IQD" at bounding box center [1336, 381] width 53 height 23
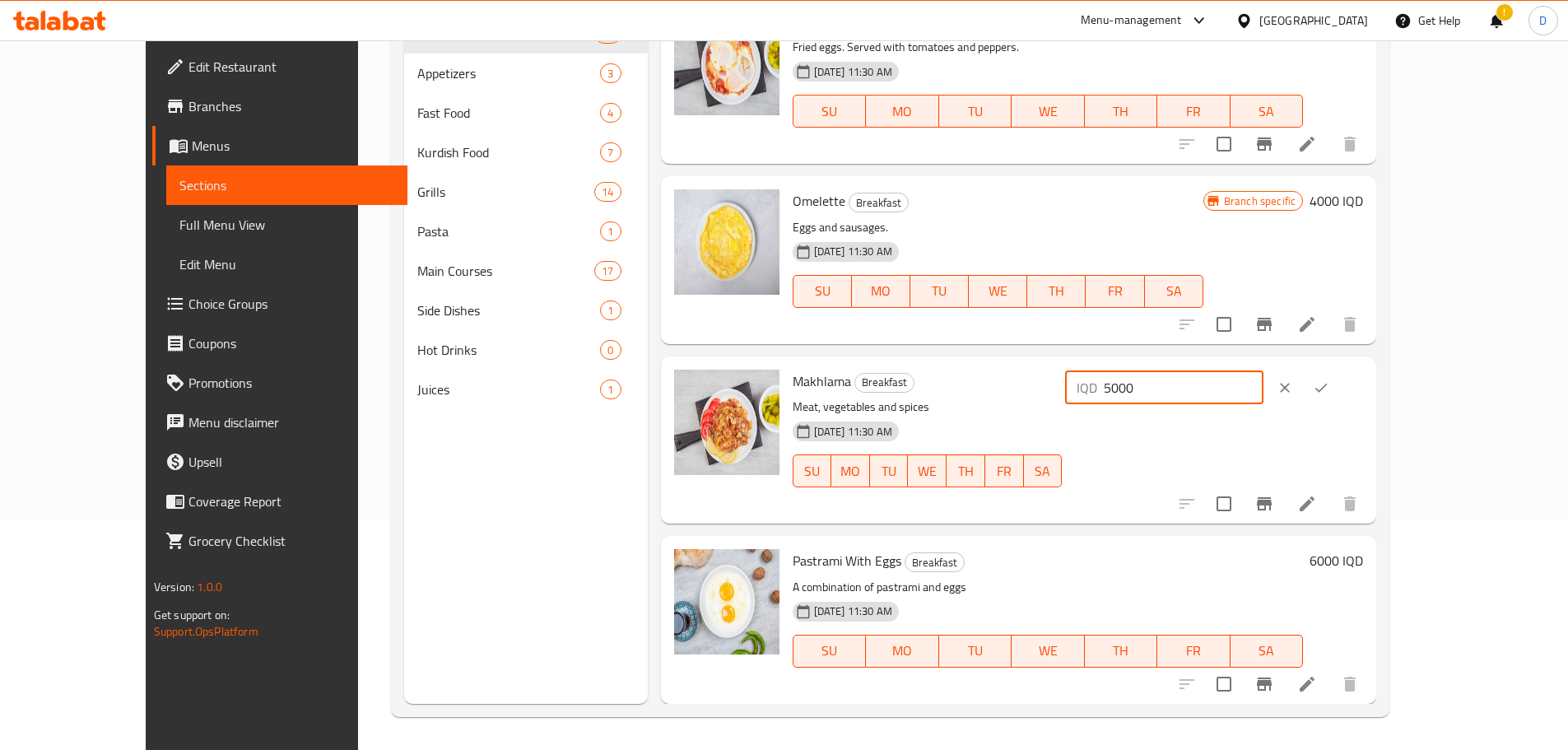
drag, startPoint x: 1278, startPoint y: 393, endPoint x: 1243, endPoint y: 394, distance: 35.0
click at [1243, 394] on div "IQD 5000 ​" at bounding box center [1164, 388] width 198 height 33
type input "6000"
click at [1339, 396] on button "ok" at bounding box center [1321, 387] width 36 height 36
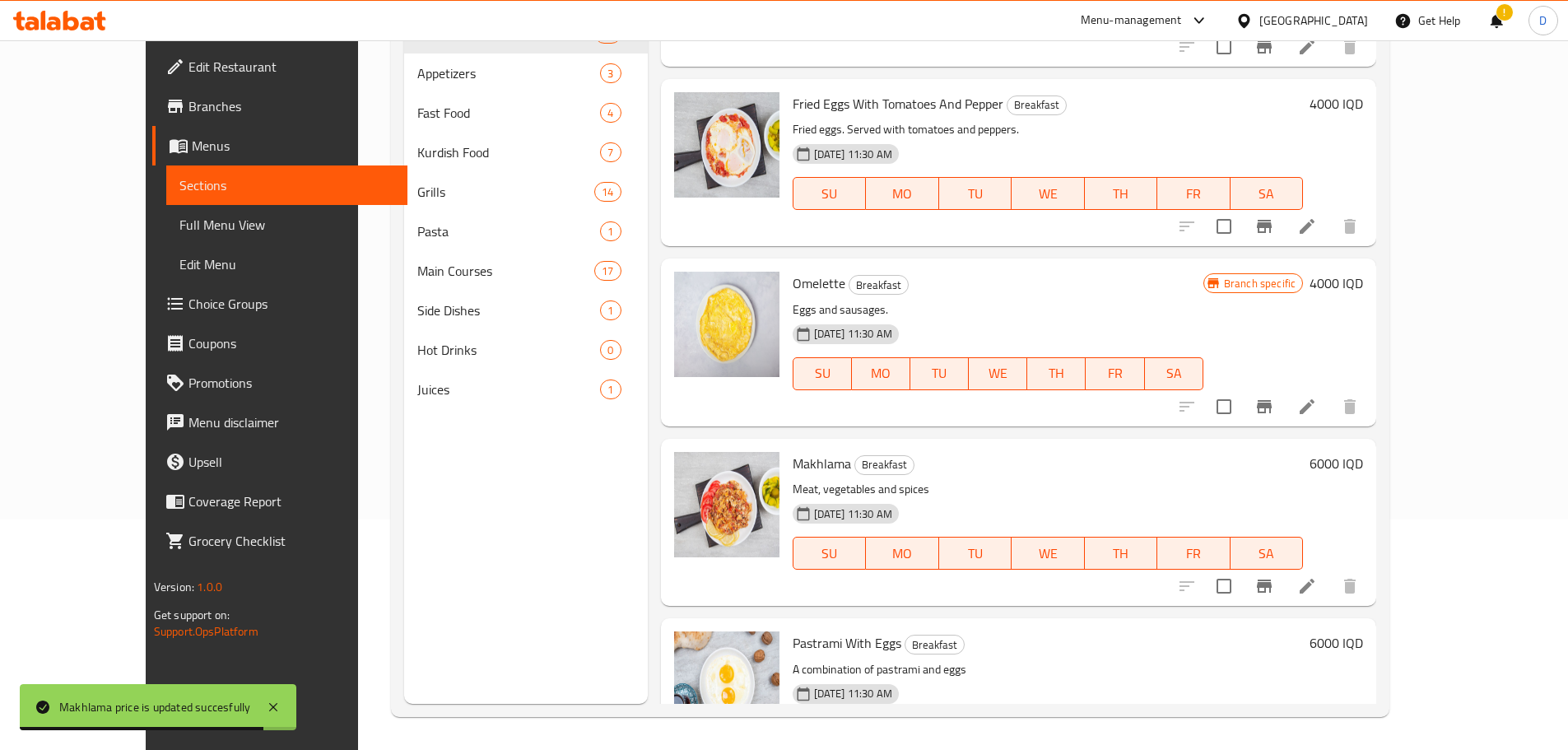
scroll to position [2500, 0]
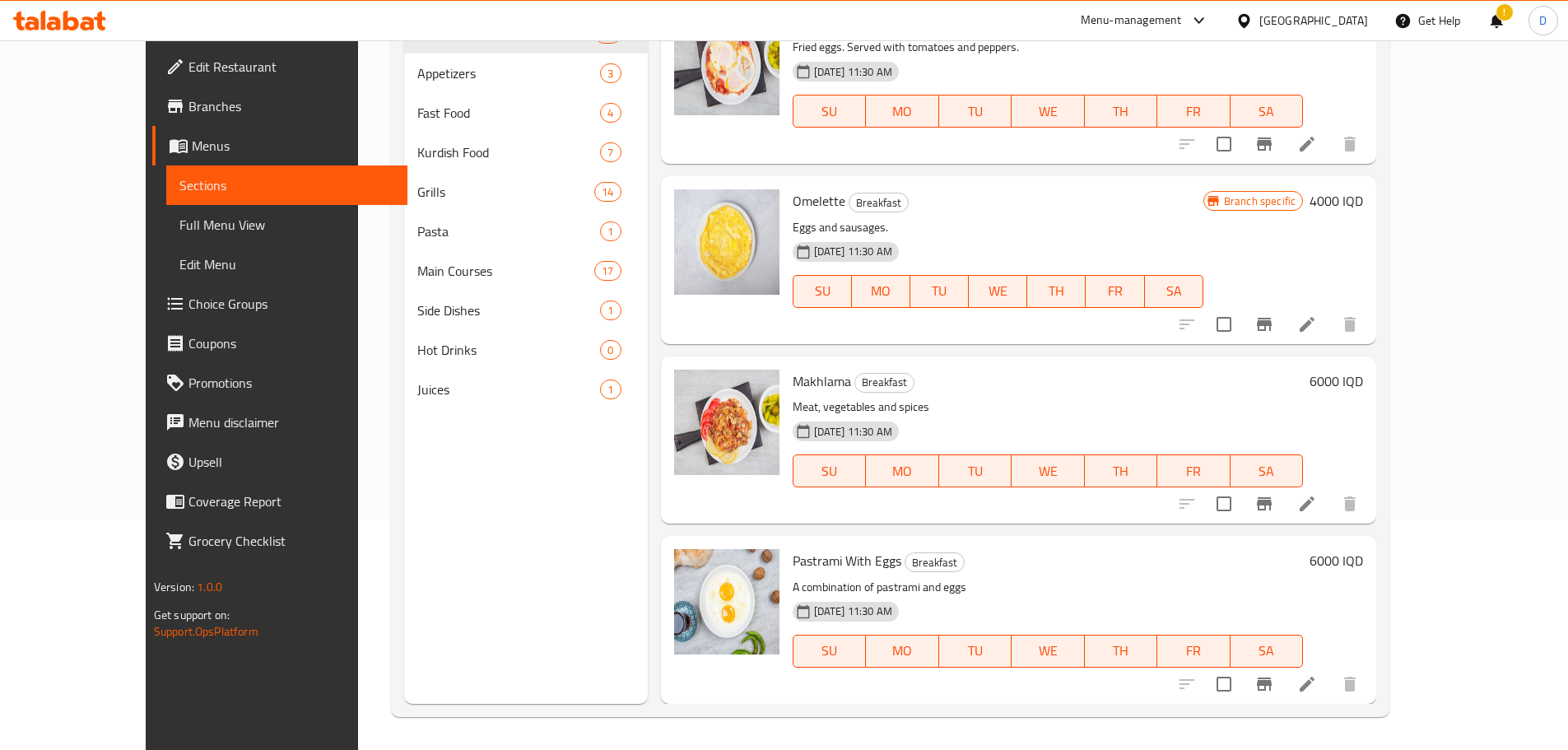
click at [1364, 554] on h6 "6000 IQD" at bounding box center [1336, 561] width 53 height 23
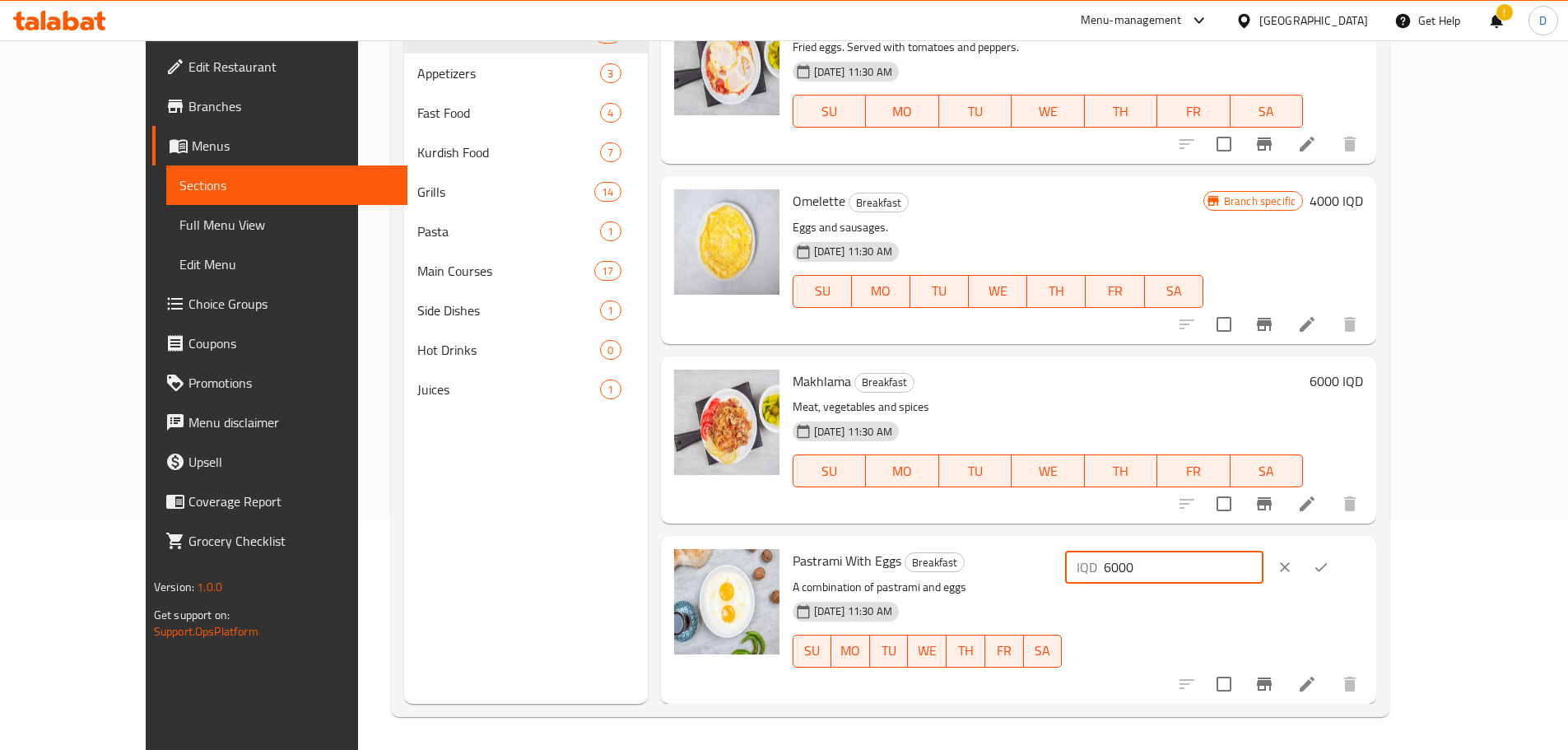
drag, startPoint x: 1277, startPoint y: 569, endPoint x: 1246, endPoint y: 564, distance: 31.4
click at [1256, 569] on div "IQD 6000 ​" at bounding box center [1164, 567] width 198 height 33
type input "7000"
click at [1339, 578] on button "ok" at bounding box center [1321, 567] width 36 height 36
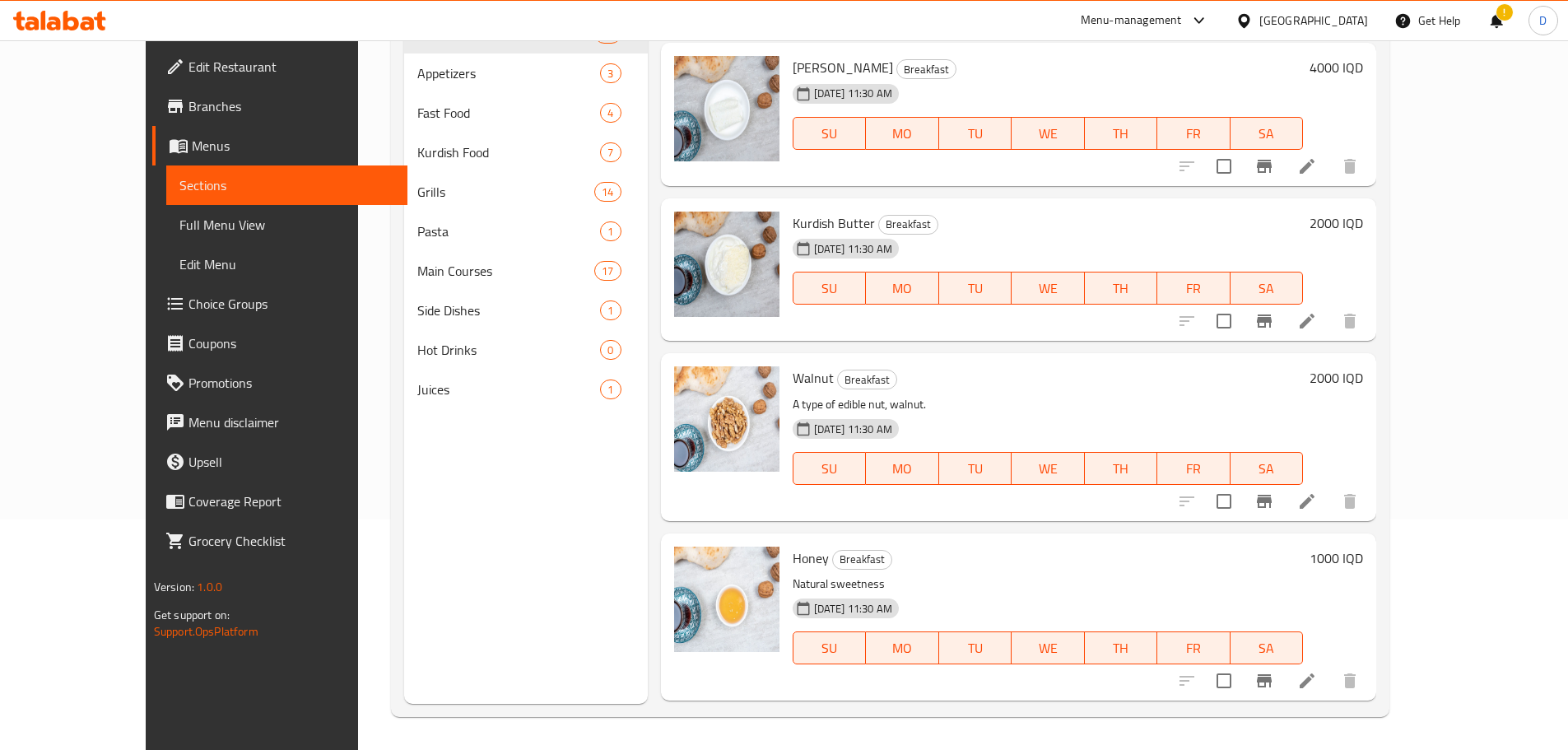
scroll to position [771, 0]
